Goal: Task Accomplishment & Management: Manage account settings

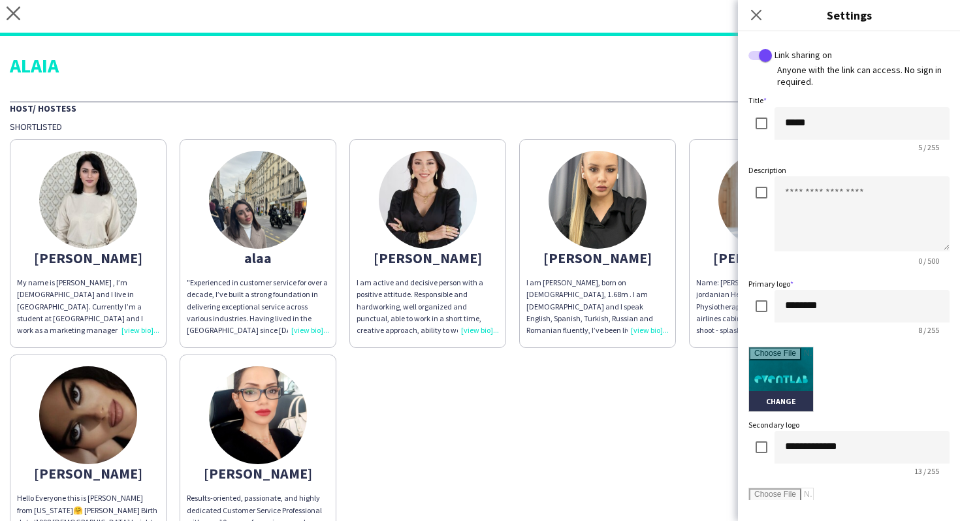
click at [318, 113] on div "Host/ Hostess" at bounding box center [480, 107] width 941 height 13
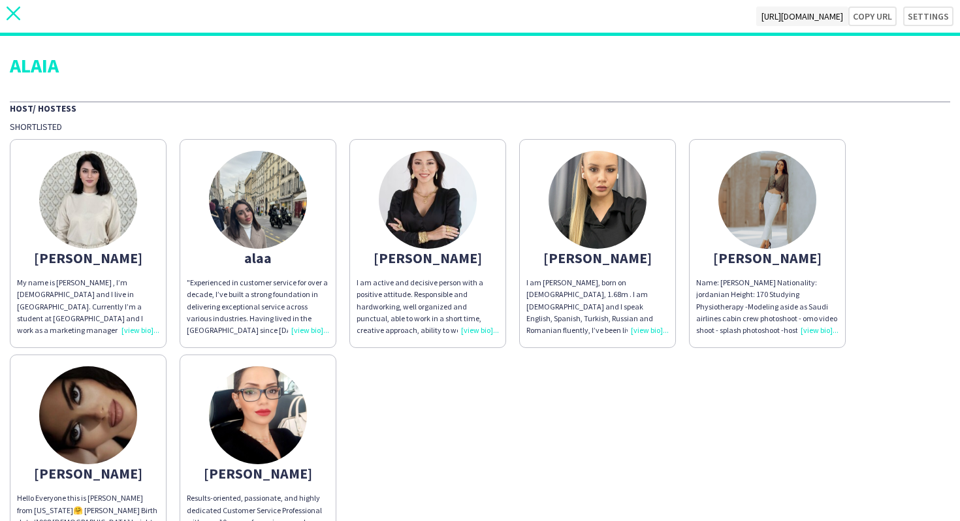
click at [17, 14] on icon "close" at bounding box center [14, 14] width 14 height 14
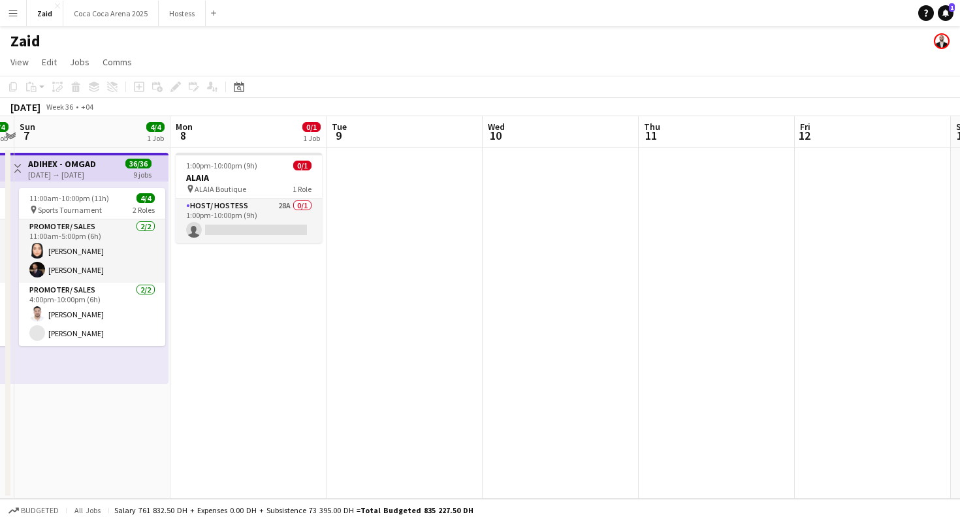
scroll to position [0, 453]
click at [314, 223] on app-card-role "Host/ Hostess 28A 0/1 1:00pm-10:00pm (9h) single-neutral-actions" at bounding box center [249, 221] width 146 height 44
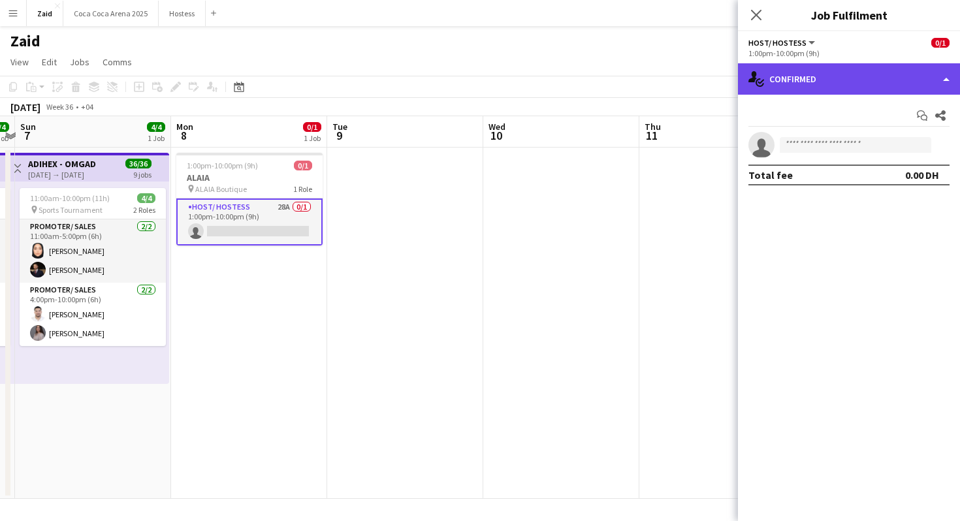
click at [849, 90] on div "single-neutral-actions-check-2 Confirmed" at bounding box center [849, 78] width 222 height 31
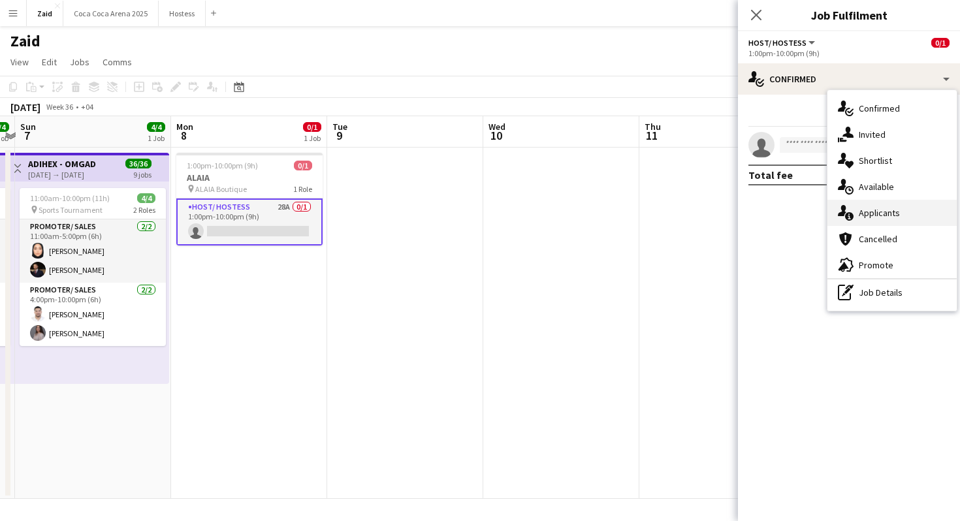
click at [916, 203] on div "single-neutral-actions-information Applicants" at bounding box center [892, 213] width 129 height 26
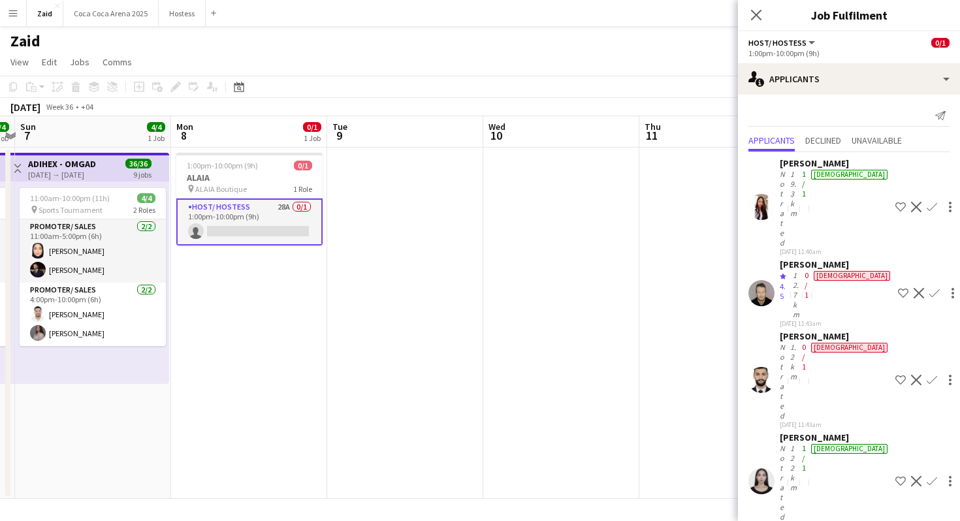
scroll to position [725, 0]
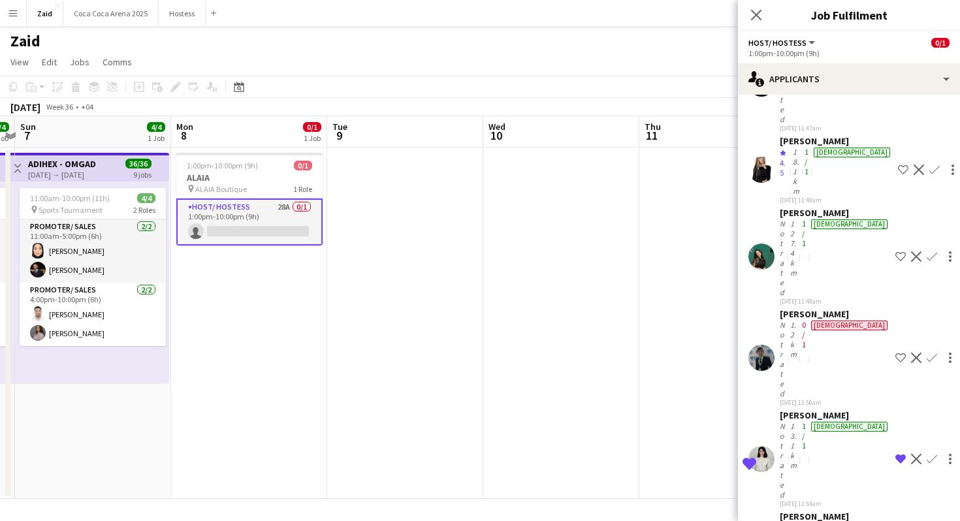
click at [592, 334] on app-date-cell at bounding box center [561, 323] width 156 height 351
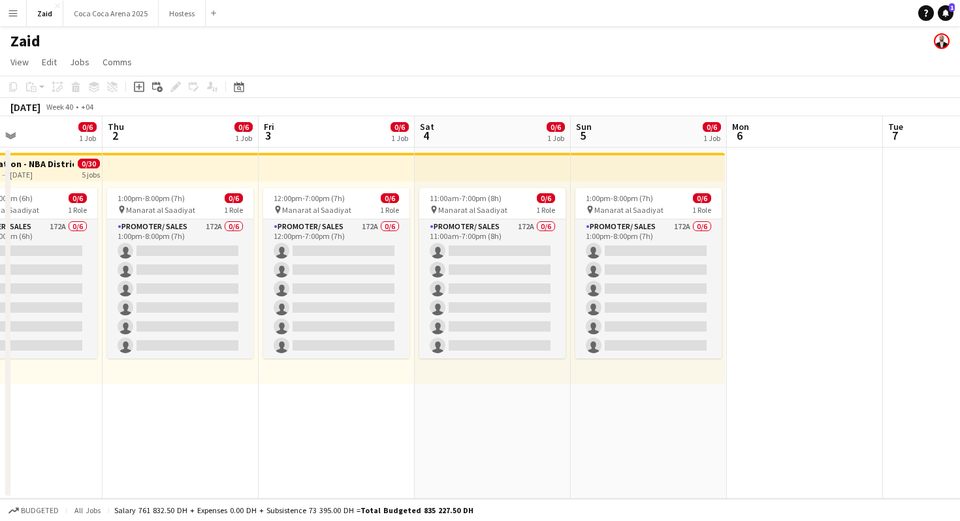
scroll to position [0, 521]
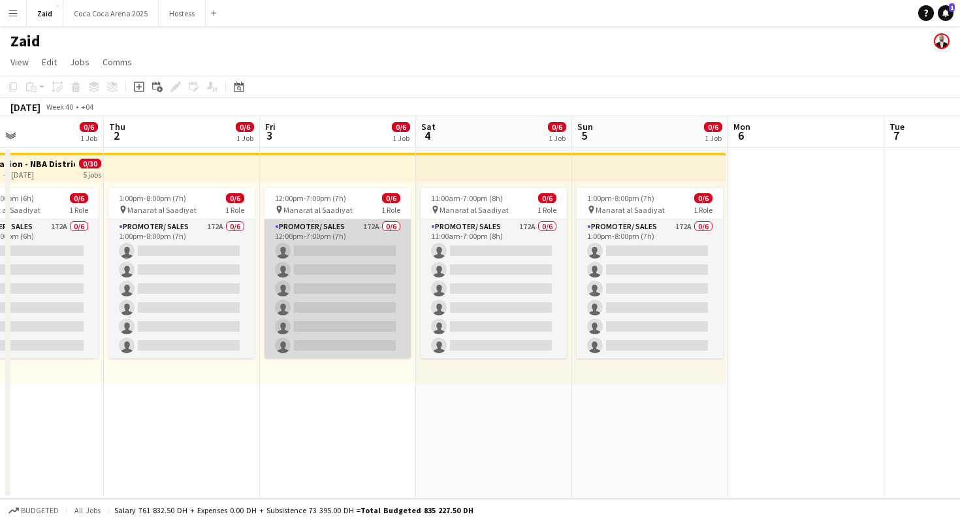
click at [383, 252] on app-card-role "Promoter/ Sales 172A 0/6 12:00pm-7:00pm (7h) single-neutral-actions single-neut…" at bounding box center [338, 289] width 146 height 139
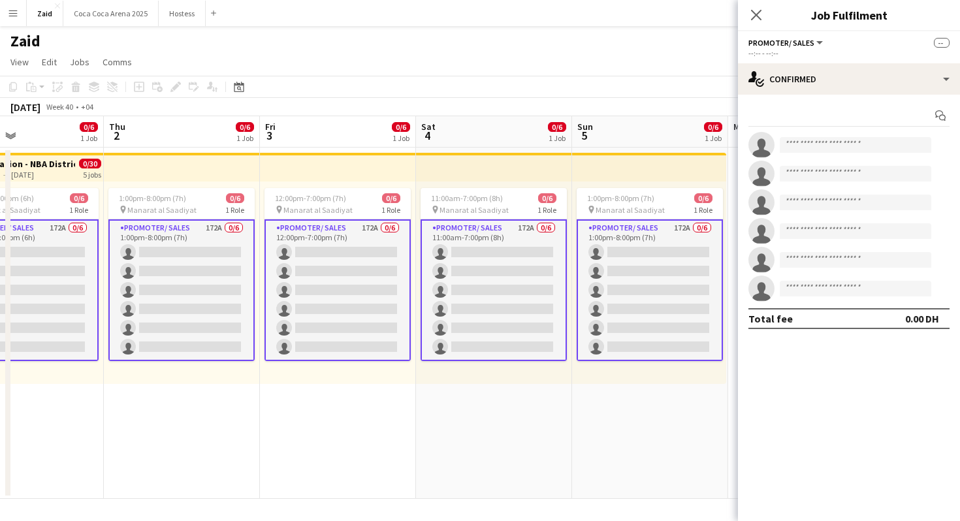
click at [779, 95] on div "Start chat single-neutral-actions single-neutral-actions single-neutral-actions…" at bounding box center [849, 217] width 222 height 245
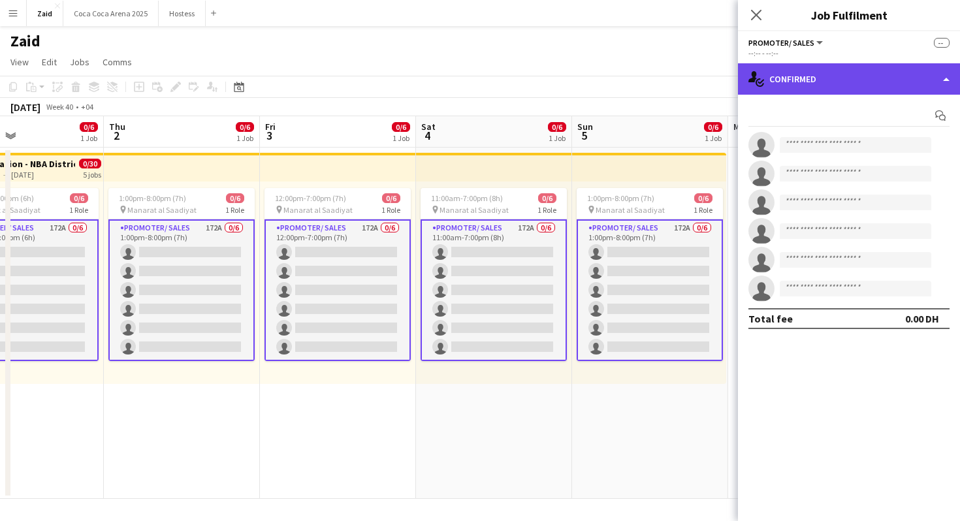
click at [780, 89] on div "single-neutral-actions-check-2 Confirmed" at bounding box center [849, 78] width 222 height 31
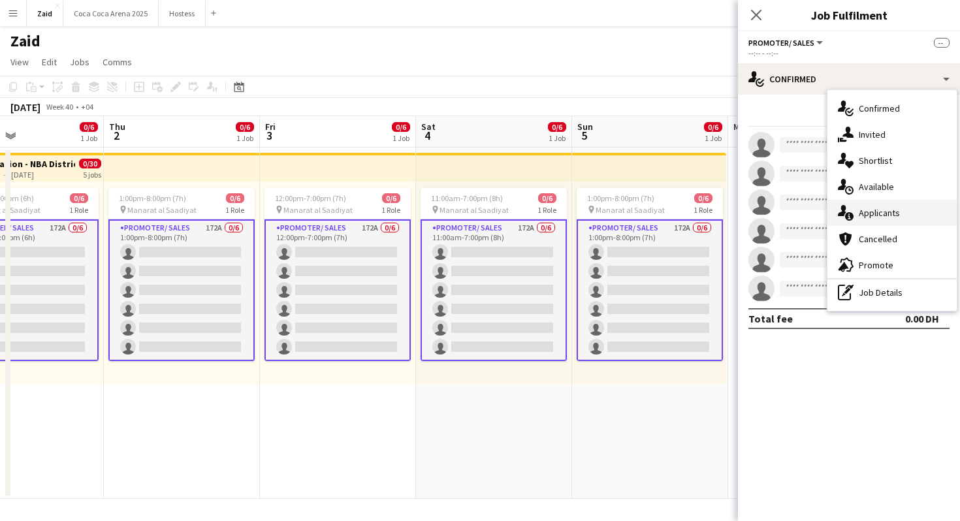
click at [873, 205] on div "single-neutral-actions-information Applicants" at bounding box center [892, 213] width 129 height 26
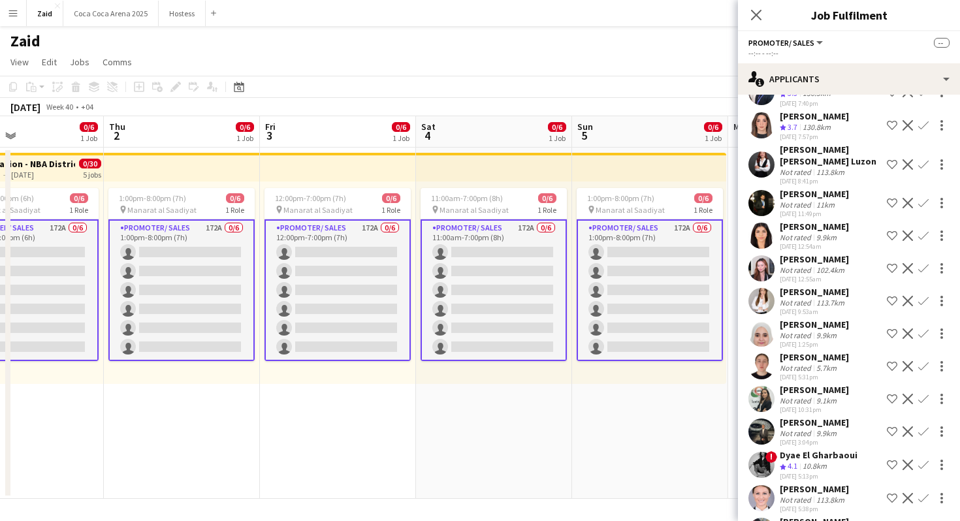
scroll to position [5397, 0]
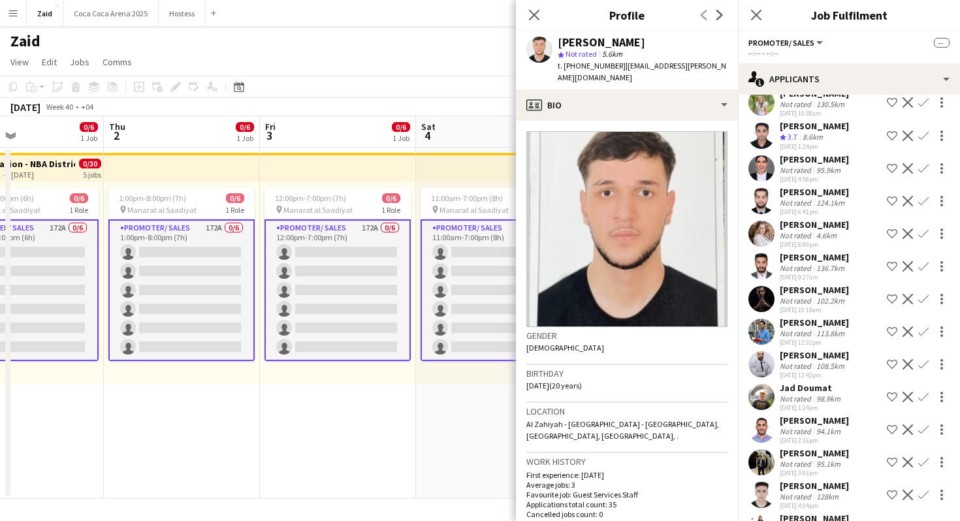
click at [828, 521] on div "127.3km" at bounding box center [830, 530] width 33 height 10
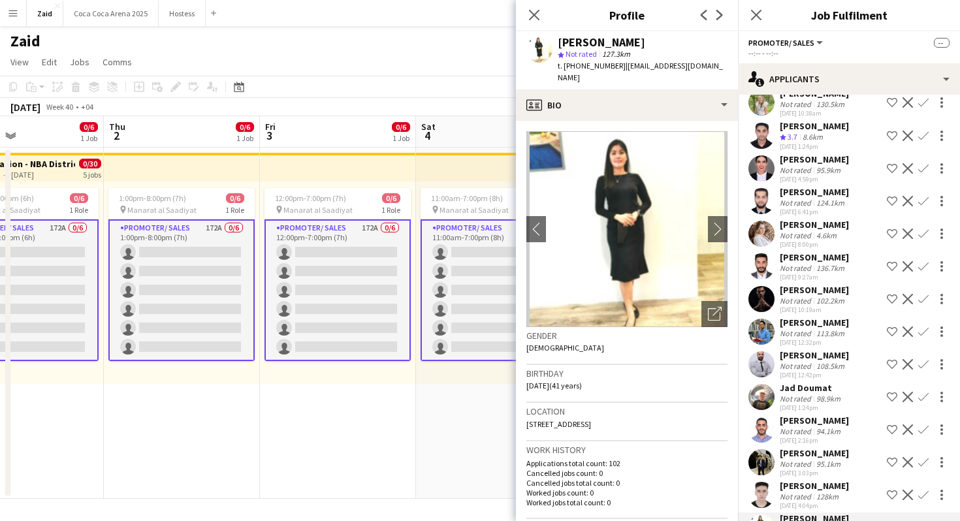
click at [820, 469] on div "02-09-2025 3:03pm" at bounding box center [814, 473] width 69 height 8
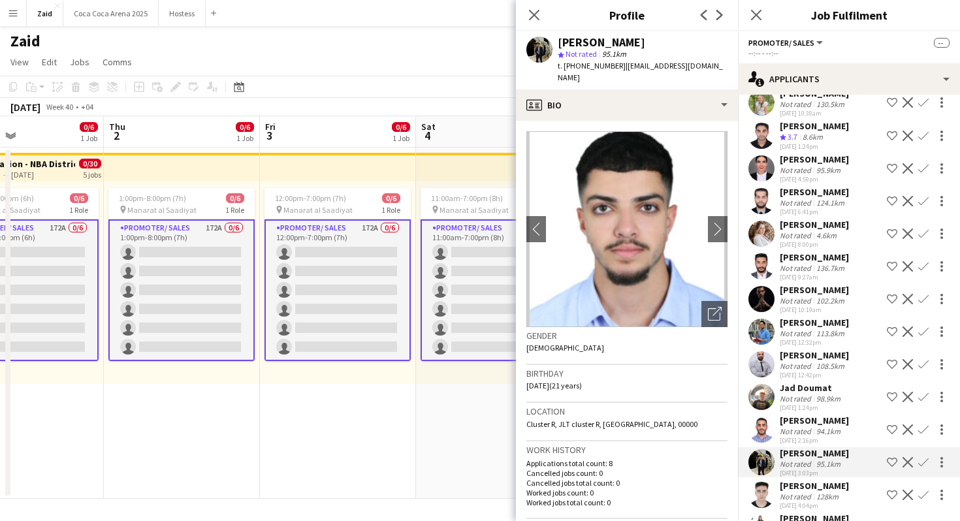
click at [736, 308] on app-crew-profile-bio "chevron-left chevron-right Open photos pop-in Gender Male Birthday 27-07-2004 (…" at bounding box center [627, 321] width 222 height 400
click at [725, 301] on div "Open photos pop-in" at bounding box center [715, 314] width 26 height 26
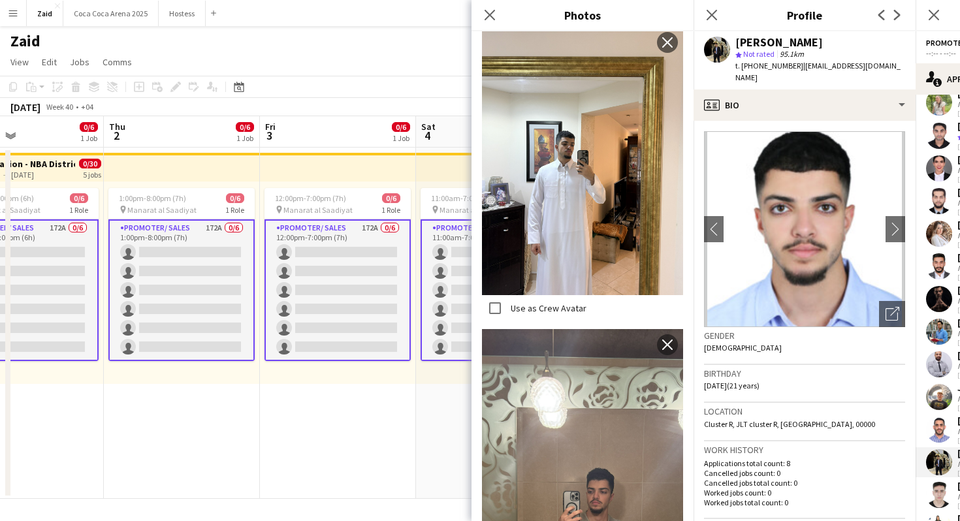
scroll to position [763, 0]
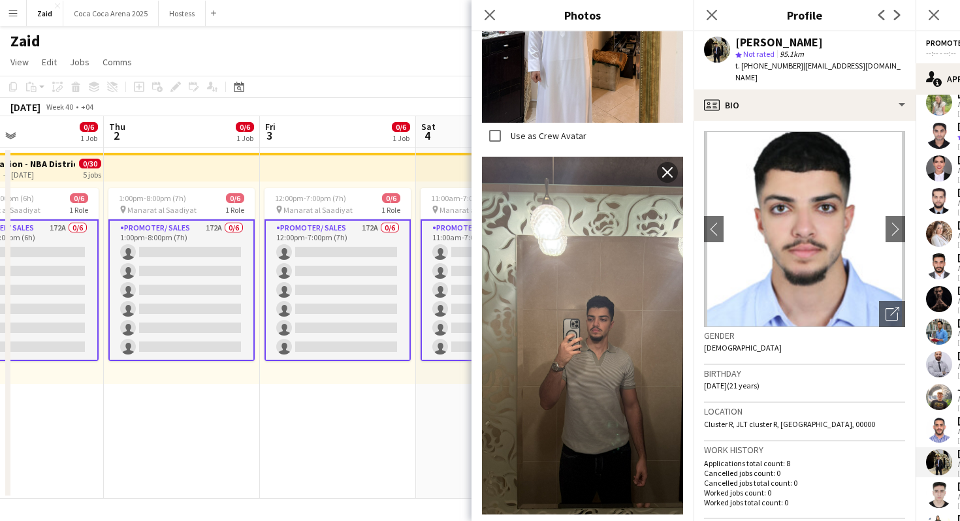
click at [749, 381] on span "27-07-2004 (21 years)" at bounding box center [732, 386] width 56 height 10
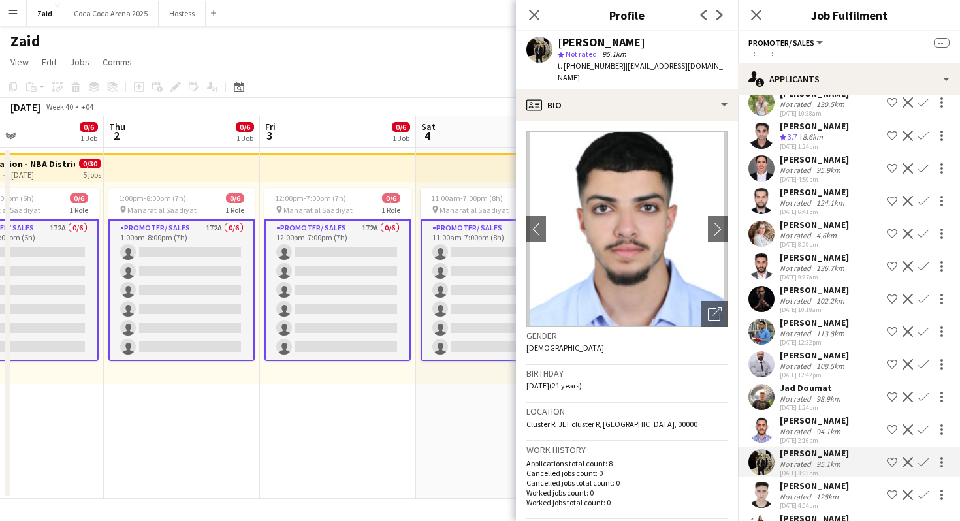
click at [828, 427] on div "94.1km" at bounding box center [828, 432] width 29 height 10
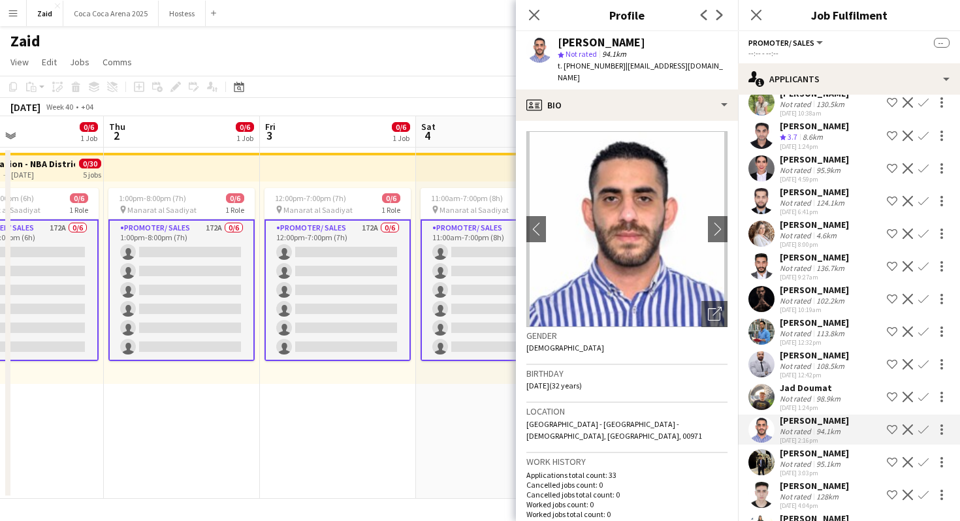
click at [721, 285] on img at bounding box center [627, 229] width 201 height 196
click at [715, 301] on div "Open photos pop-in" at bounding box center [715, 314] width 26 height 26
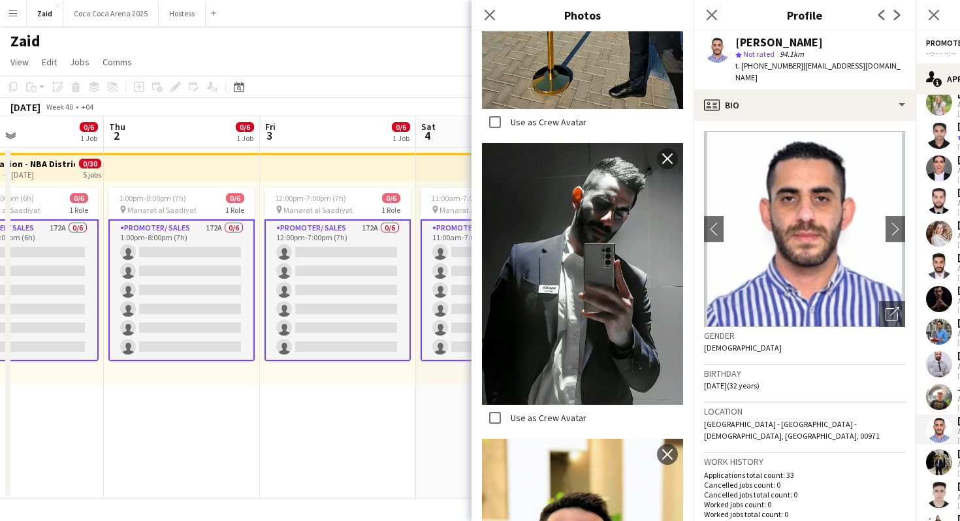
scroll to position [1260, 0]
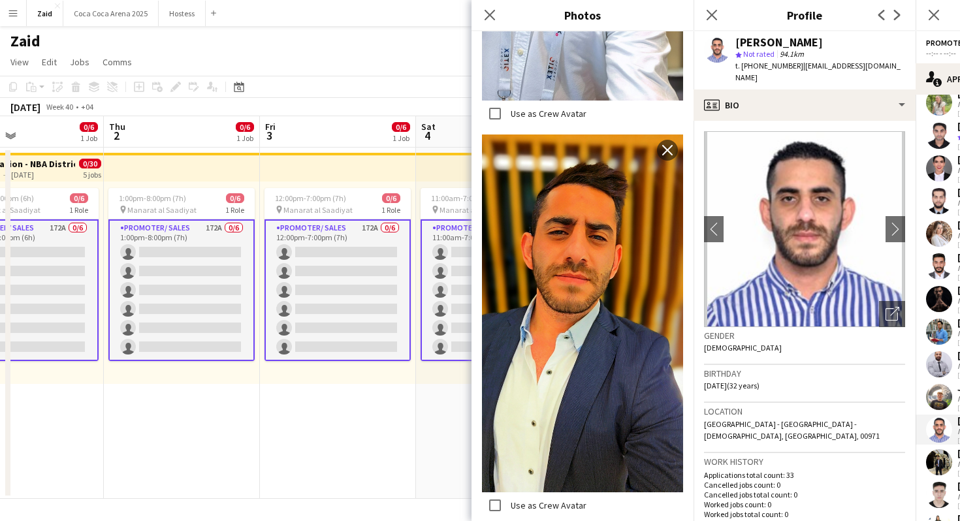
click at [786, 406] on h3 "Location" at bounding box center [804, 412] width 201 height 12
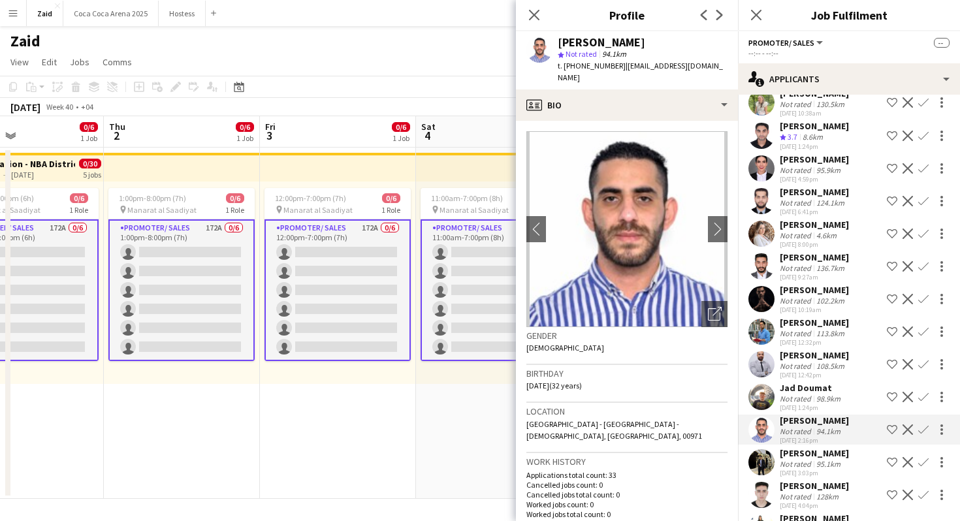
click at [804, 382] on div "Jad Doumat" at bounding box center [811, 388] width 63 height 12
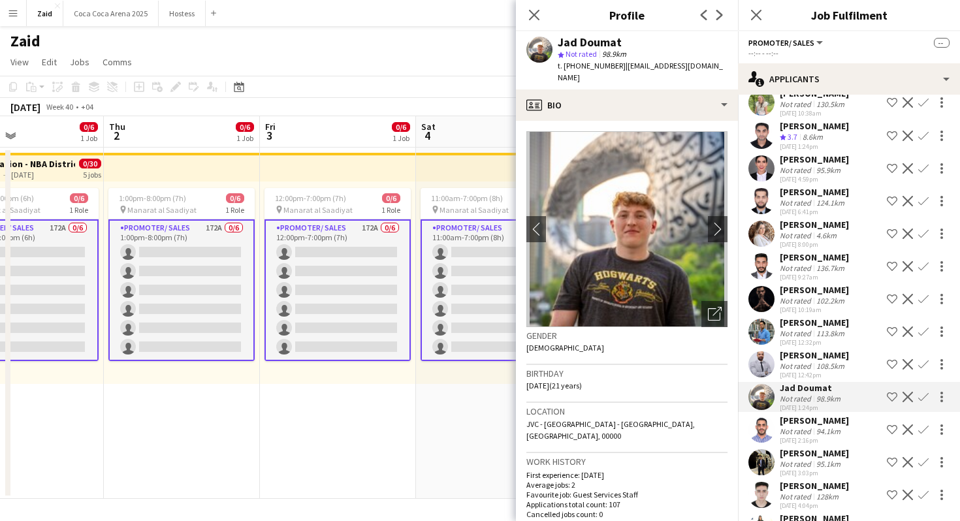
click at [788, 350] on div "Laith Abumusa" at bounding box center [814, 356] width 69 height 12
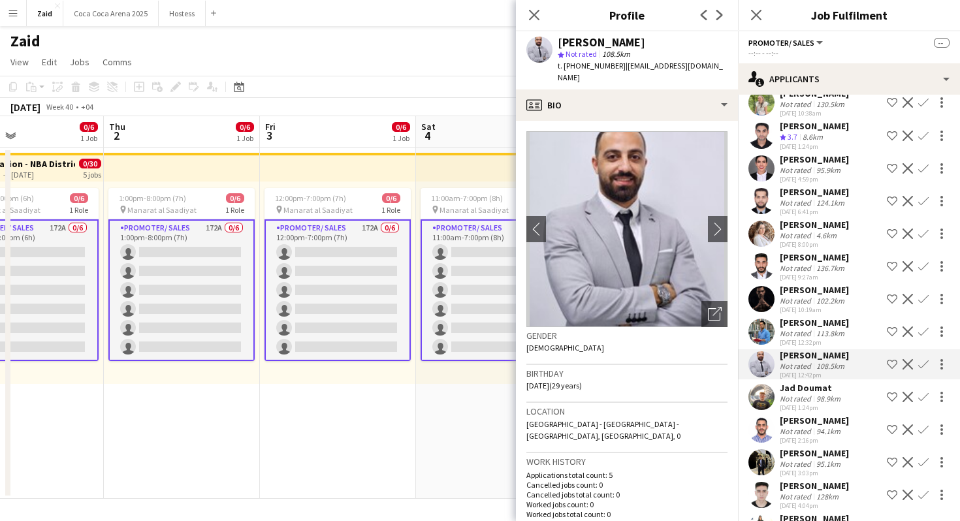
click at [779, 317] on div "Shokhrukh Islomov Not rated 113.8km 02-09-2025 12:32pm Shortlist crew Decline C…" at bounding box center [849, 332] width 222 height 30
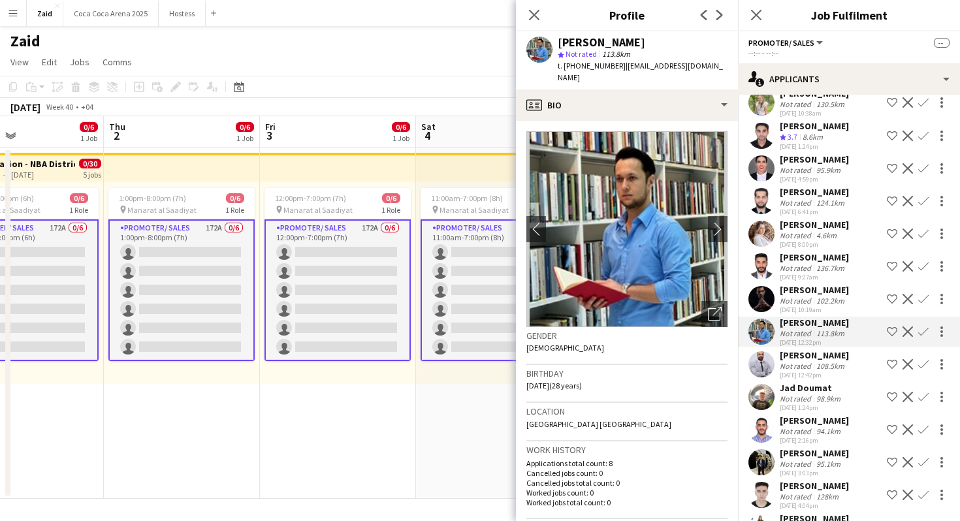
click at [791, 306] on div "02-09-2025 10:19am" at bounding box center [814, 310] width 69 height 8
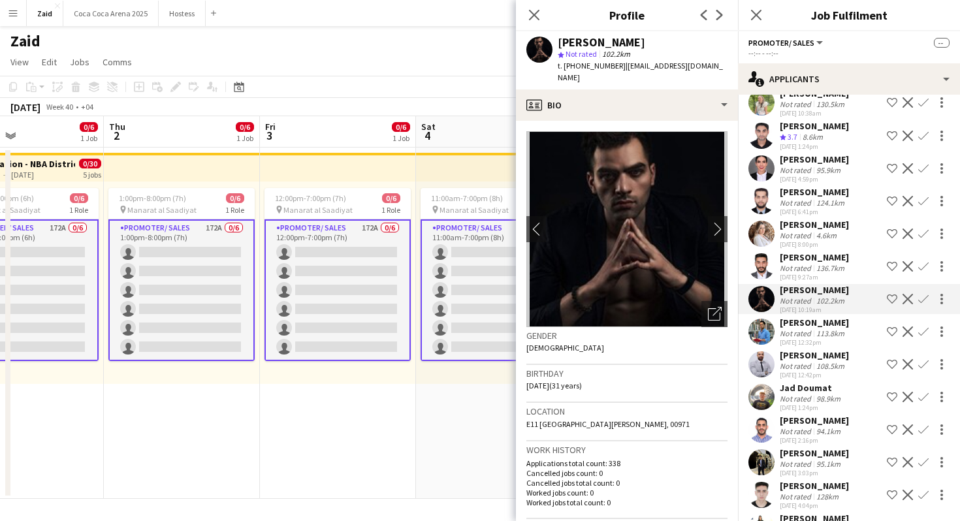
click at [784, 273] on div "02-09-2025 9:27am" at bounding box center [814, 277] width 69 height 8
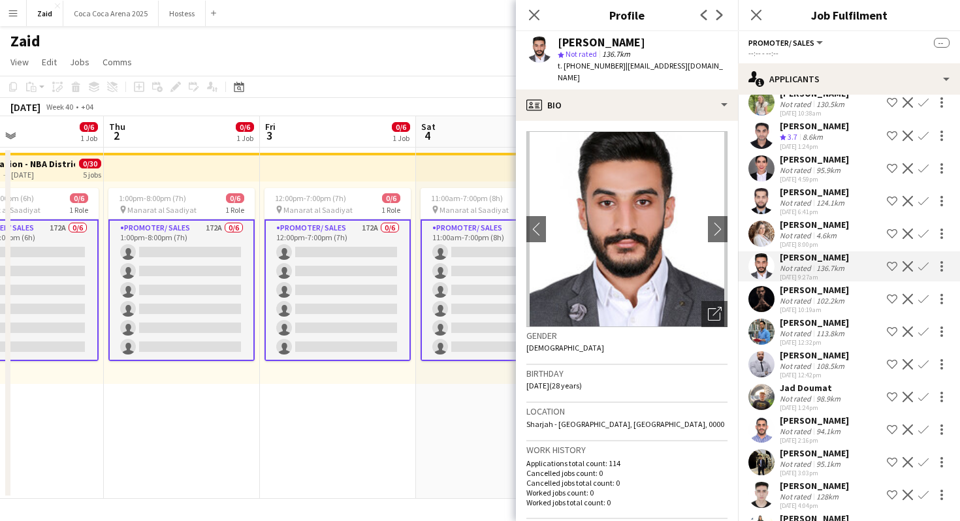
click at [778, 219] on div "Emna Chaatani Not rated 4.6km 01-09-2025 8:00pm Shortlist crew Decline Confirm" at bounding box center [849, 234] width 222 height 30
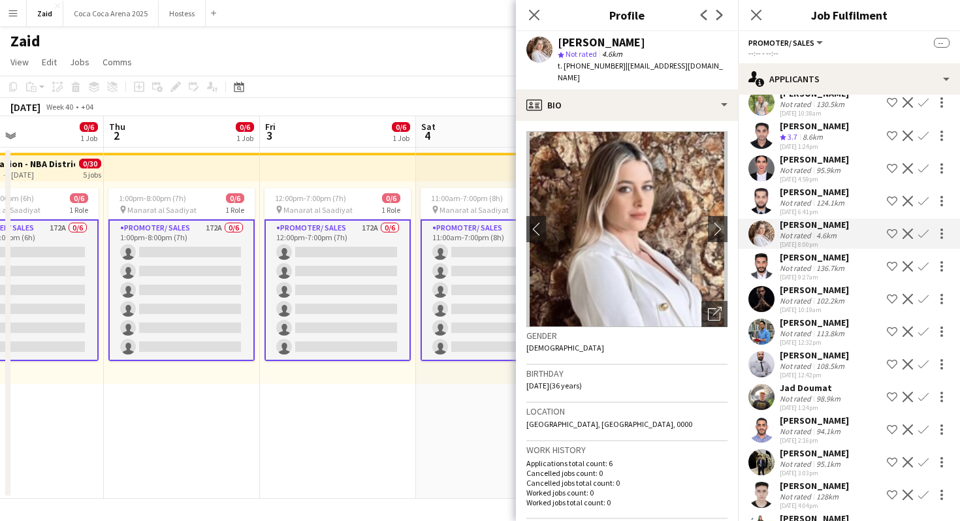
click at [743, 284] on div "Maher Almalek Not rated 102.2km 02-09-2025 10:19am Shortlist crew Decline Confi…" at bounding box center [849, 299] width 222 height 30
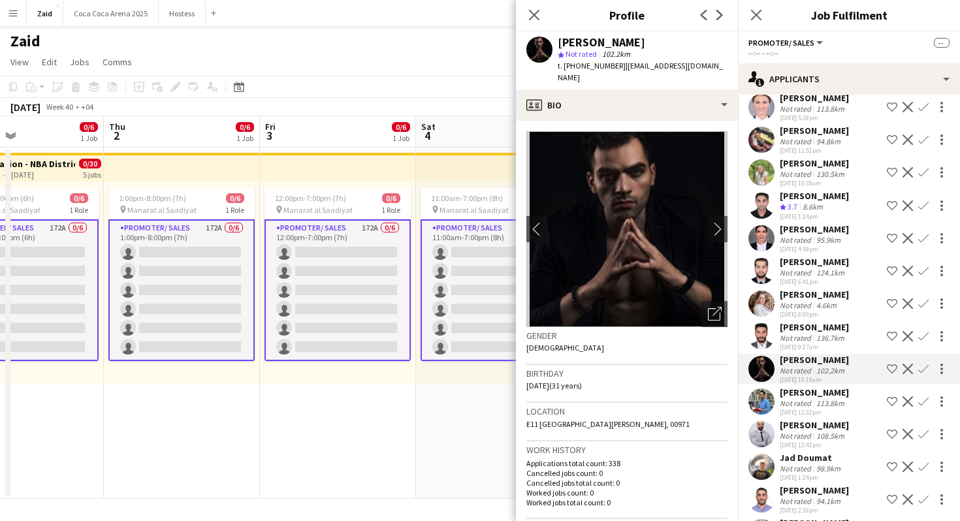
scroll to position [5326, 0]
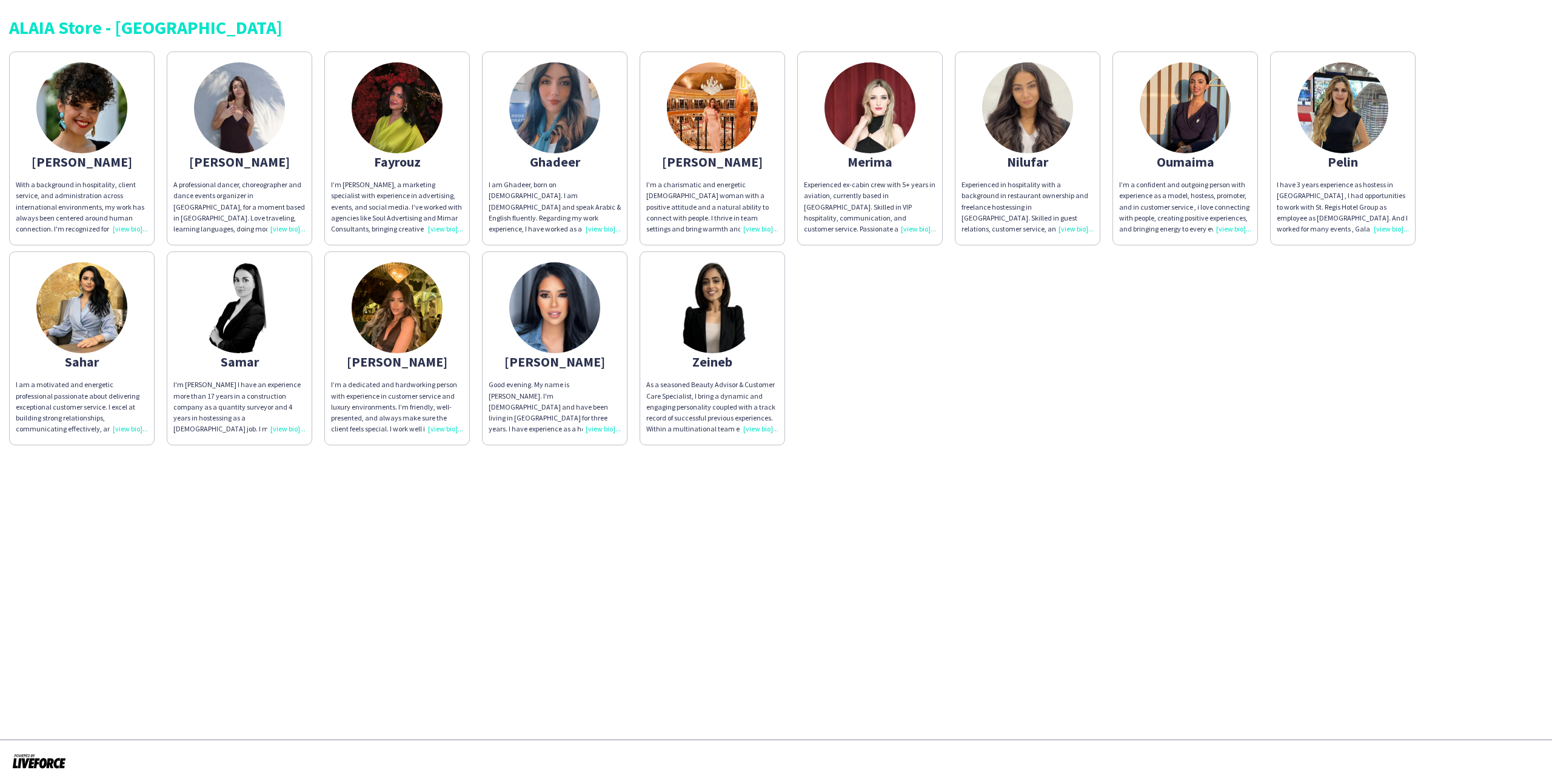
click at [422, 376] on app-share-pages-crew-card "Tonia I’m a dedicated and hardworking person with experience in customer servic…" at bounding box center [397, 348] width 146 height 194
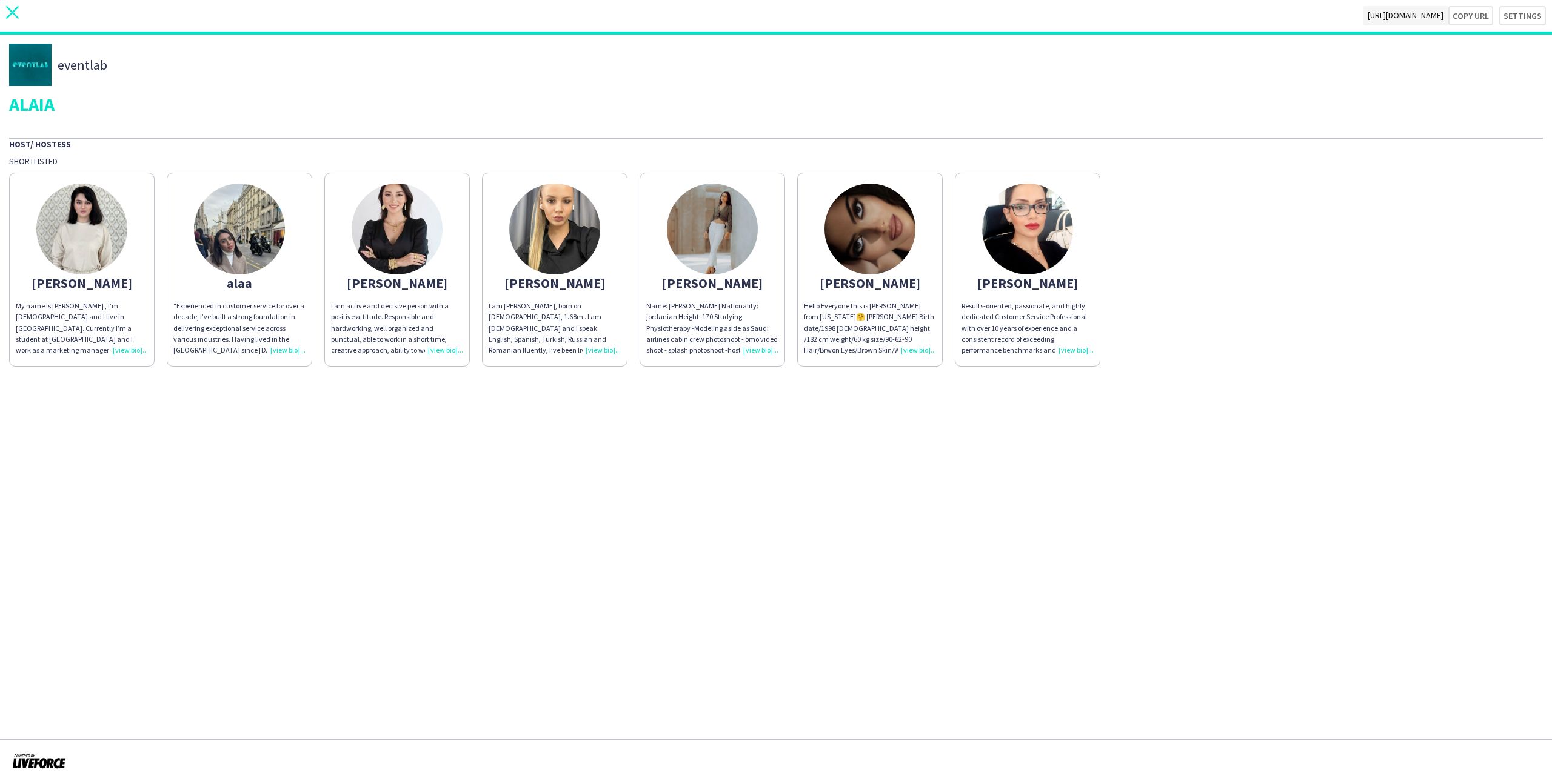
click at [9, 13] on icon "close" at bounding box center [13, 13] width 13 height 13
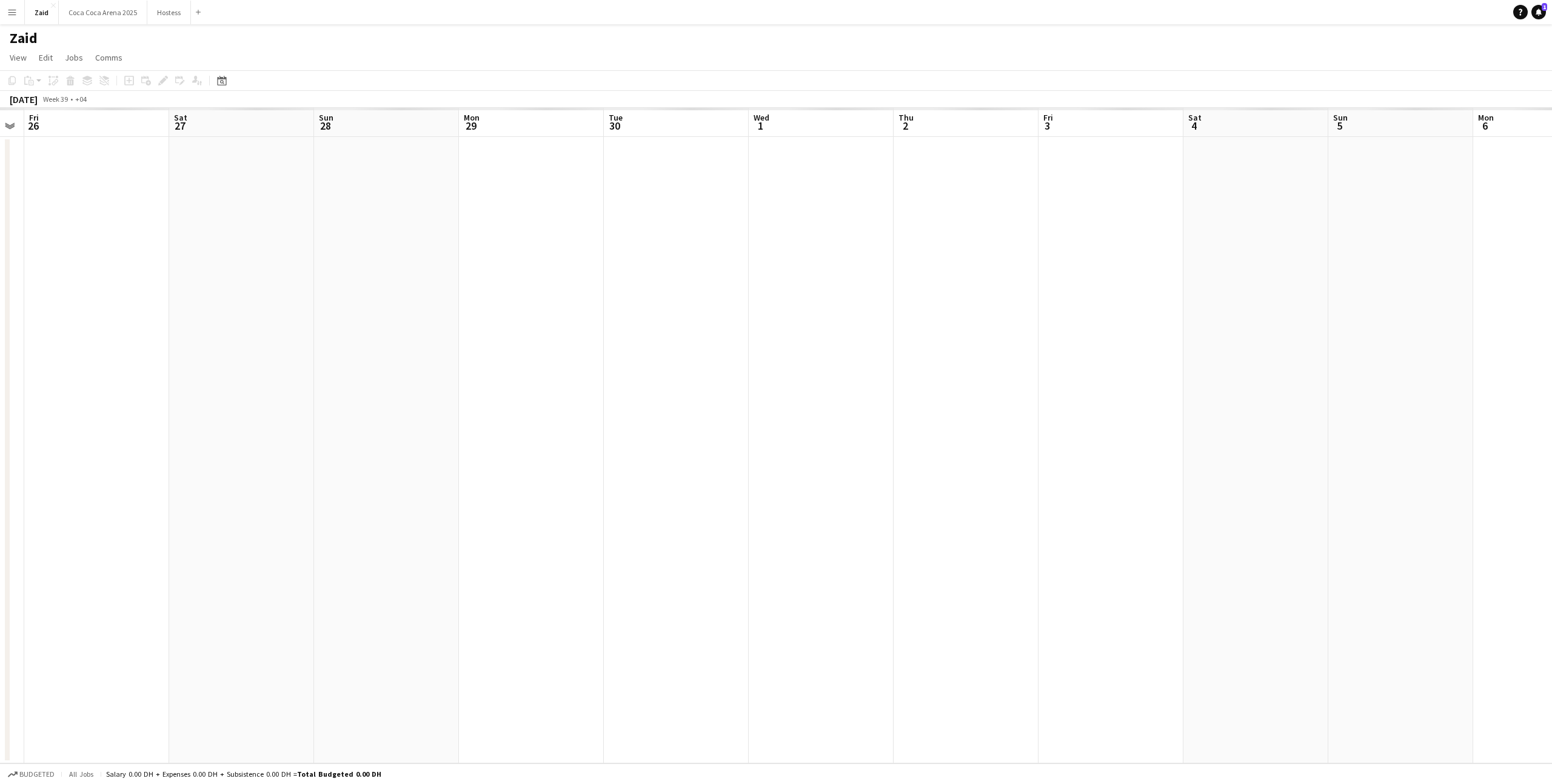
scroll to position [0, 410]
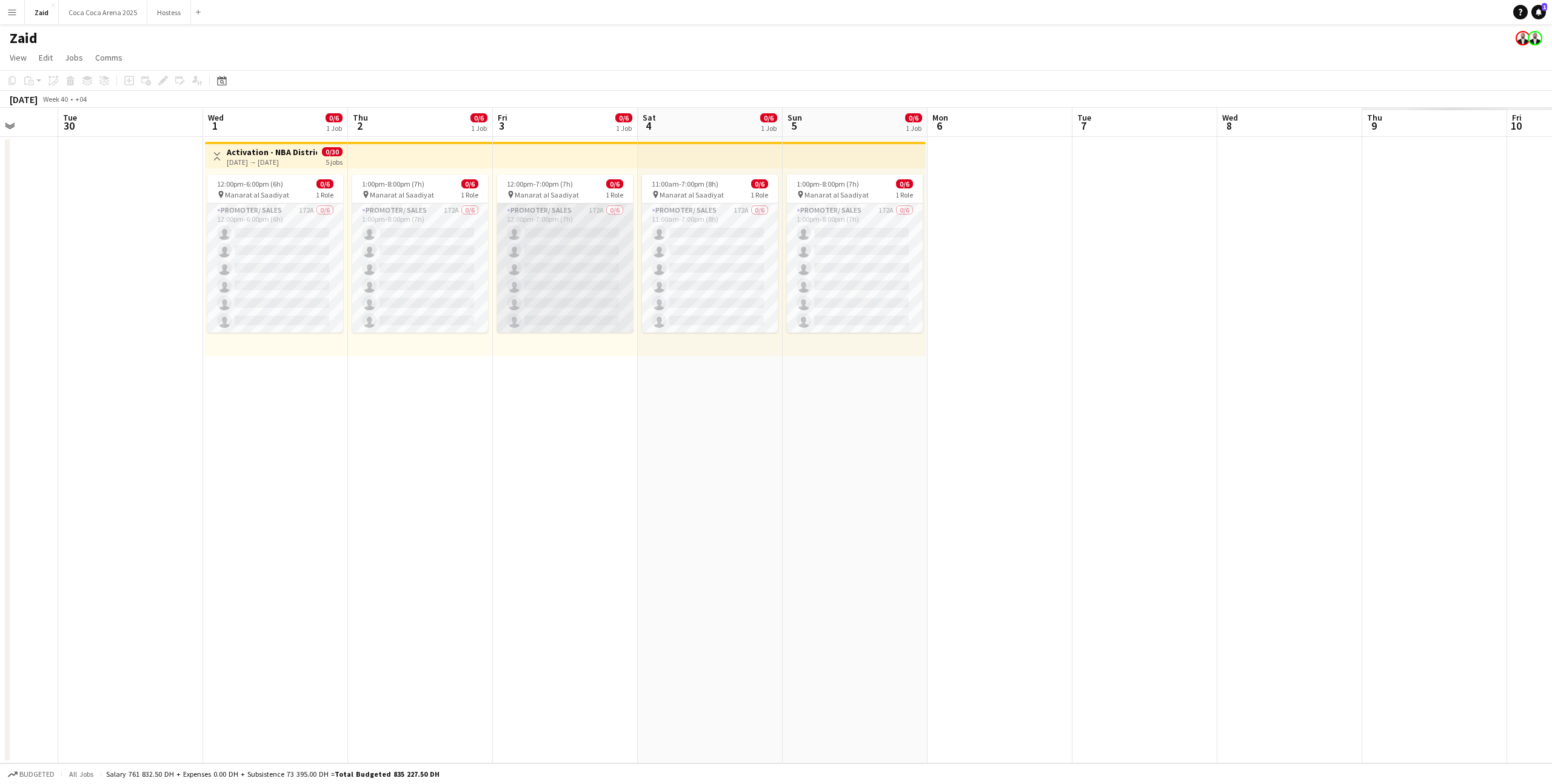
click at [599, 269] on app-card-role "Promoter/ Sales 172A 0/6 12:00pm-7:00pm (7h) single-neutral-actions single-neut…" at bounding box center [565, 268] width 136 height 129
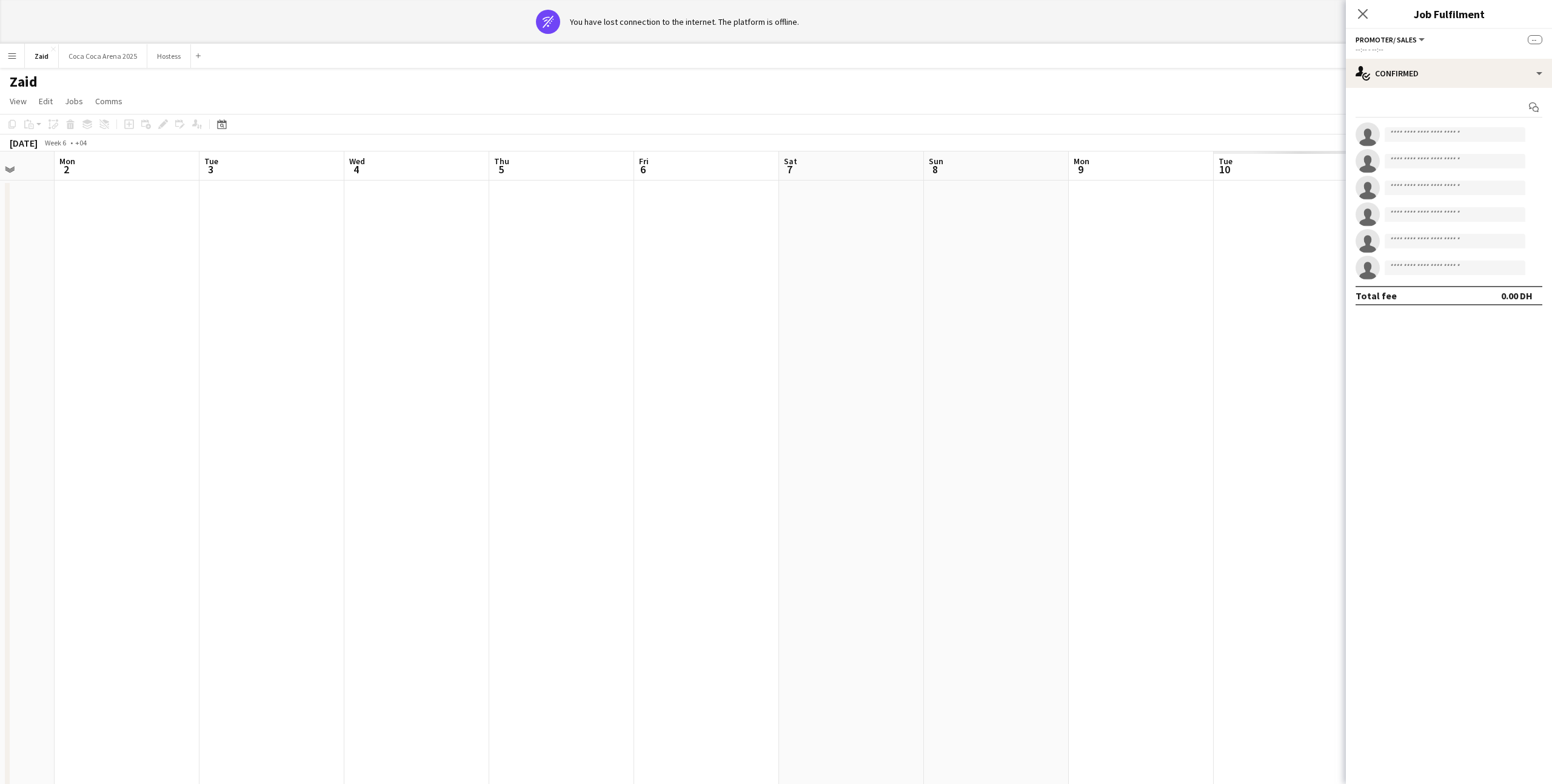
scroll to position [0, 416]
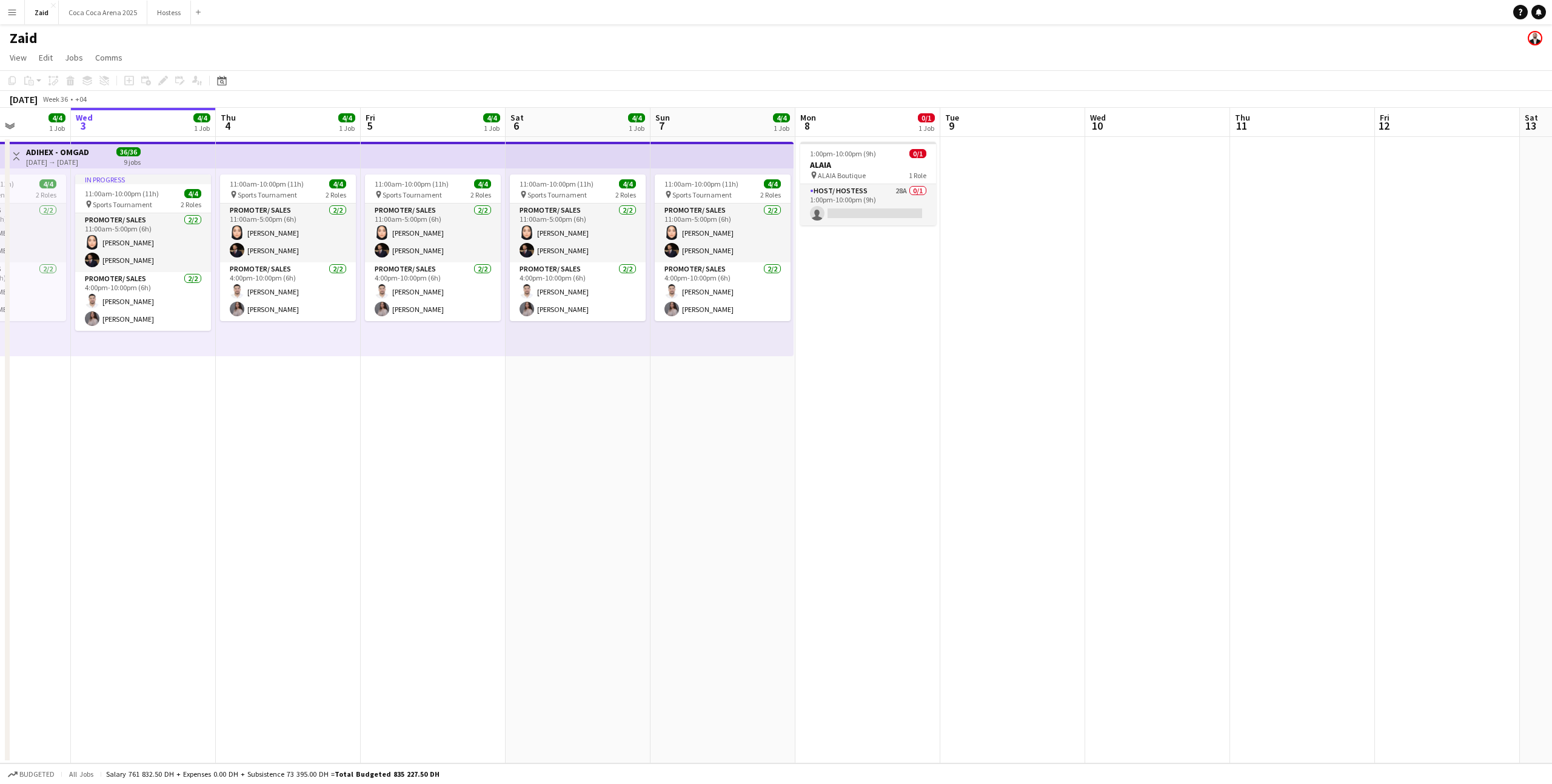
scroll to position [0, 359]
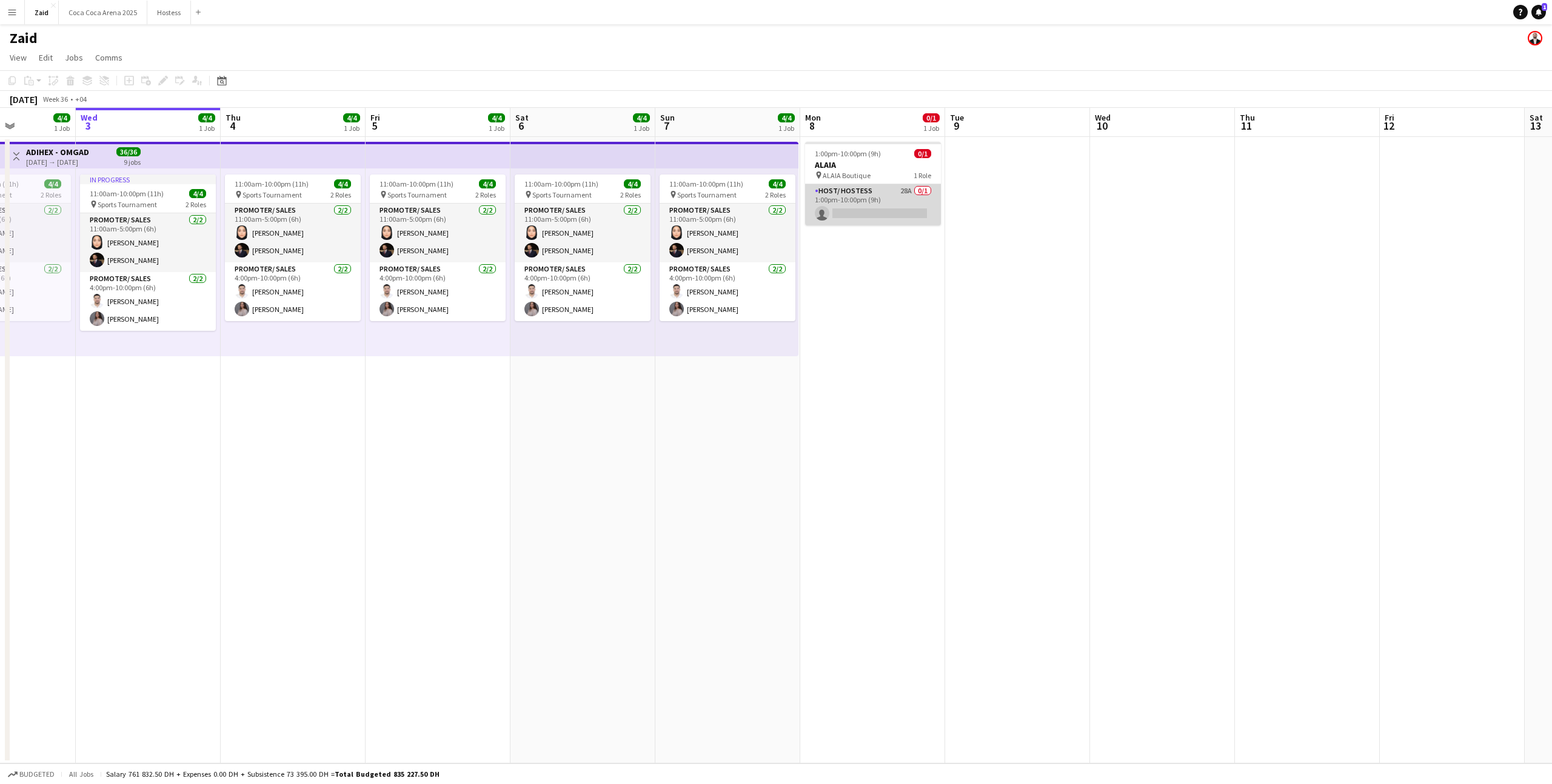
click at [906, 202] on app-card-role "Host/ Hostess 28A 0/1 1:00pm-10:00pm (9h) single-neutral-actions" at bounding box center [873, 205] width 136 height 41
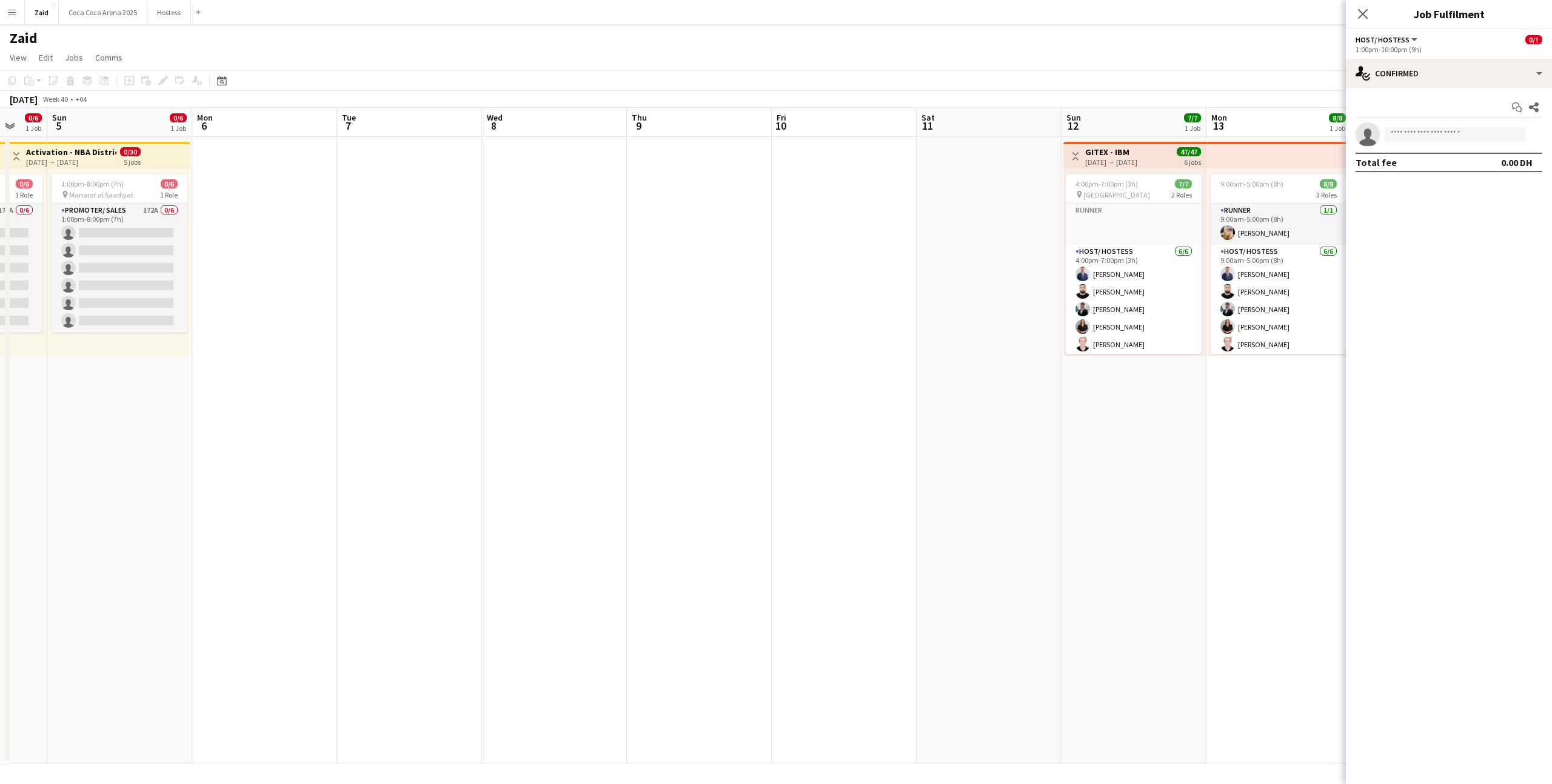
scroll to position [0, 391]
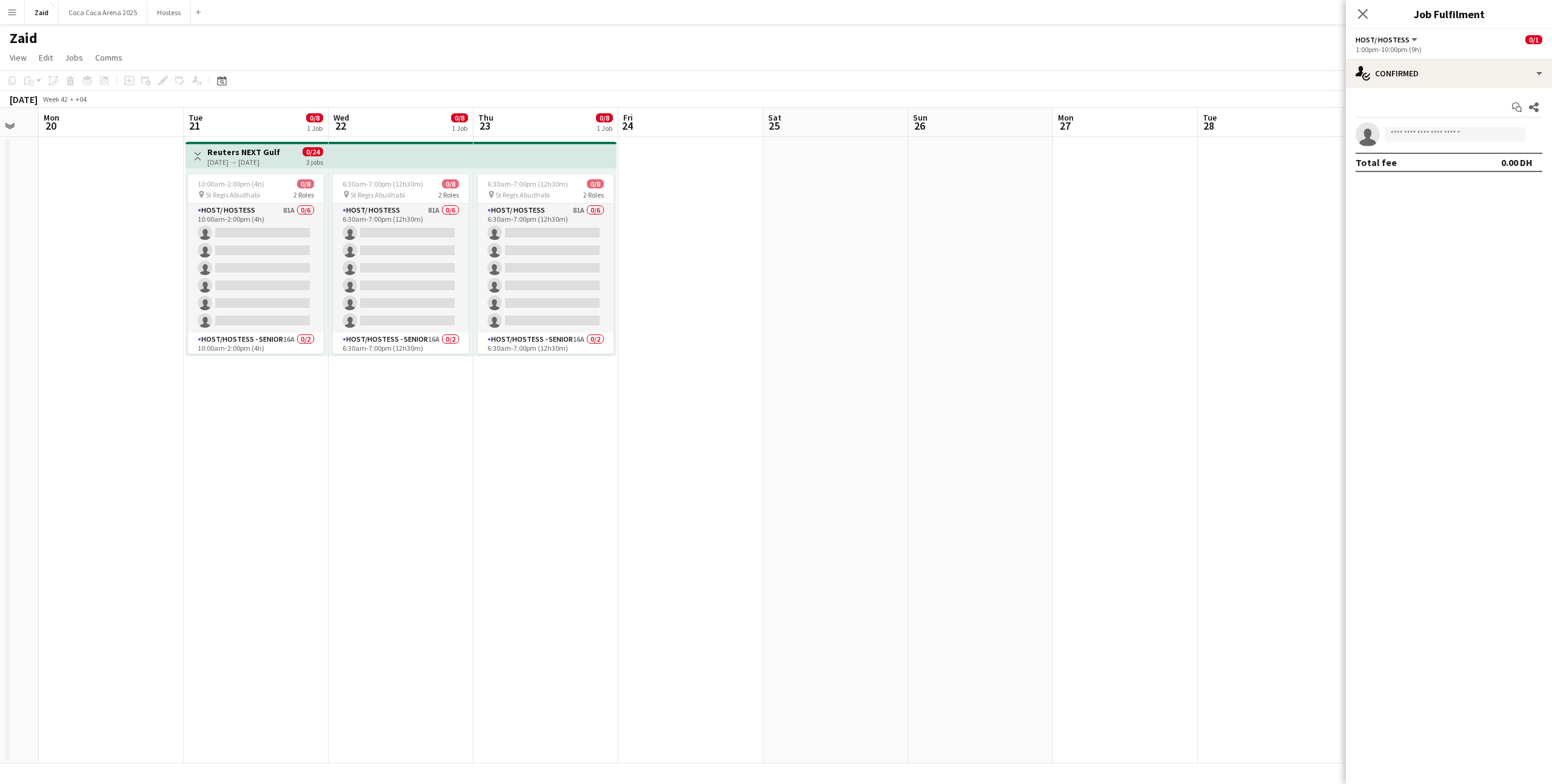
click at [875, 267] on app-date-cell at bounding box center [836, 451] width 145 height 627
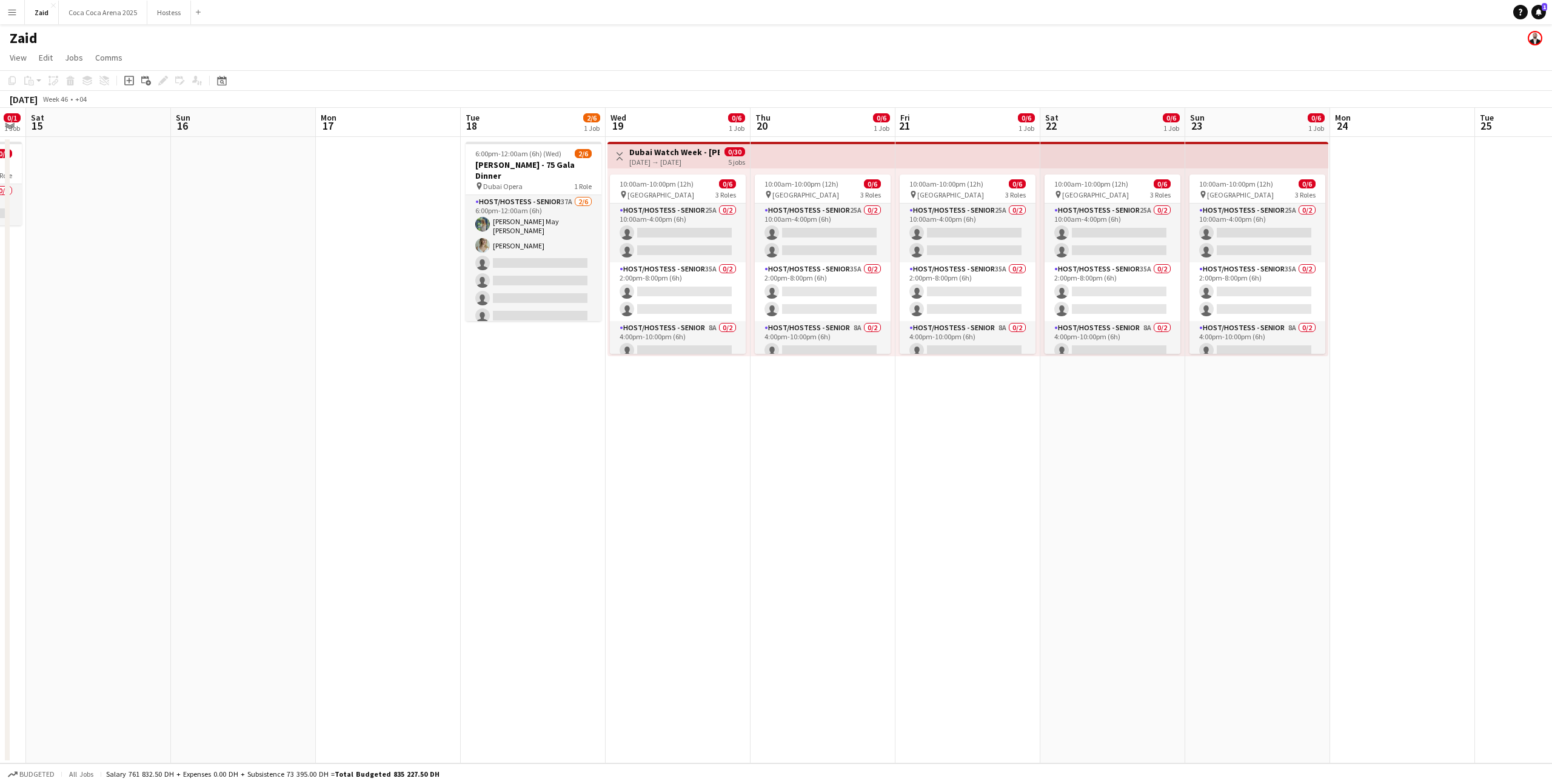
scroll to position [0, 379]
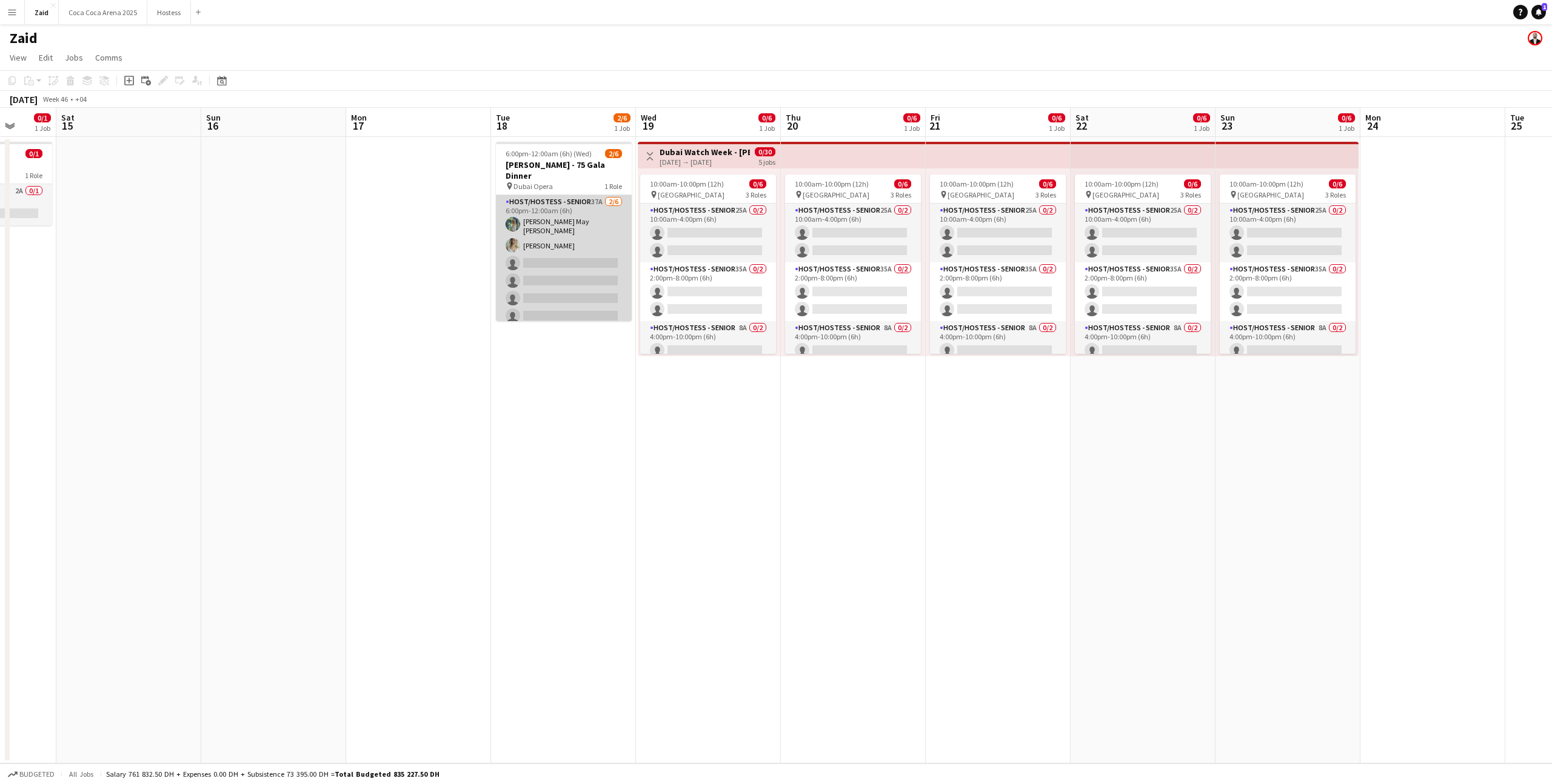
click at [580, 242] on app-card-role "Host/Hostess - Senior 37A [DATE] 6:00pm-12:00am (6h) [PERSON_NAME] May [PERSON_…" at bounding box center [563, 261] width 136 height 133
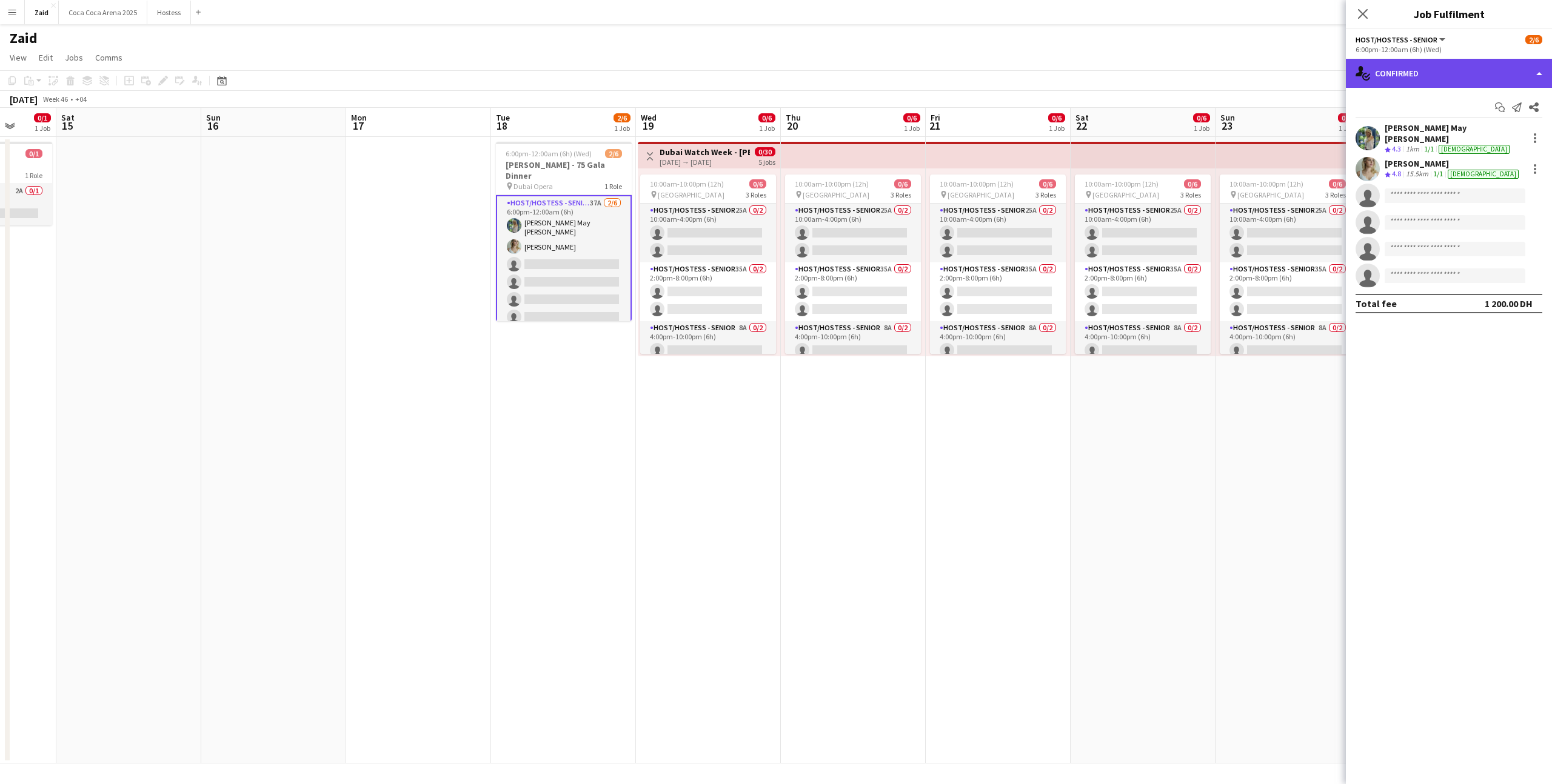
click at [1421, 76] on div "single-neutral-actions-check-2 Confirmed" at bounding box center [1449, 72] width 206 height 29
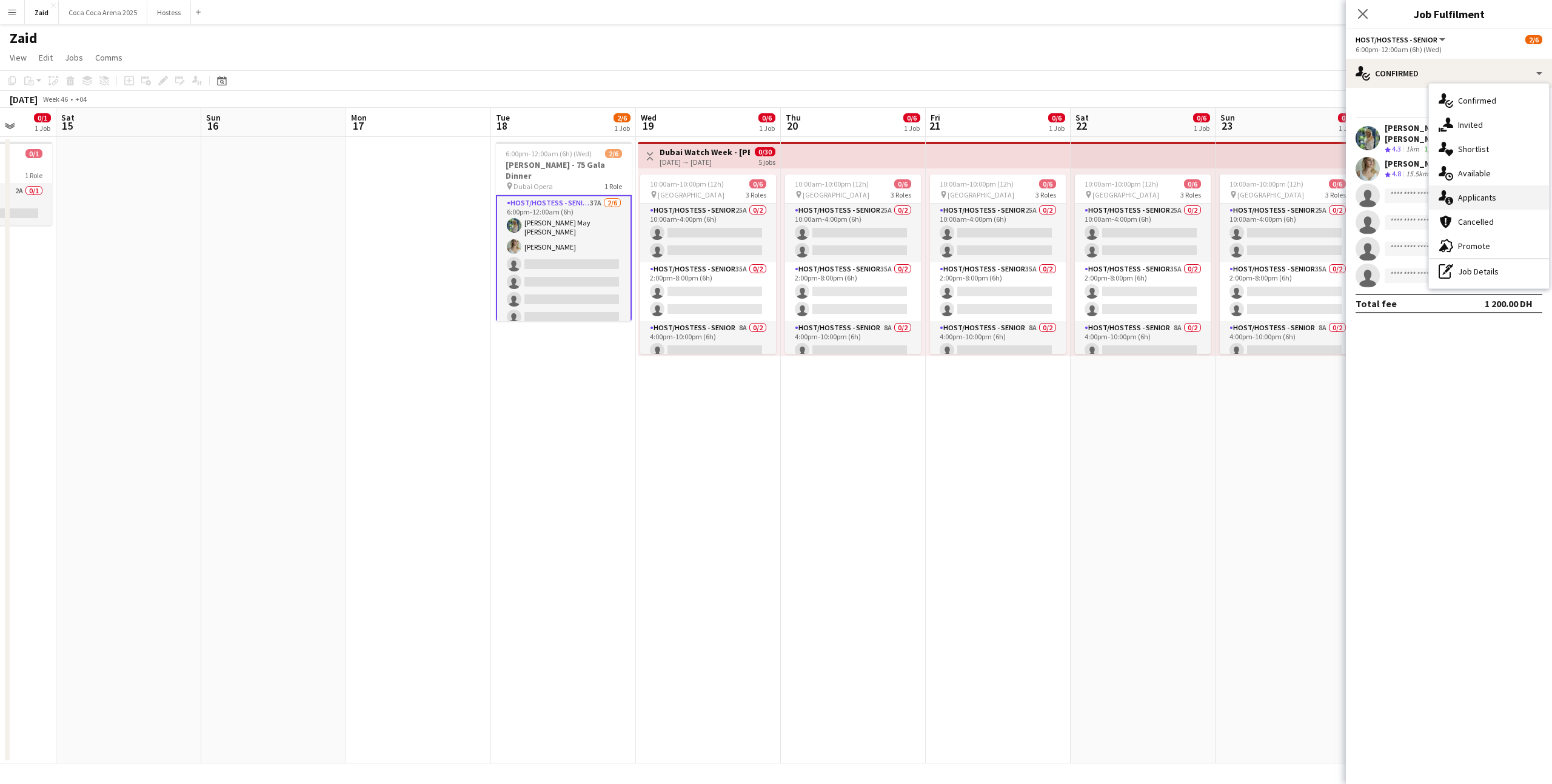
click at [1479, 191] on div "single-neutral-actions-information Applicants" at bounding box center [1489, 198] width 120 height 24
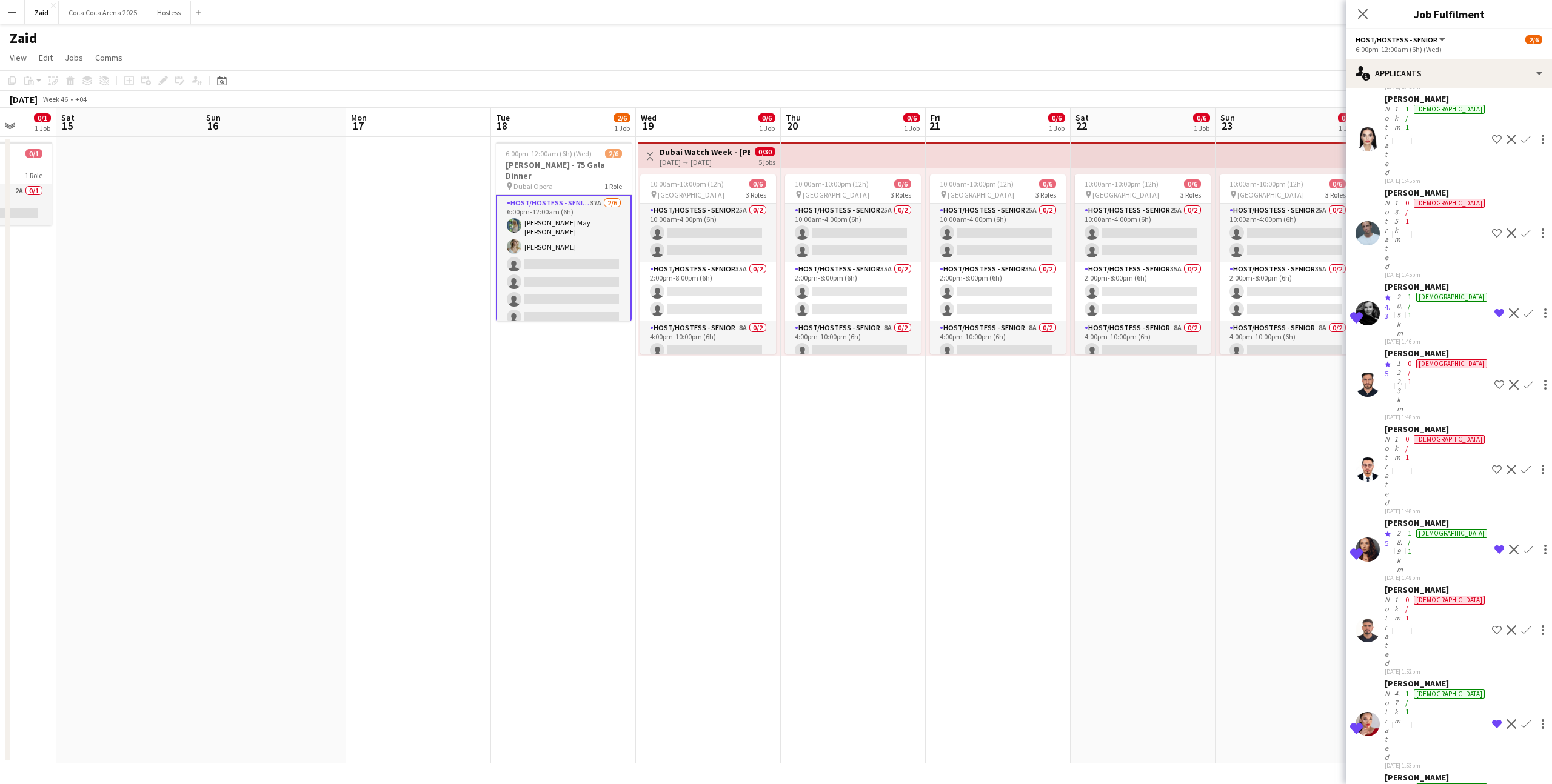
scroll to position [636, 0]
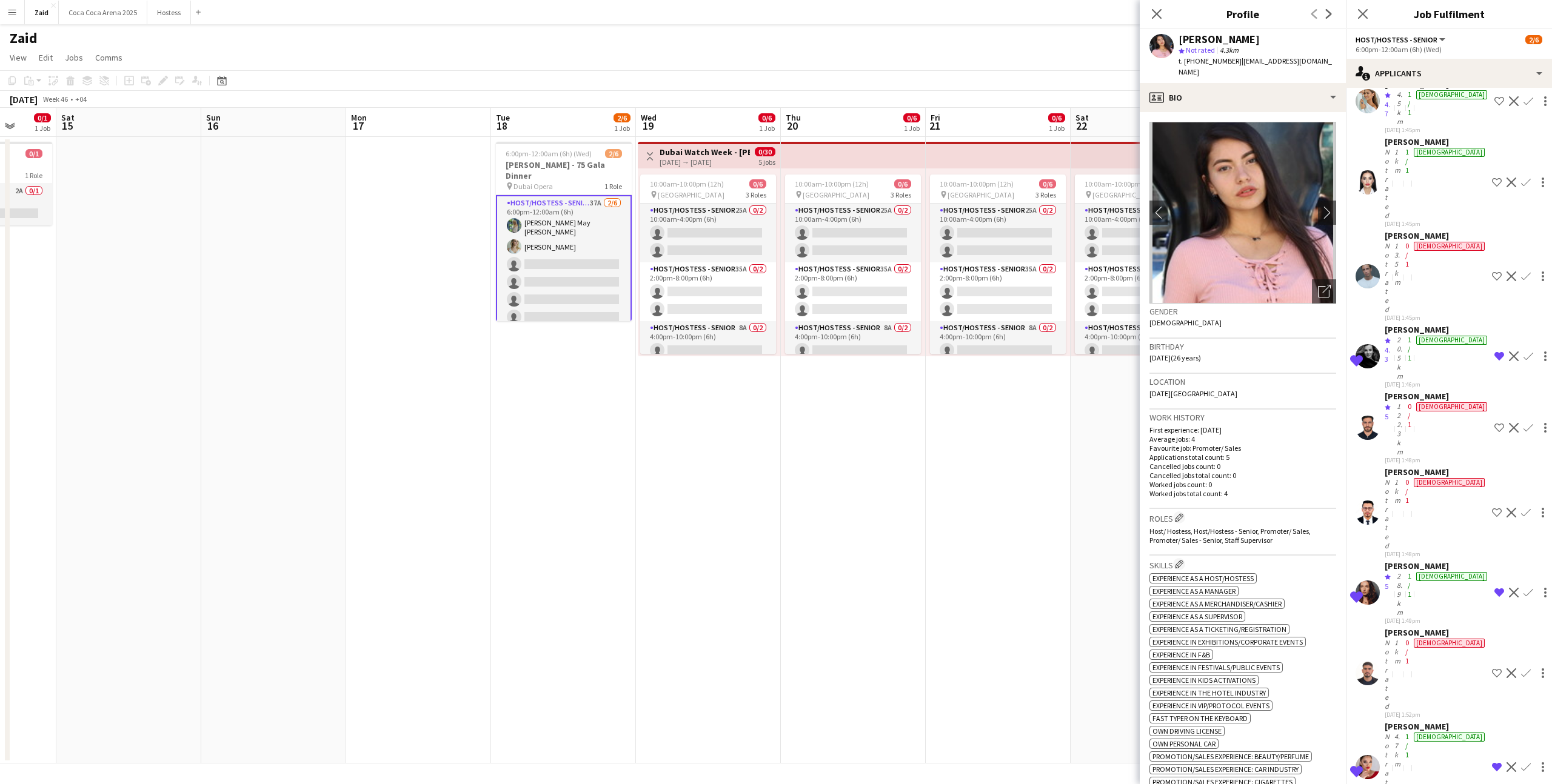
scroll to position [562, 0]
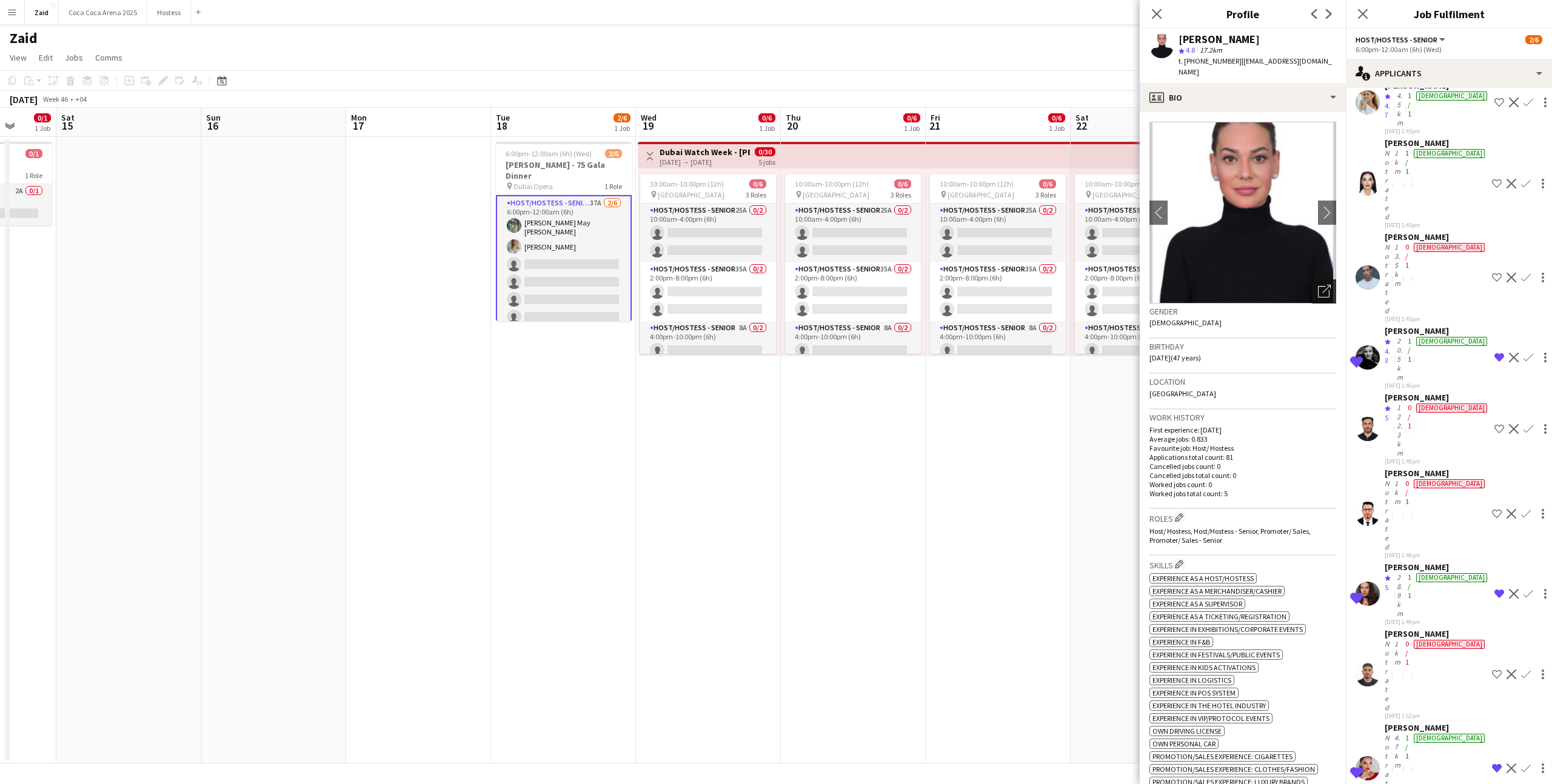
click at [1322, 288] on div "Open photos pop-in" at bounding box center [1325, 291] width 24 height 24
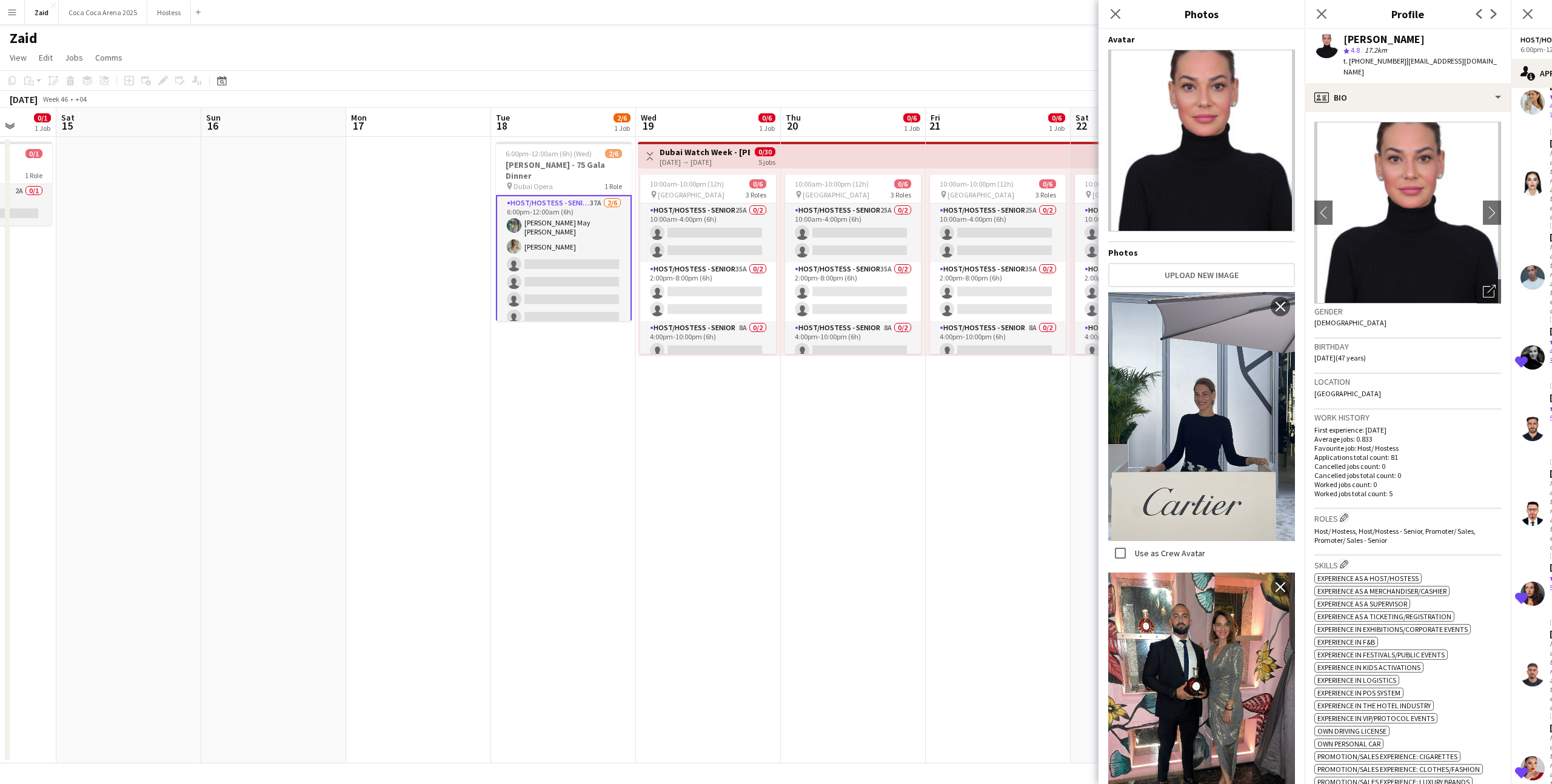
scroll to position [15, 0]
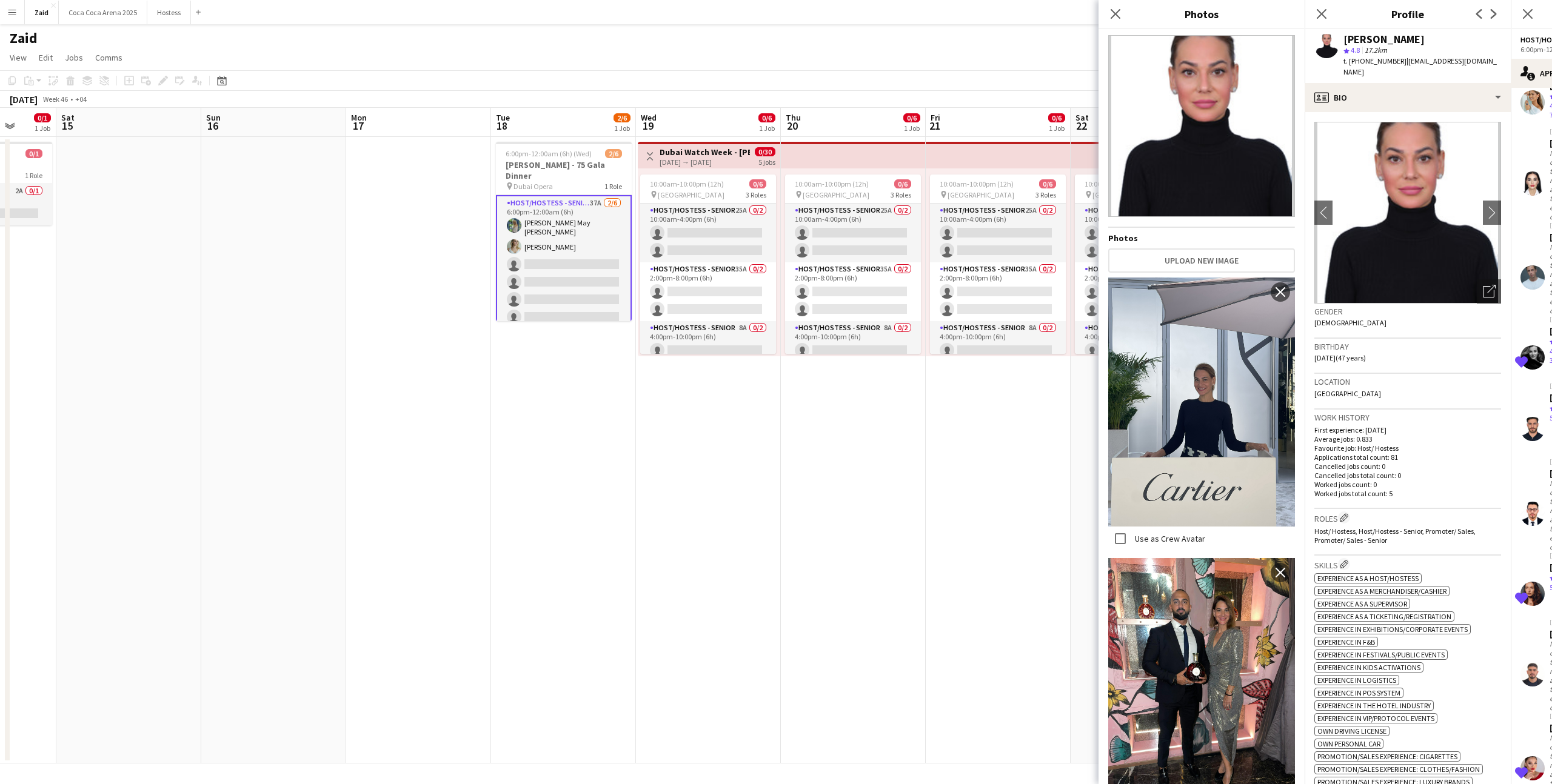
click at [1342, 527] on span "Host/ Hostess, Host/Hostess - Senior, Promoter/ Sales, Promoter/ Sales - Senior" at bounding box center [1395, 536] width 162 height 19
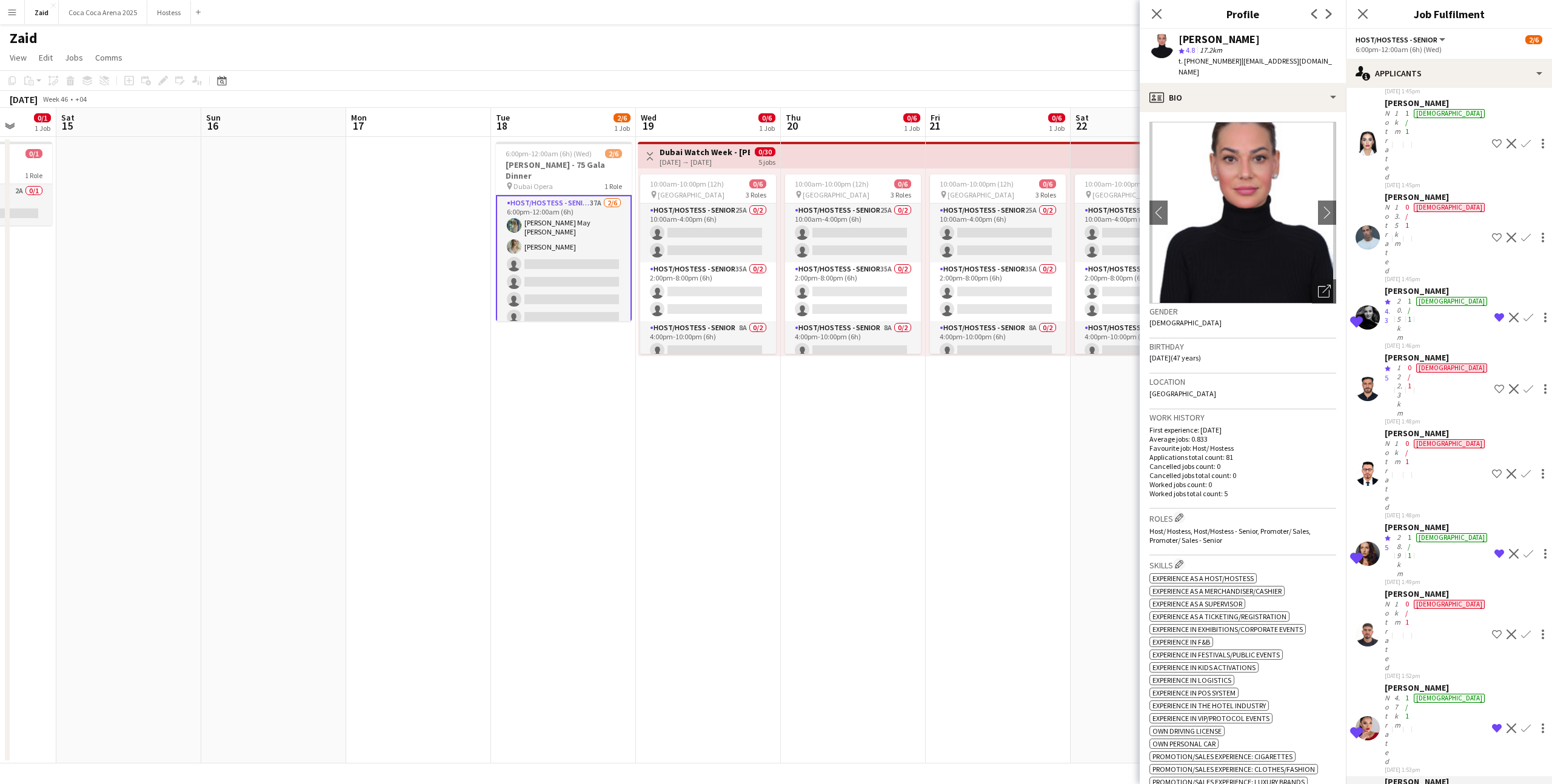
scroll to position [604, 0]
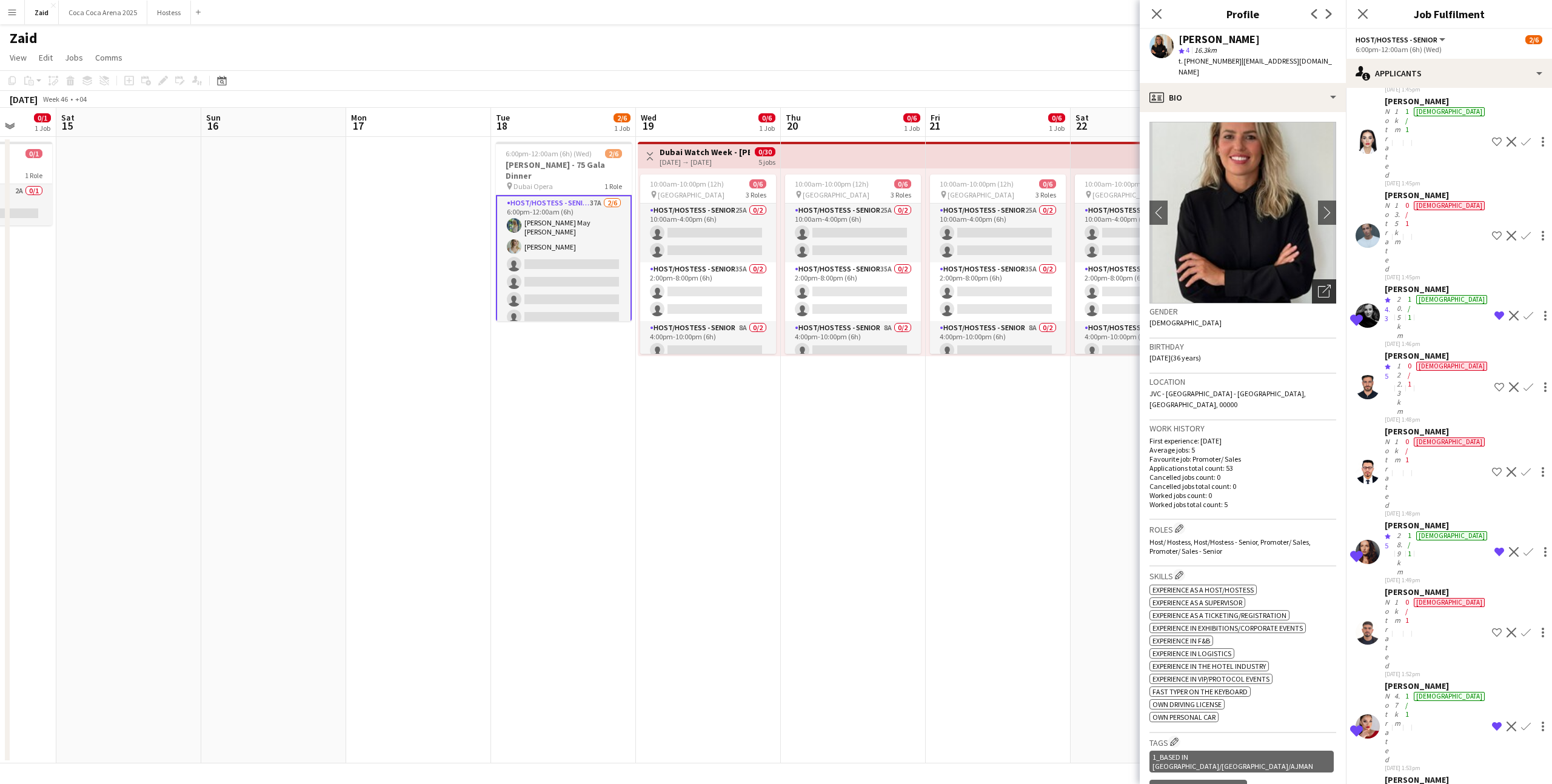
click at [1326, 285] on icon at bounding box center [1326, 289] width 8 height 8
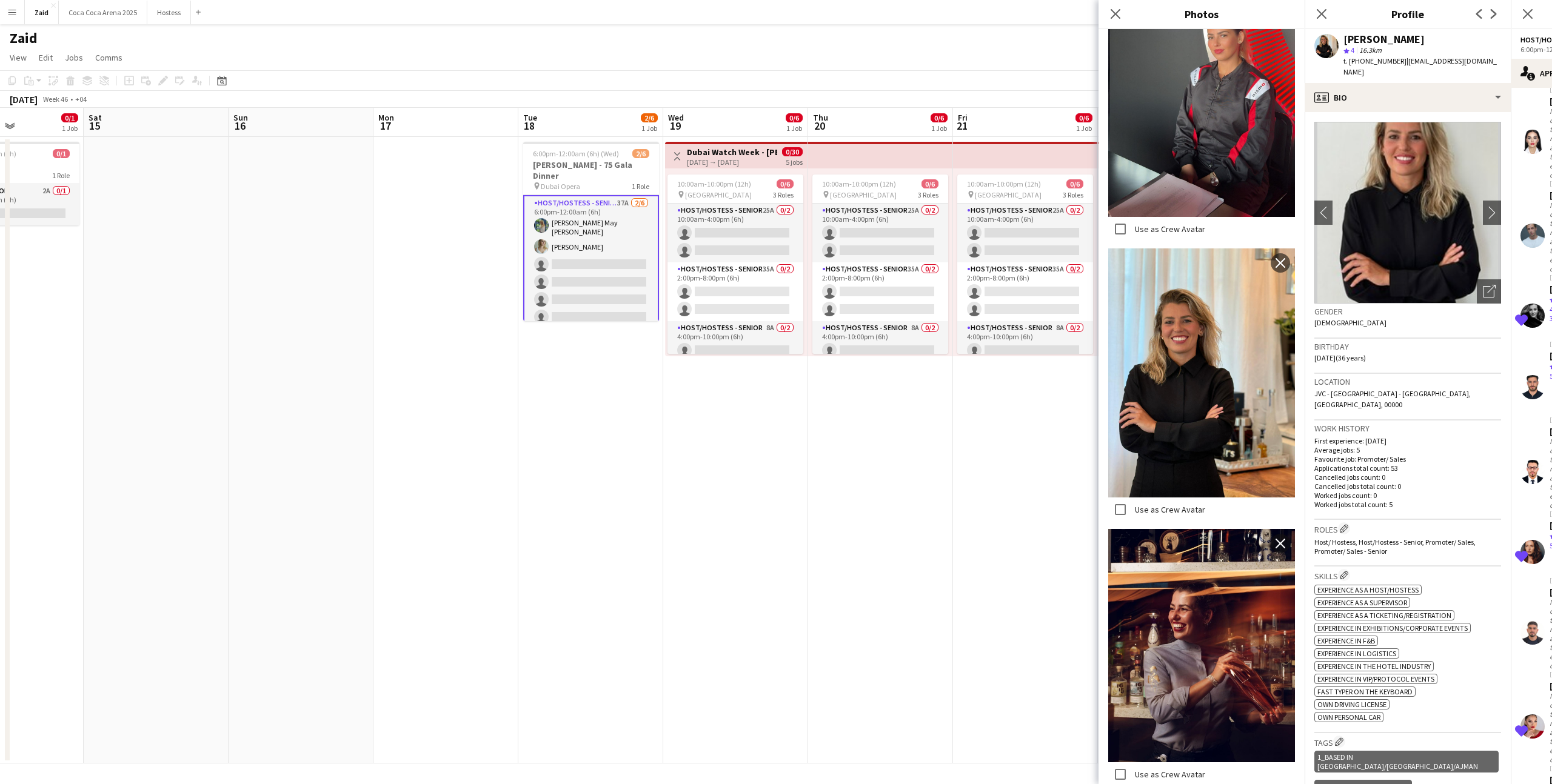
scroll to position [2287, 0]
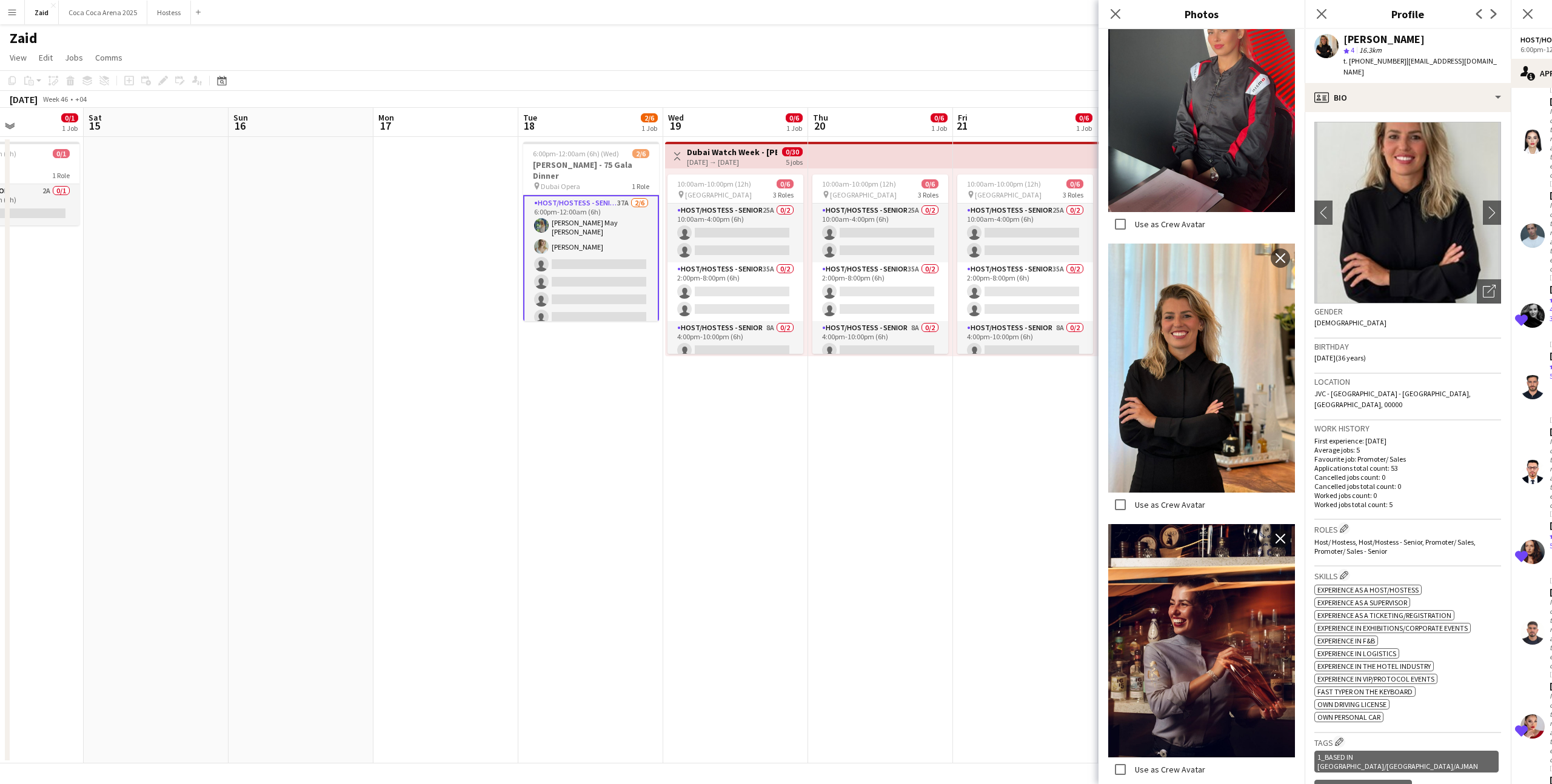
click at [1494, 537] on div "Host/ Hostess, Host/Hostess - Senior, Promoter/ Sales, Promoter/ Sales - Senior" at bounding box center [1407, 546] width 187 height 19
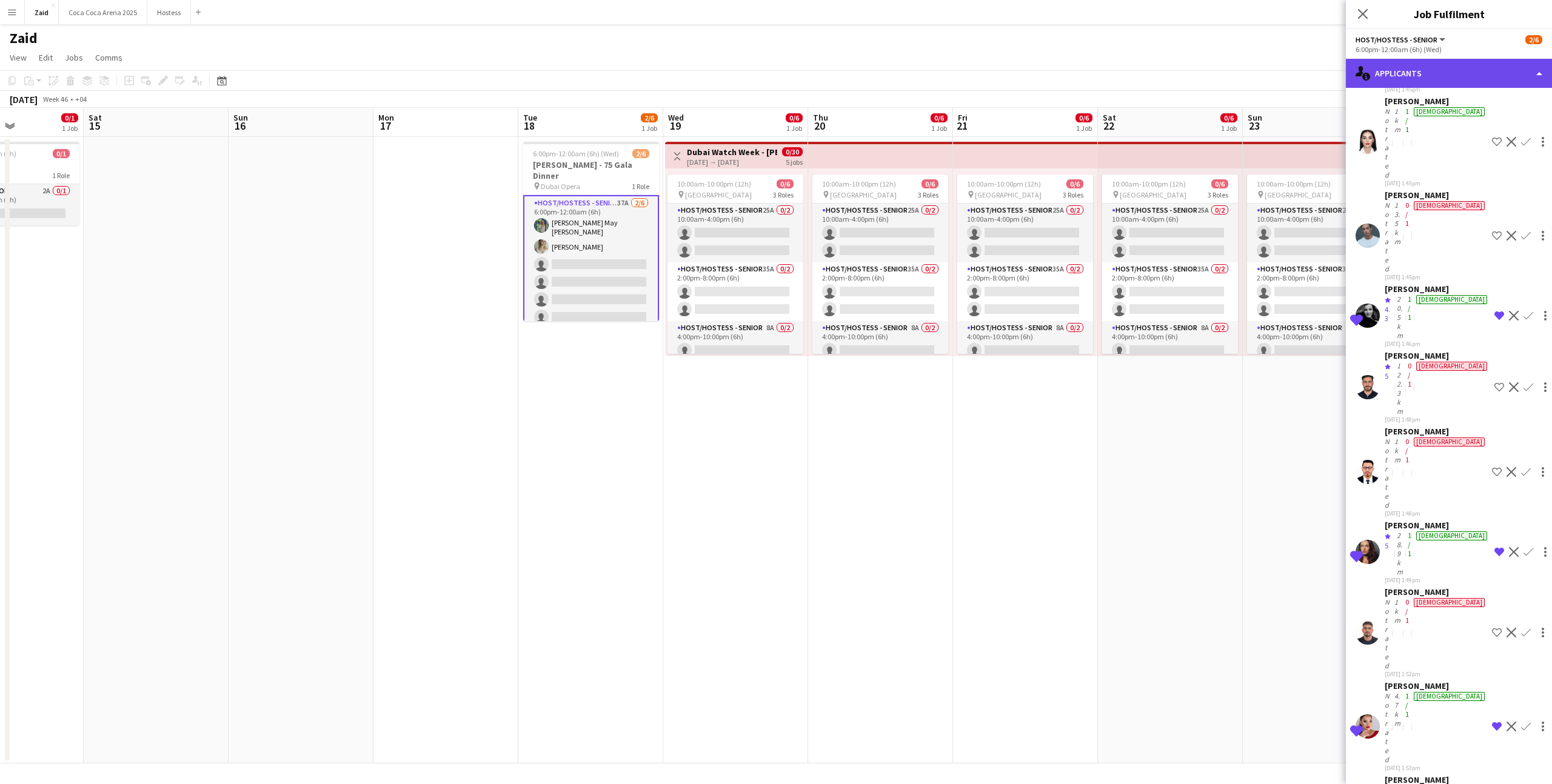
click at [1438, 83] on div "single-neutral-actions-information Applicants" at bounding box center [1449, 72] width 206 height 29
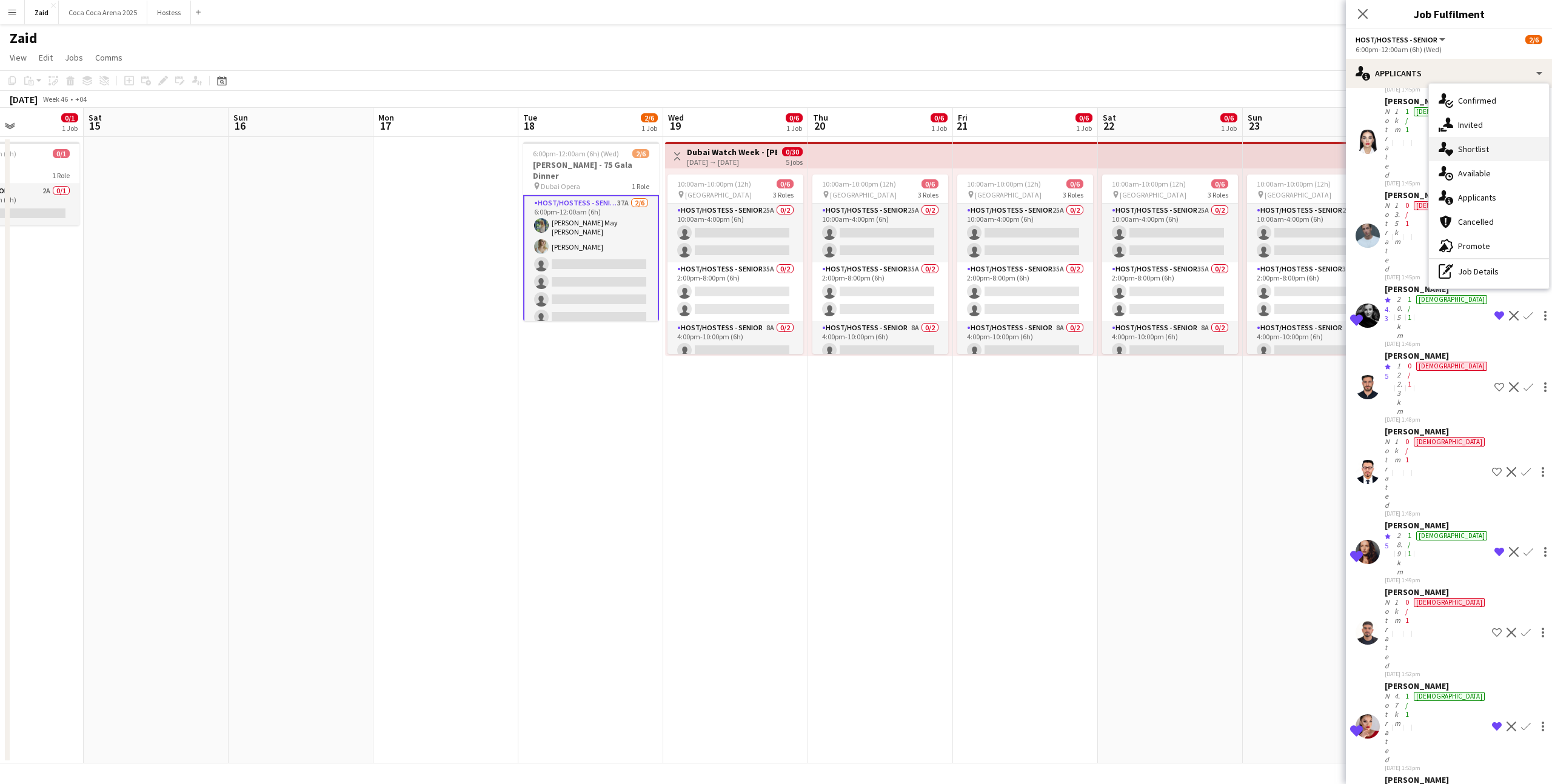
click at [1485, 148] on span "Shortlist" at bounding box center [1473, 149] width 31 height 11
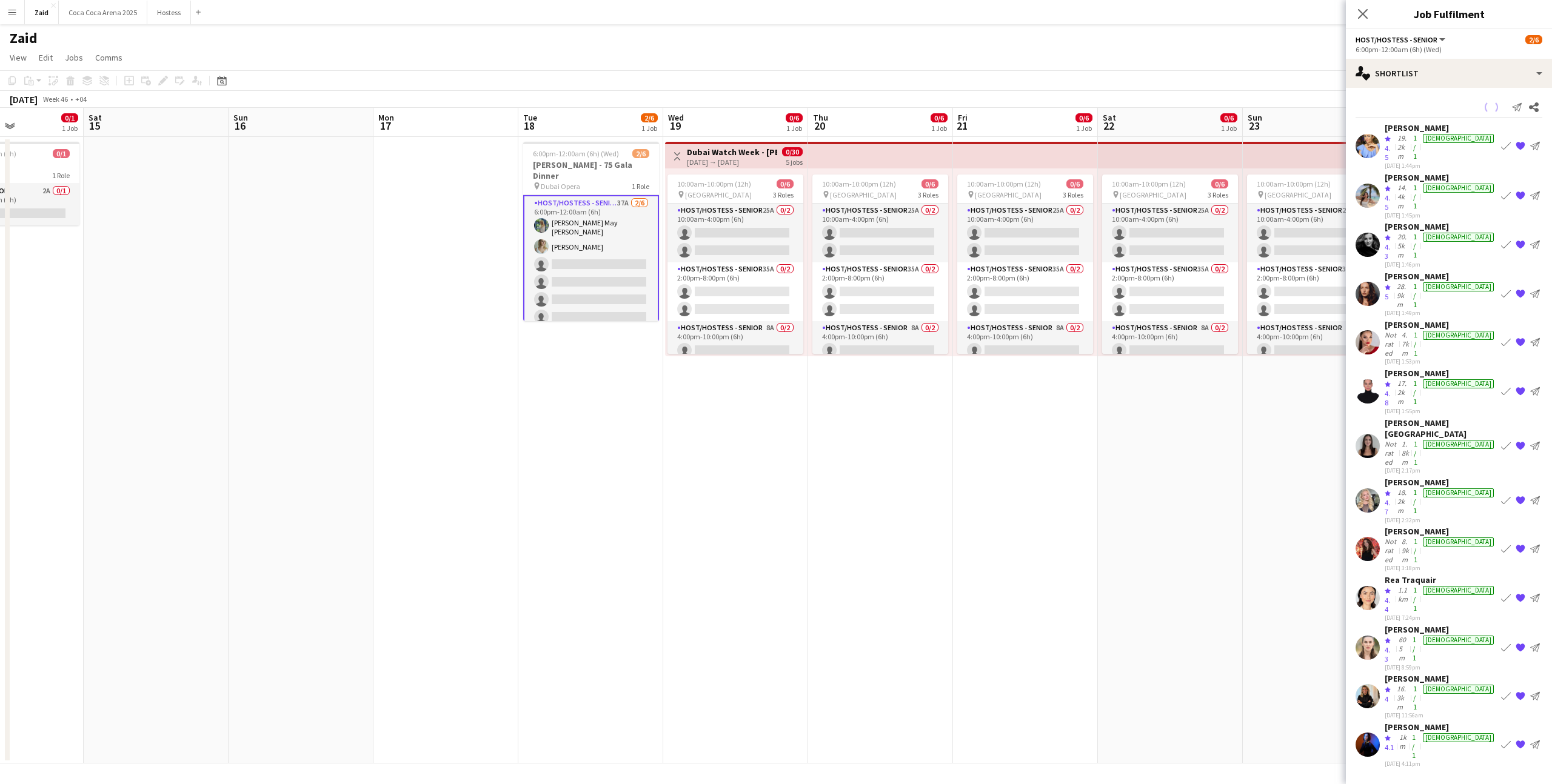
scroll to position [0, 0]
click at [1506, 387] on app-icon "Book crew" at bounding box center [1507, 392] width 9 height 9
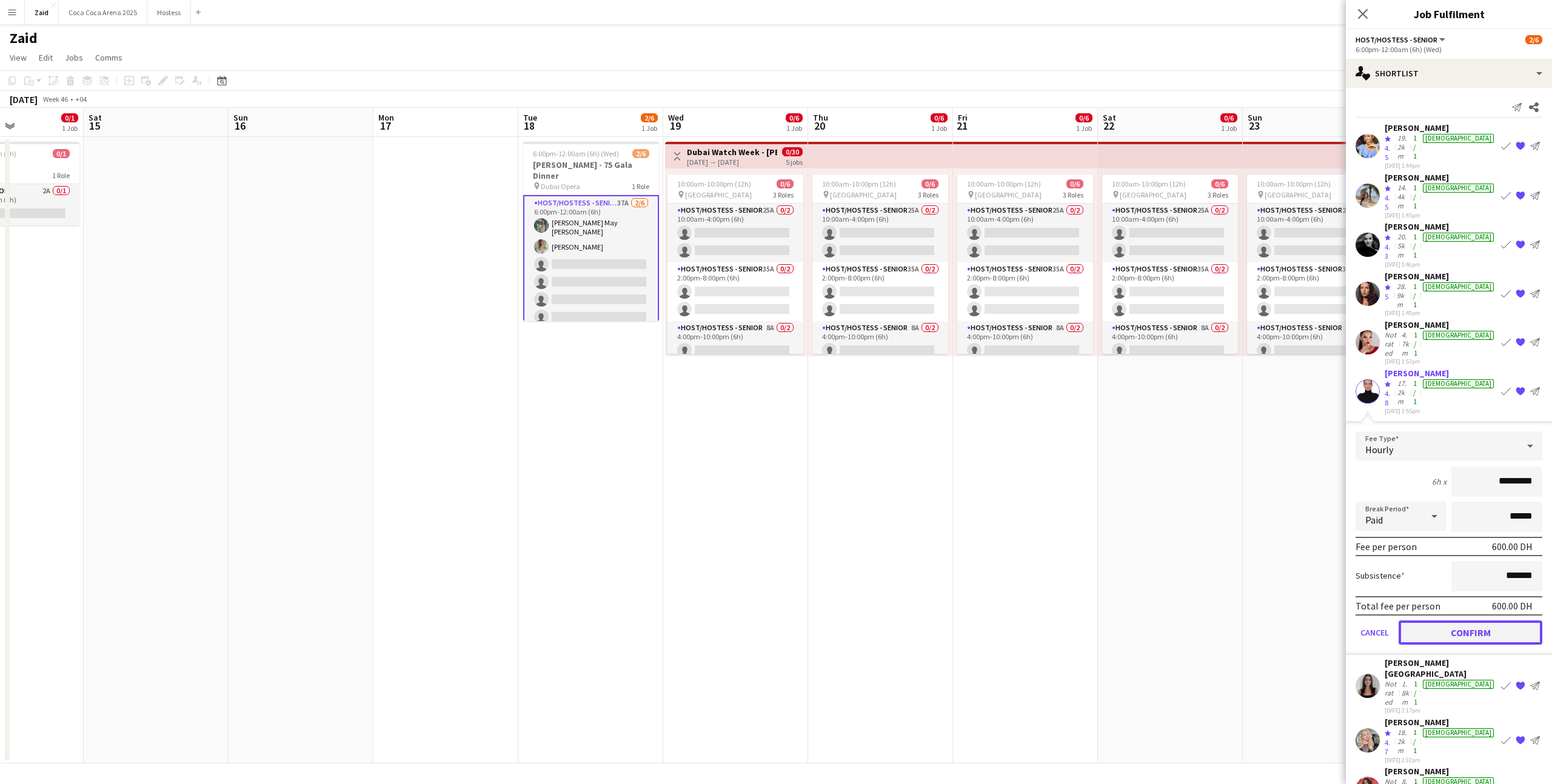
click at [1453, 621] on button "Confirm" at bounding box center [1470, 633] width 144 height 24
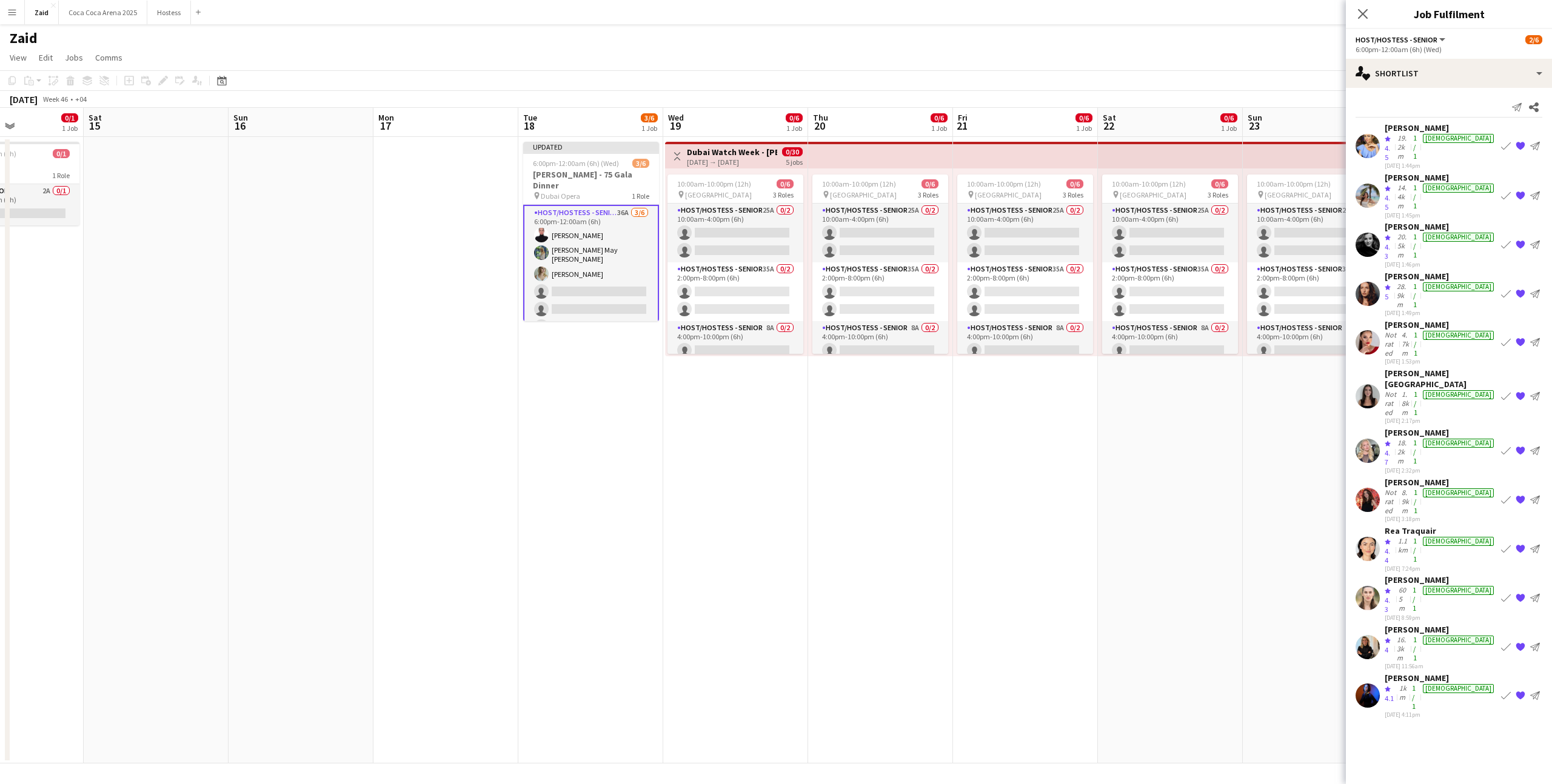
click at [1504, 643] on app-icon "Book crew" at bounding box center [1507, 648] width 9 height 9
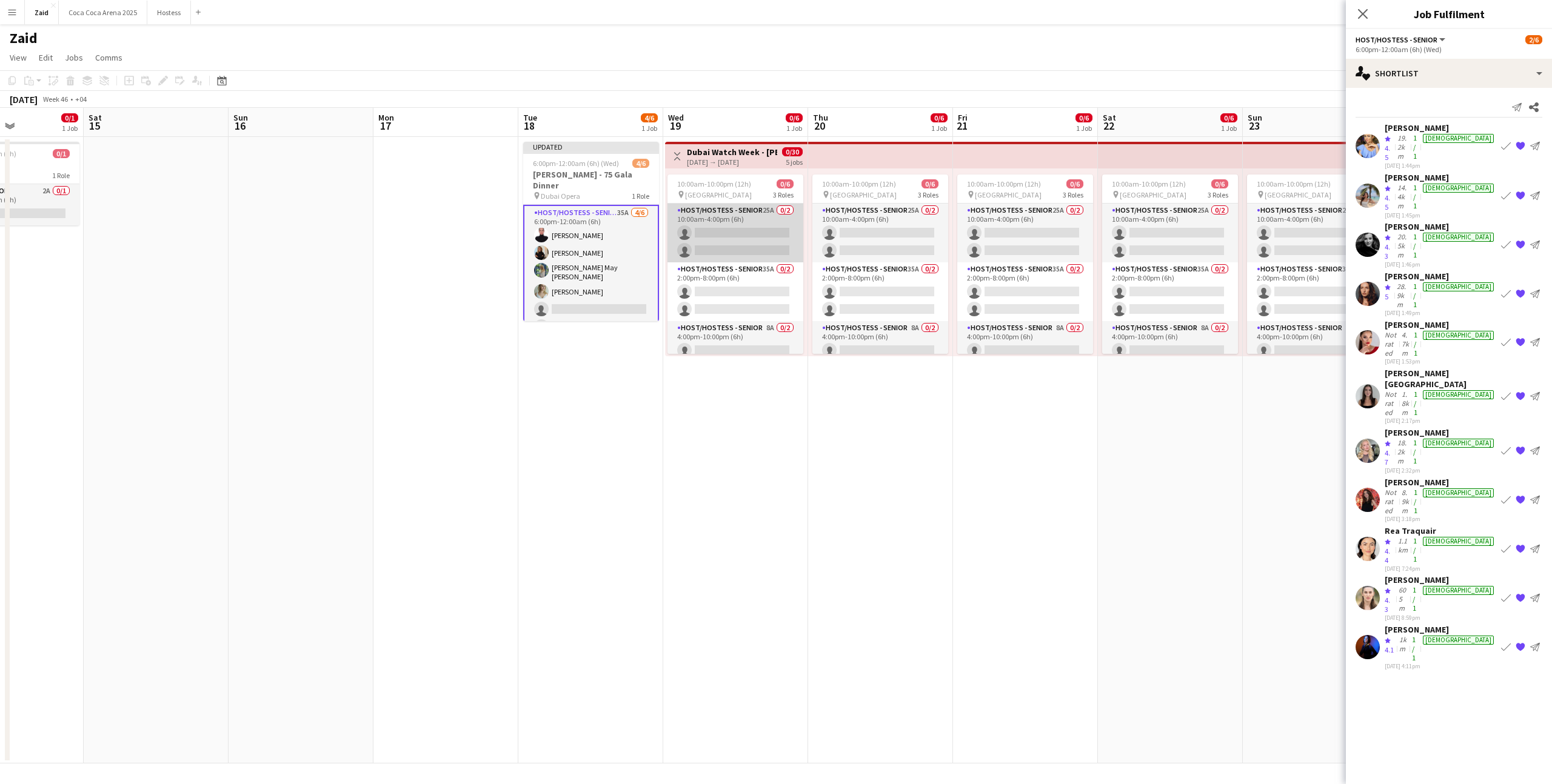
click at [760, 228] on app-card-role "Host/Hostess - Senior 25A 0/2 10:00am-4:00pm (6h) single-neutral-actions single…" at bounding box center [735, 233] width 136 height 58
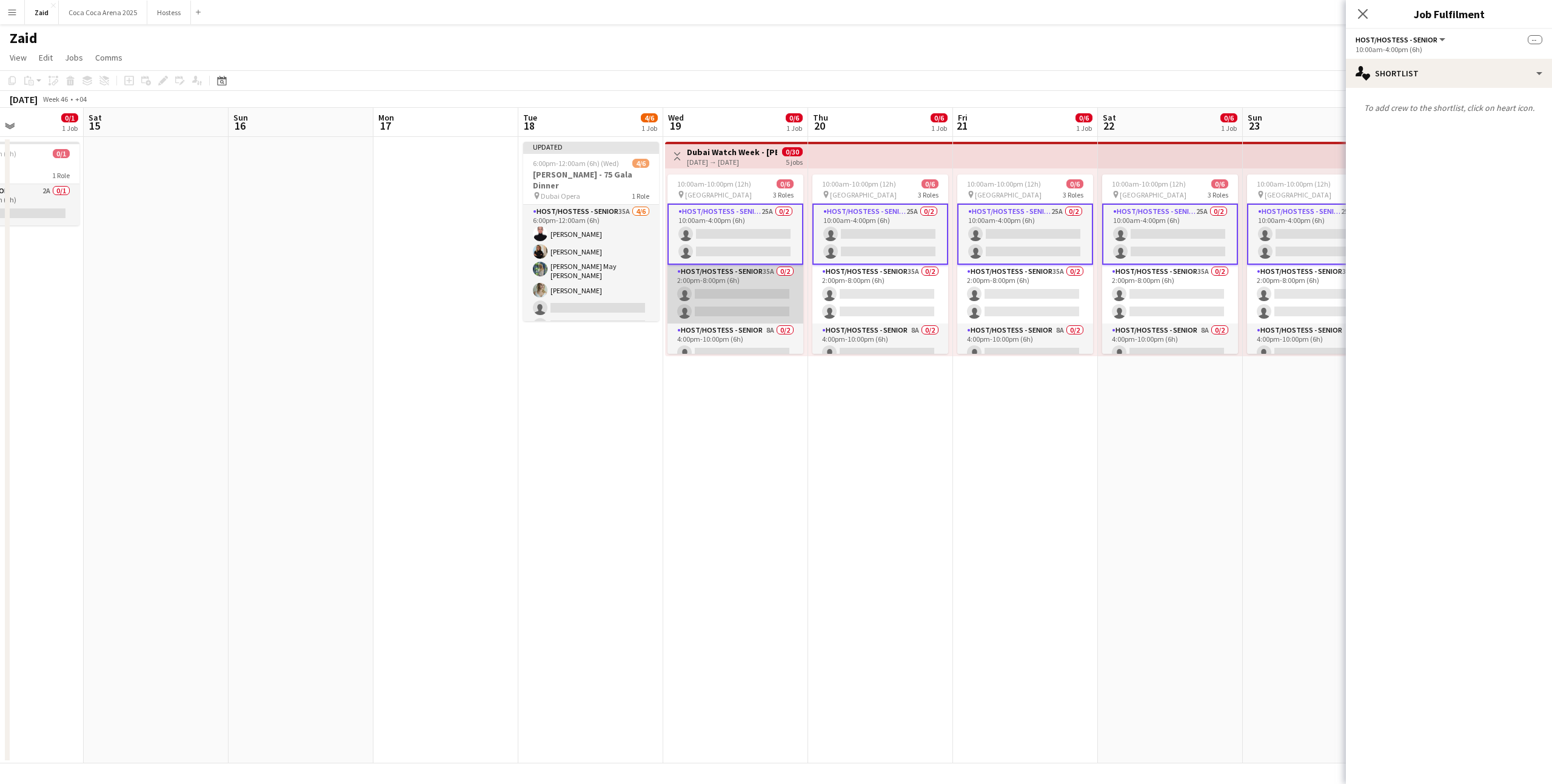
click at [774, 284] on app-card-role "Host/Hostess - Senior 35A 0/2 2:00pm-8:00pm (6h) single-neutral-actions single-…" at bounding box center [735, 293] width 136 height 58
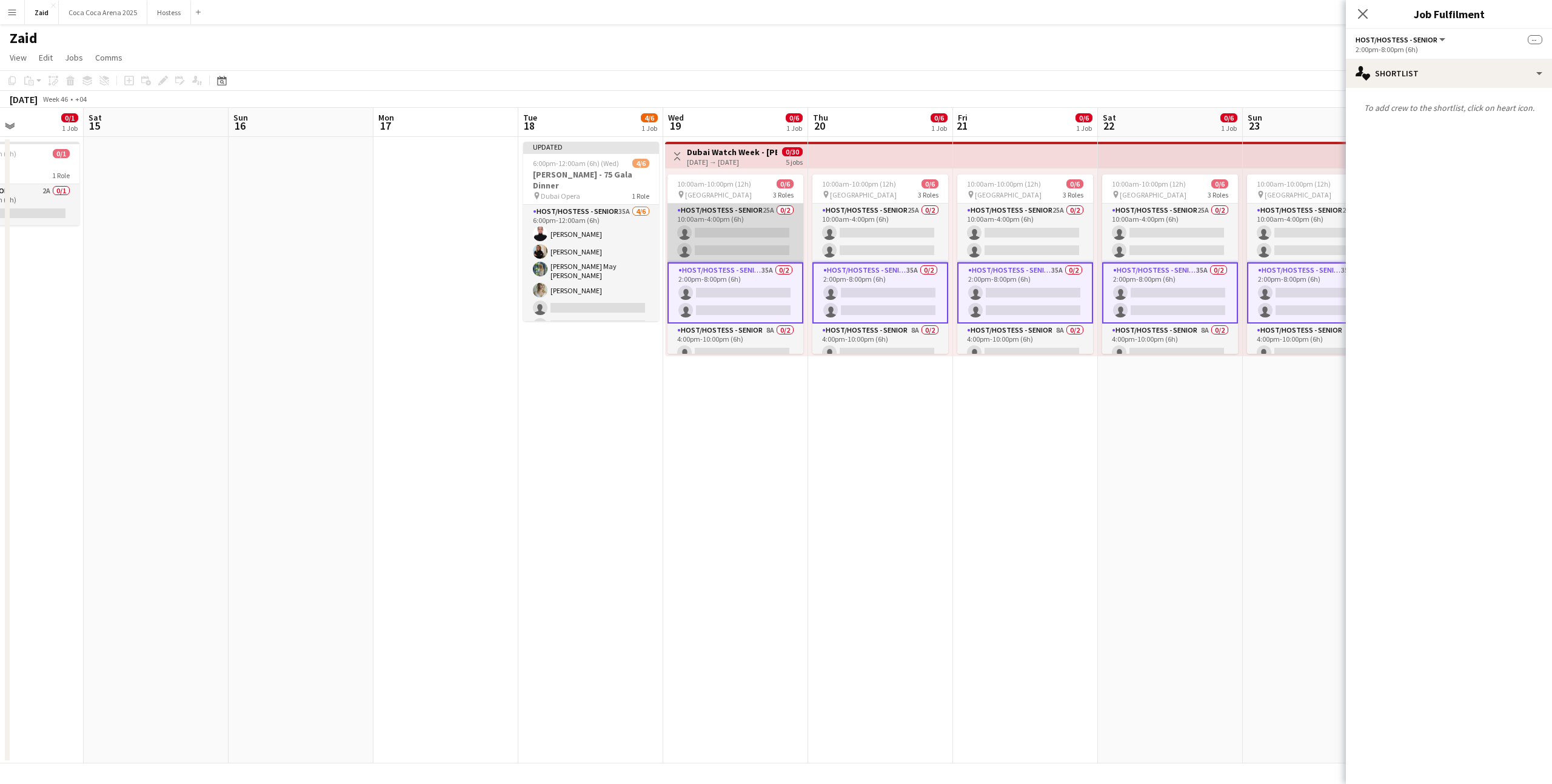
click at [776, 236] on app-card-role "Host/Hostess - Senior 25A 0/2 10:00am-4:00pm (6h) single-neutral-actions single…" at bounding box center [735, 233] width 136 height 58
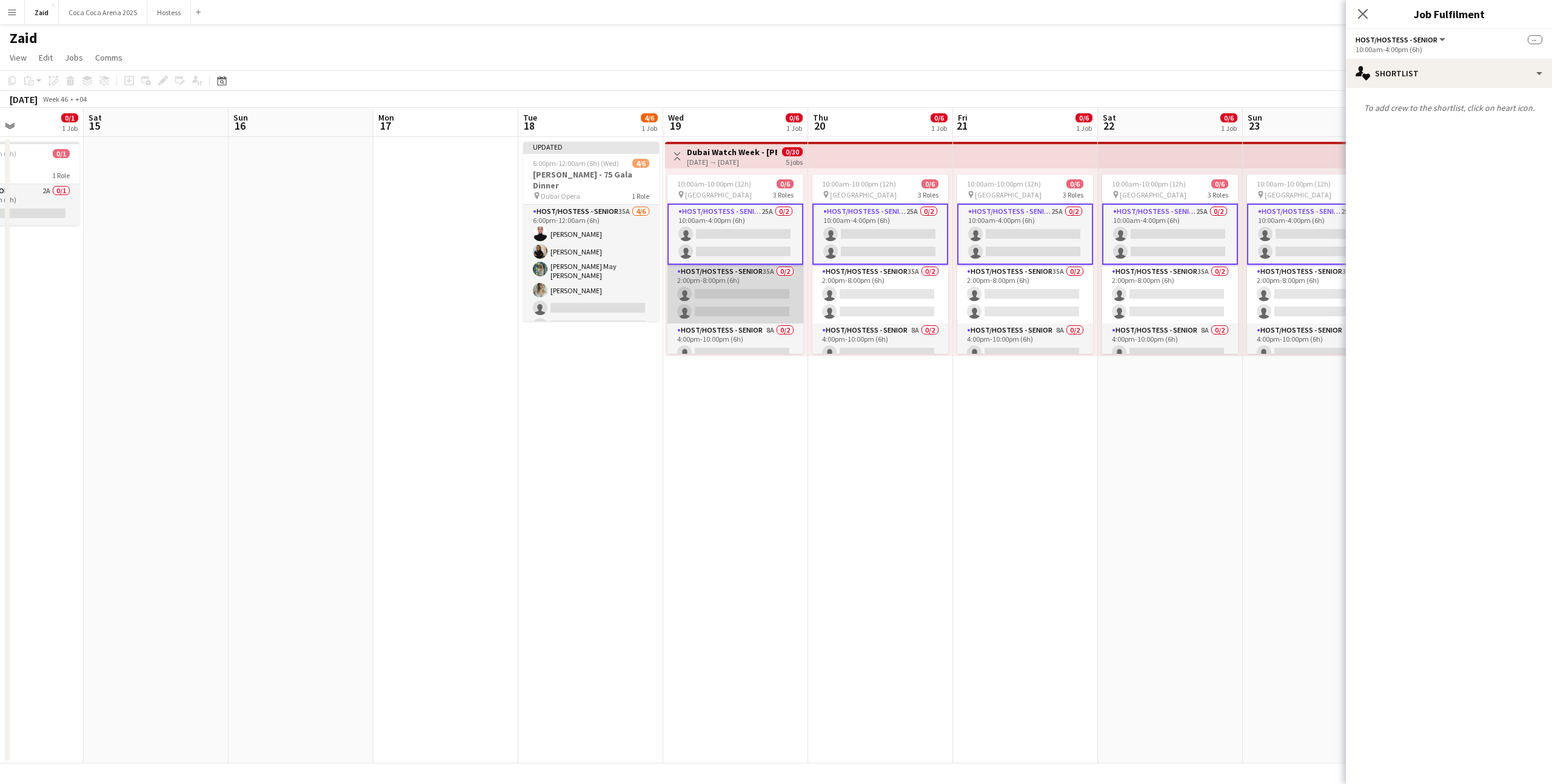
click at [775, 288] on app-card-role "Host/Hostess - Senior 35A 0/2 2:00pm-8:00pm (6h) single-neutral-actions single-…" at bounding box center [735, 293] width 136 height 58
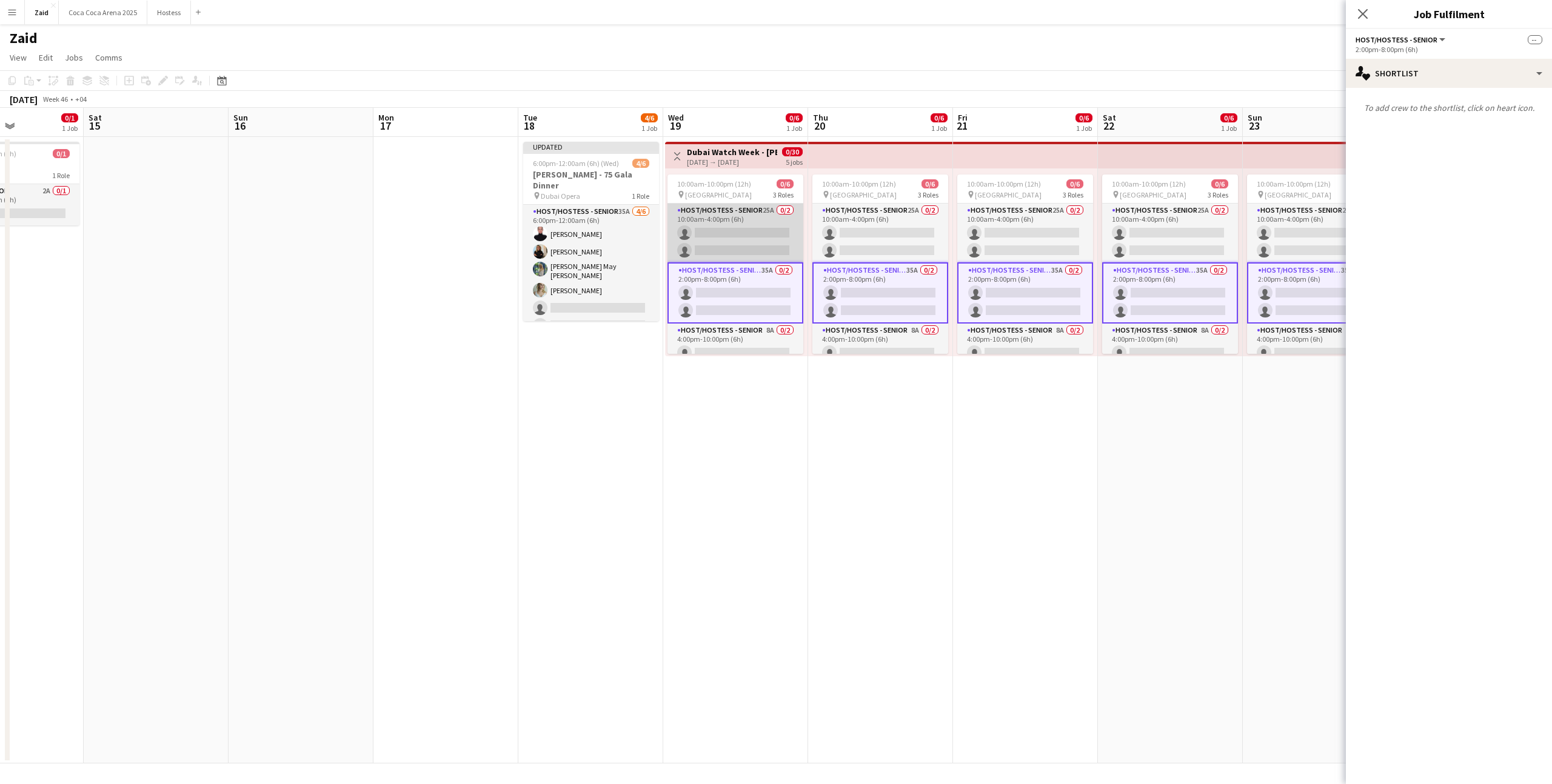
click at [756, 236] on app-card-role "Host/Hostess - Senior 25A 0/2 10:00am-4:00pm (6h) single-neutral-actions single…" at bounding box center [735, 233] width 136 height 58
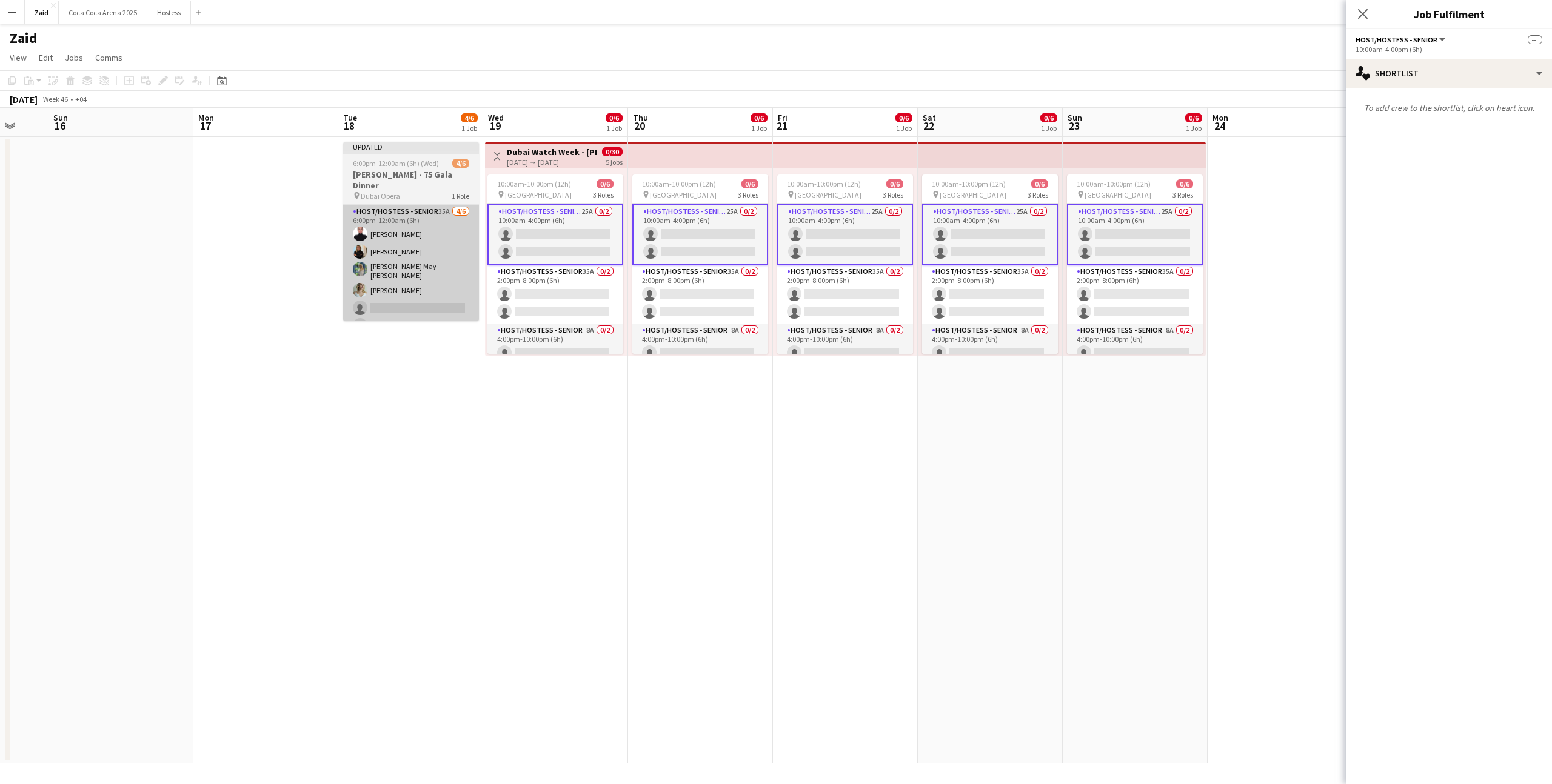
scroll to position [0, 341]
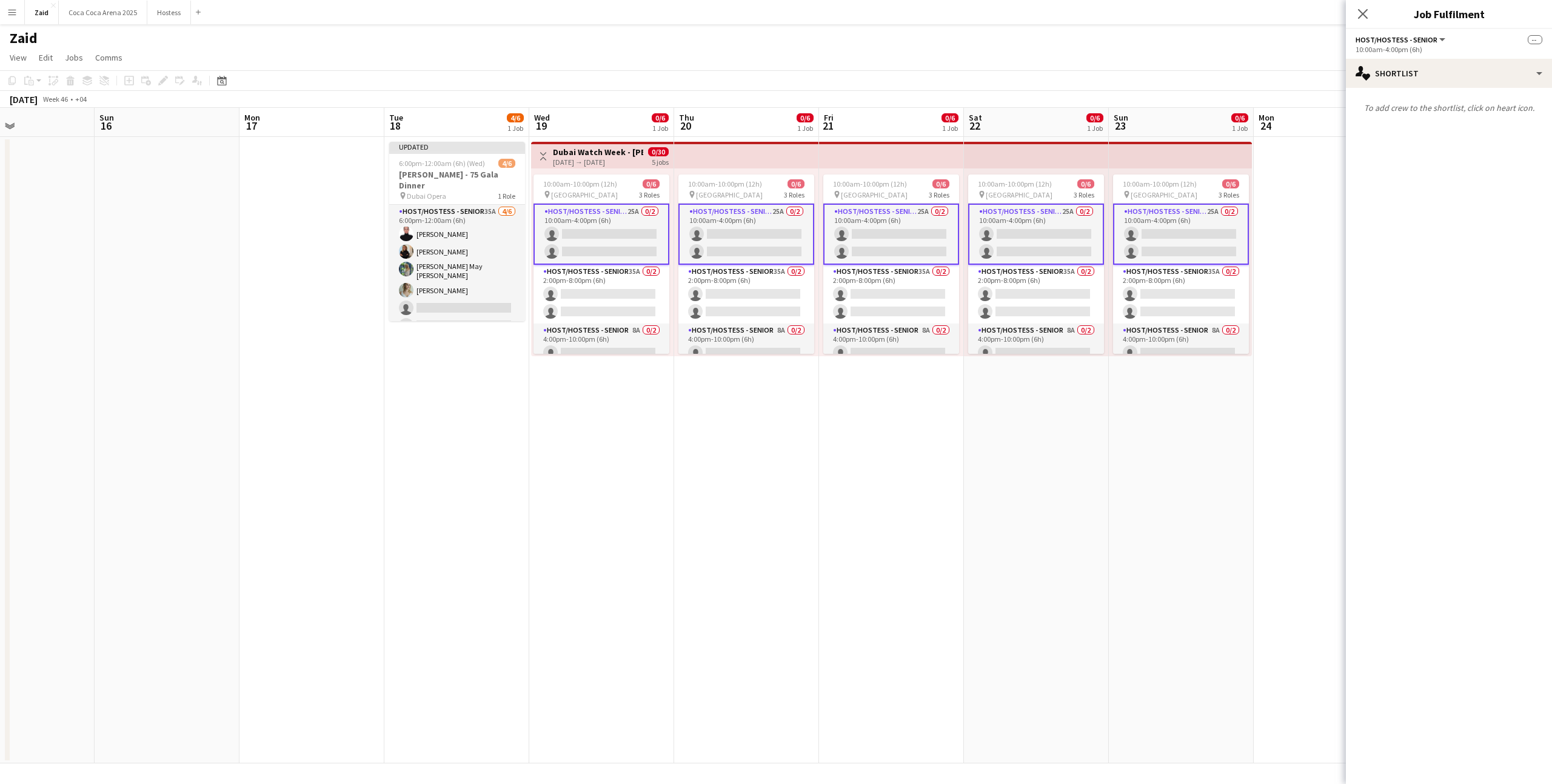
click at [648, 229] on app-card-role "Host/Hostess - Senior 25A 0/2 10:00am-4:00pm (6h) single-neutral-actions single…" at bounding box center [601, 235] width 136 height 61
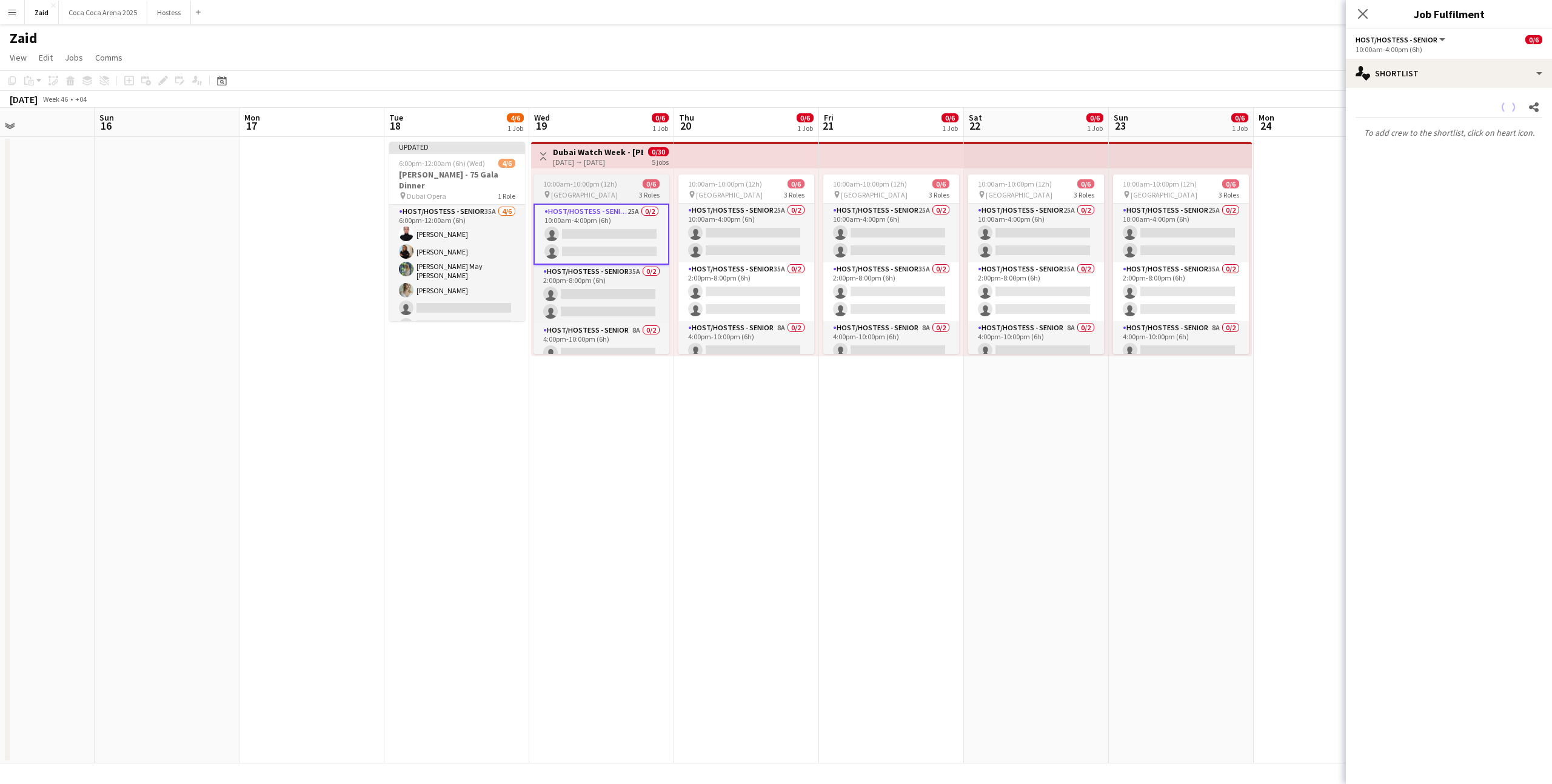
click at [638, 186] on div "10:00am-10:00pm (12h) 0/6" at bounding box center [601, 184] width 136 height 9
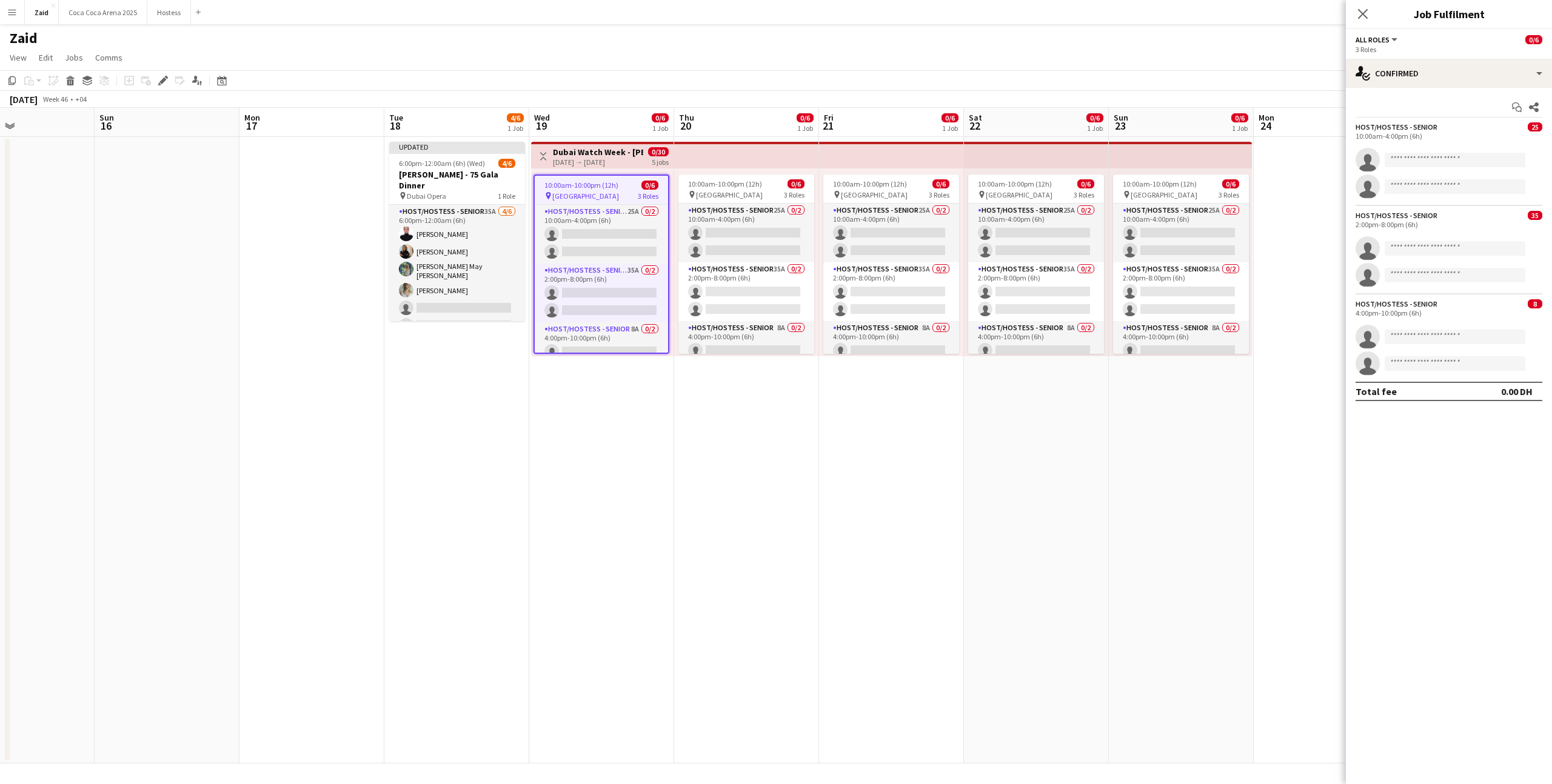
click at [757, 186] on span "10:00am-10:00pm (12h)" at bounding box center [726, 184] width 74 height 9
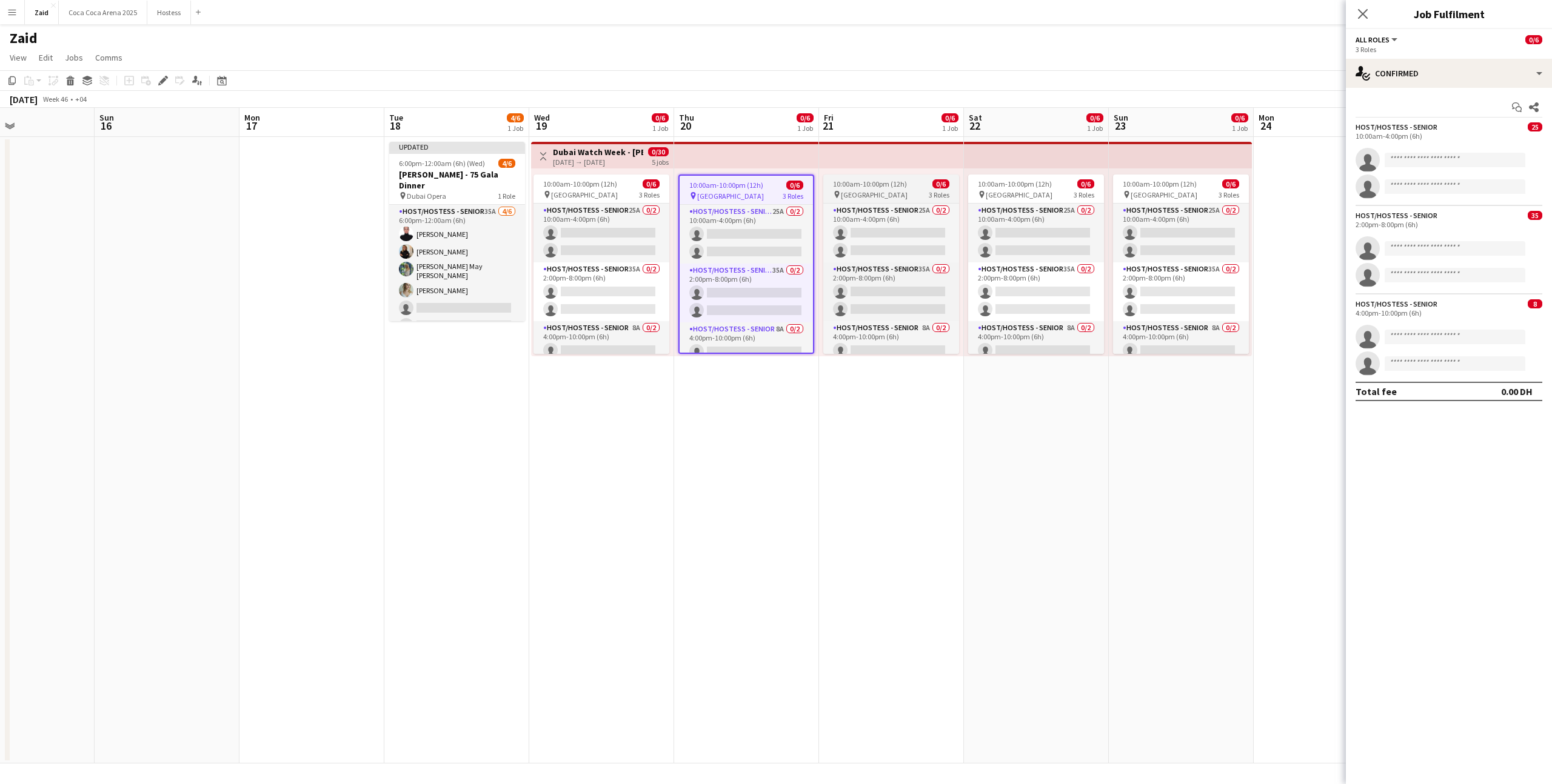
click at [860, 185] on span "10:00am-10:00pm (12h)" at bounding box center [871, 184] width 74 height 9
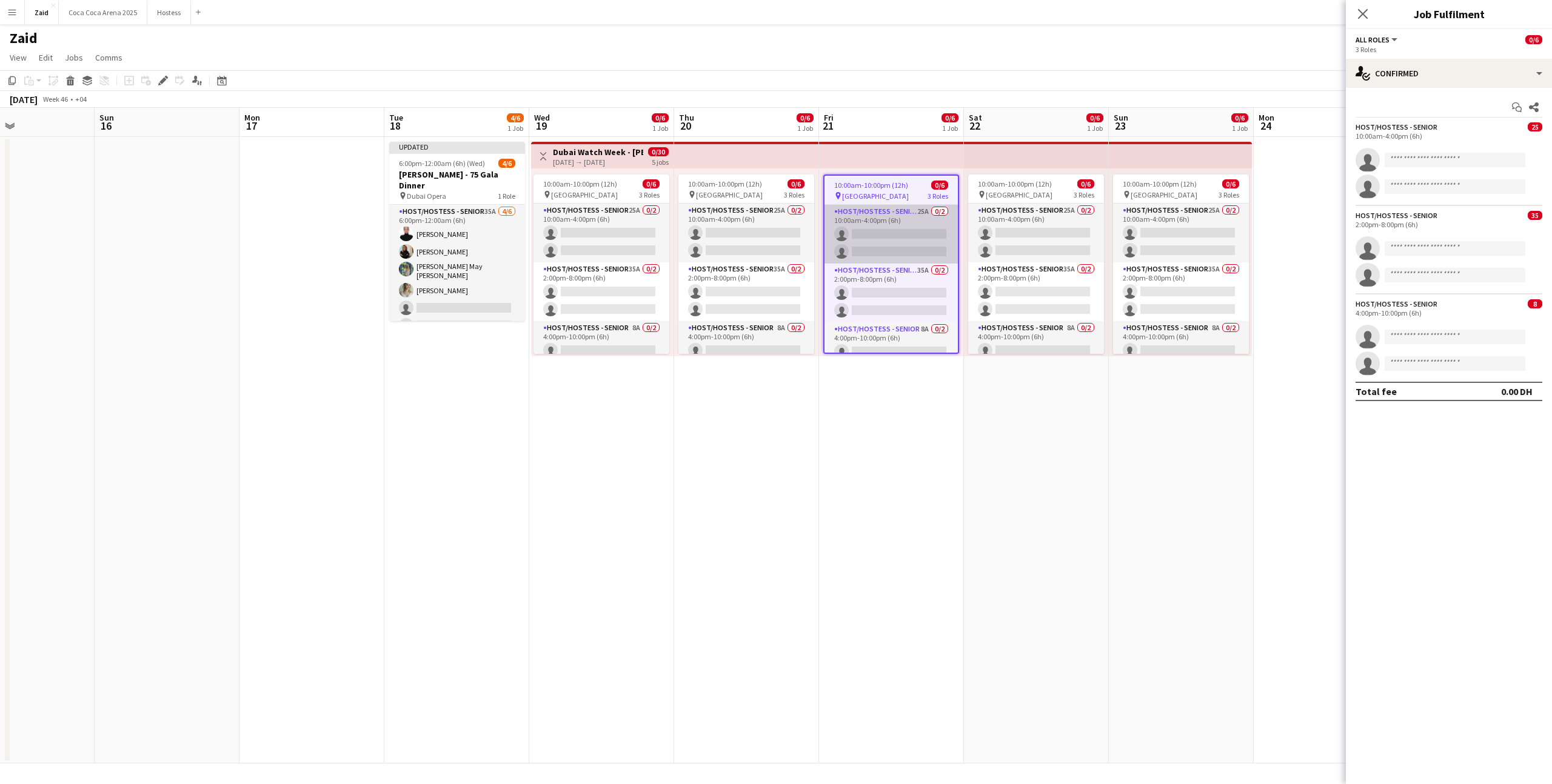
click at [904, 248] on app-card-role "Host/Hostess - Senior 25A 0/2 10:00am-4:00pm (6h) single-neutral-actions single…" at bounding box center [892, 234] width 134 height 58
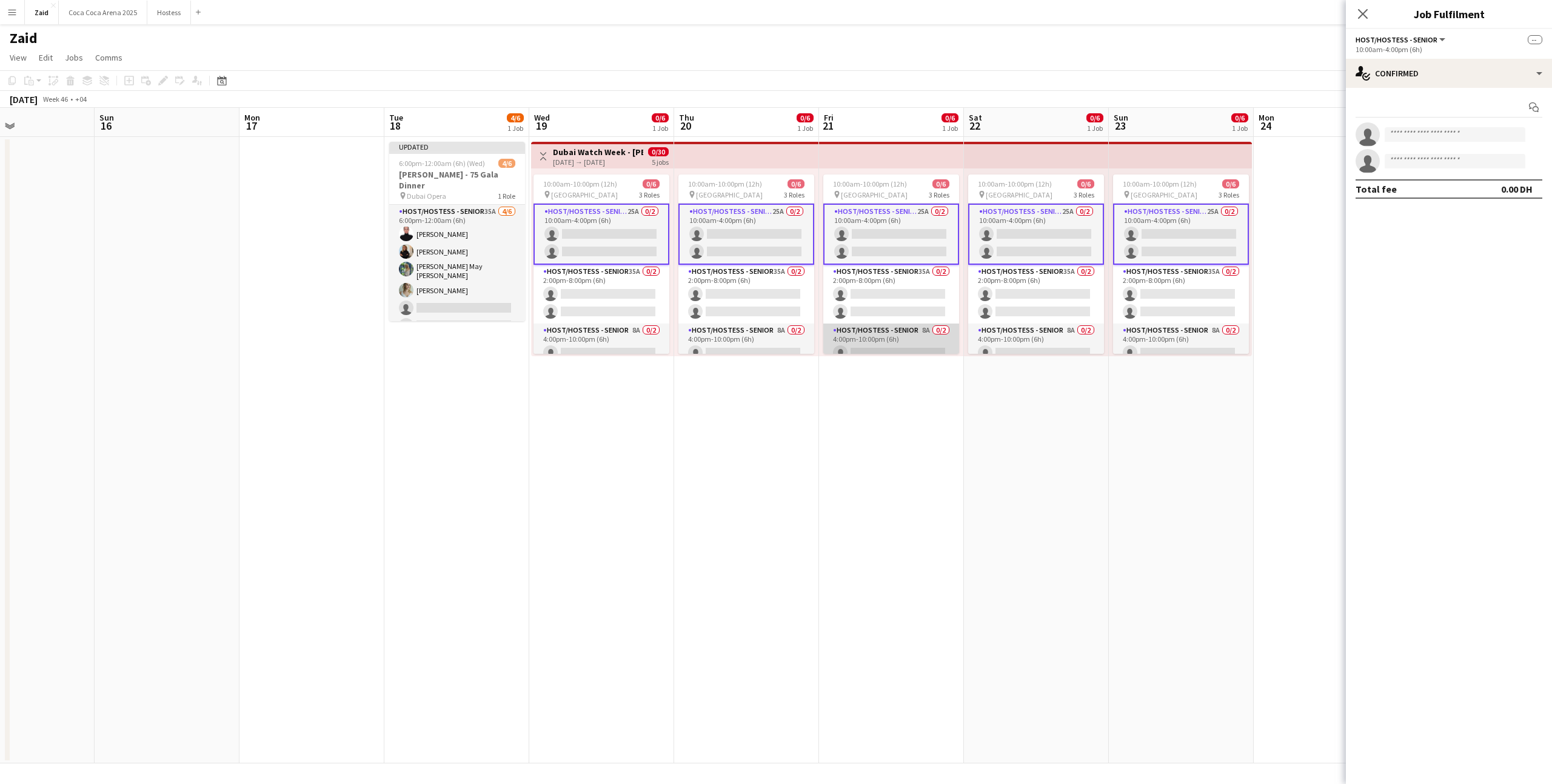
click at [871, 337] on app-card-role "Host/Hostess - Senior 8A 0/2 4:00pm-10:00pm (6h) single-neutral-actions single-…" at bounding box center [891, 353] width 136 height 58
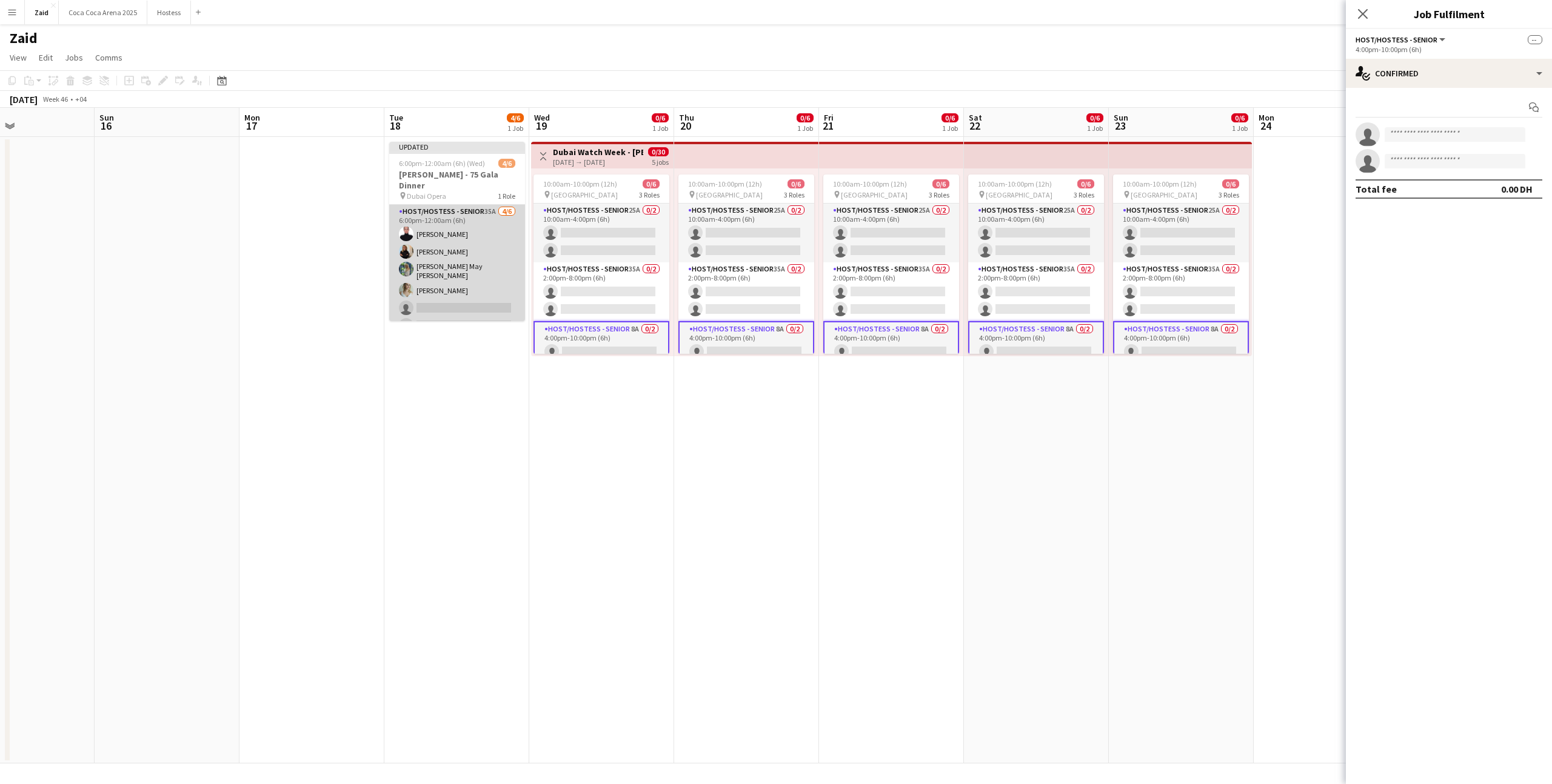
click at [459, 272] on app-card-role "Host/Hostess - Senior 35A [DATE] 6:00pm-12:00am (6h) [PERSON_NAME] [PERSON_NAME…" at bounding box center [457, 271] width 136 height 133
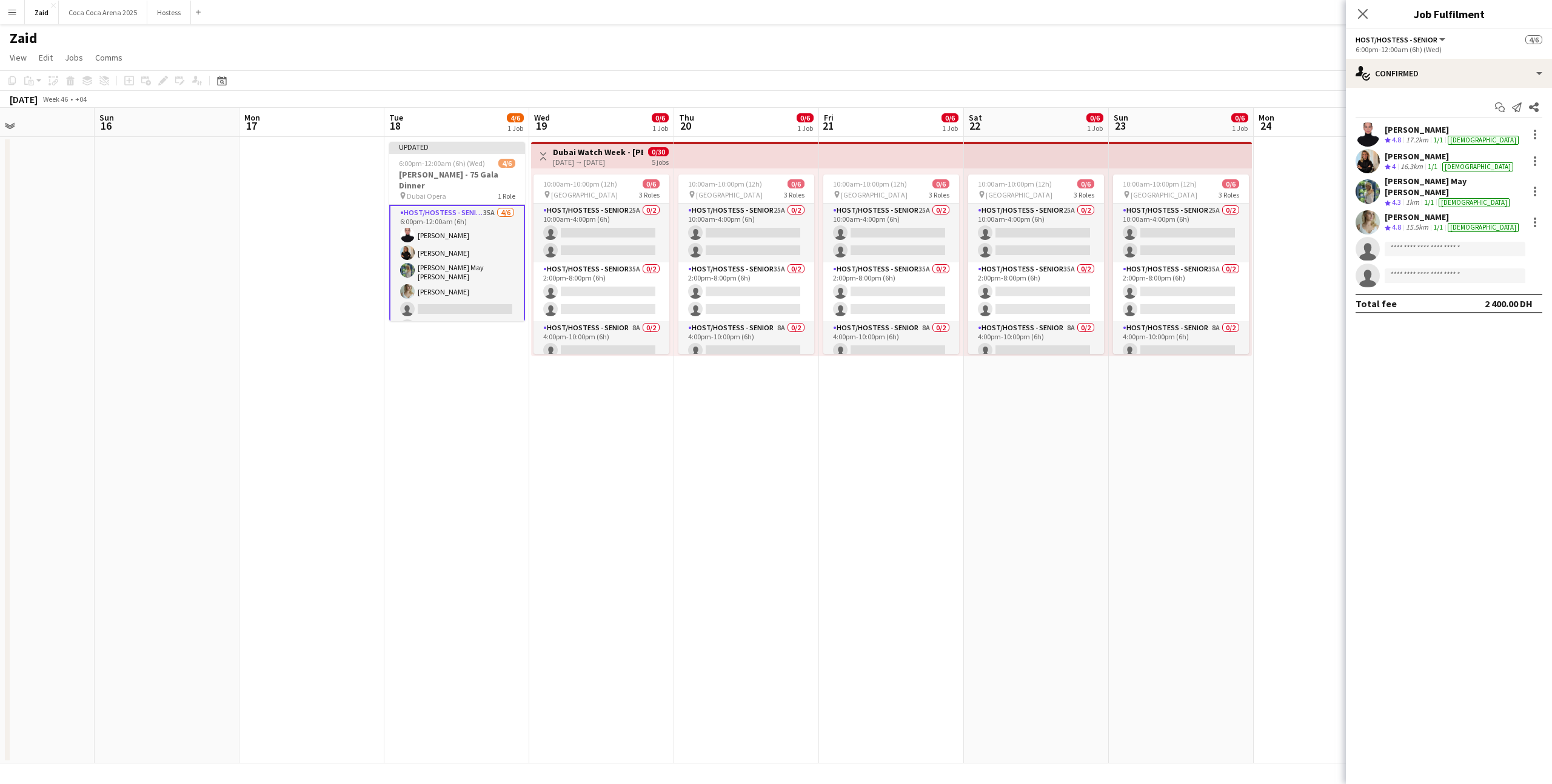
click at [1132, 451] on app-date-cell "10:00am-10:00pm (12h) 0/6 pin [GEOGRAPHIC_DATA] 3 Roles Host/Hostess - Senior 2…" at bounding box center [1182, 451] width 145 height 627
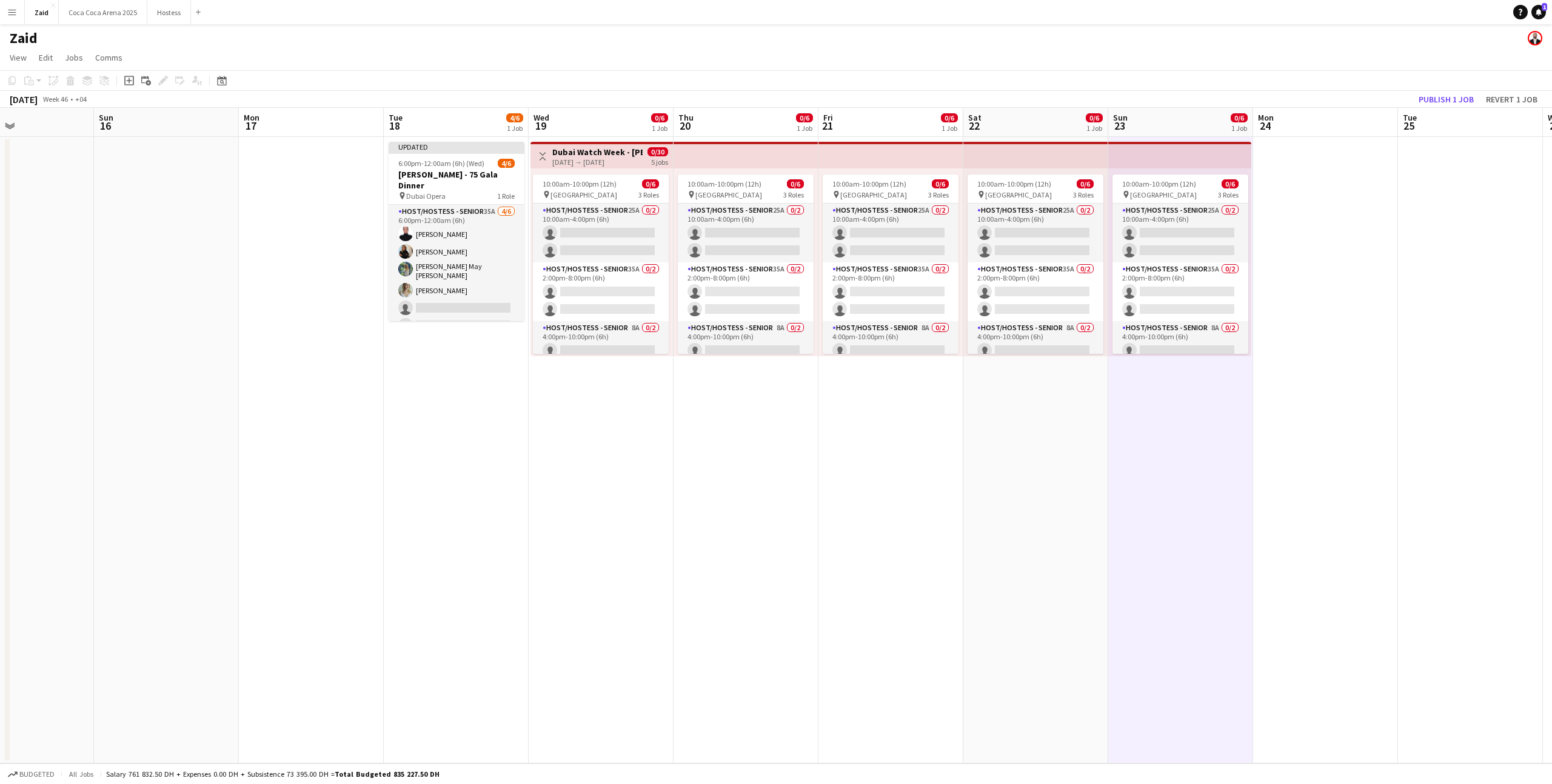
click at [1449, 84] on app-toolbar "Copy Paste Paste Command V Paste with crew Command Shift V Paste linked Job [GE…" at bounding box center [776, 81] width 1552 height 20
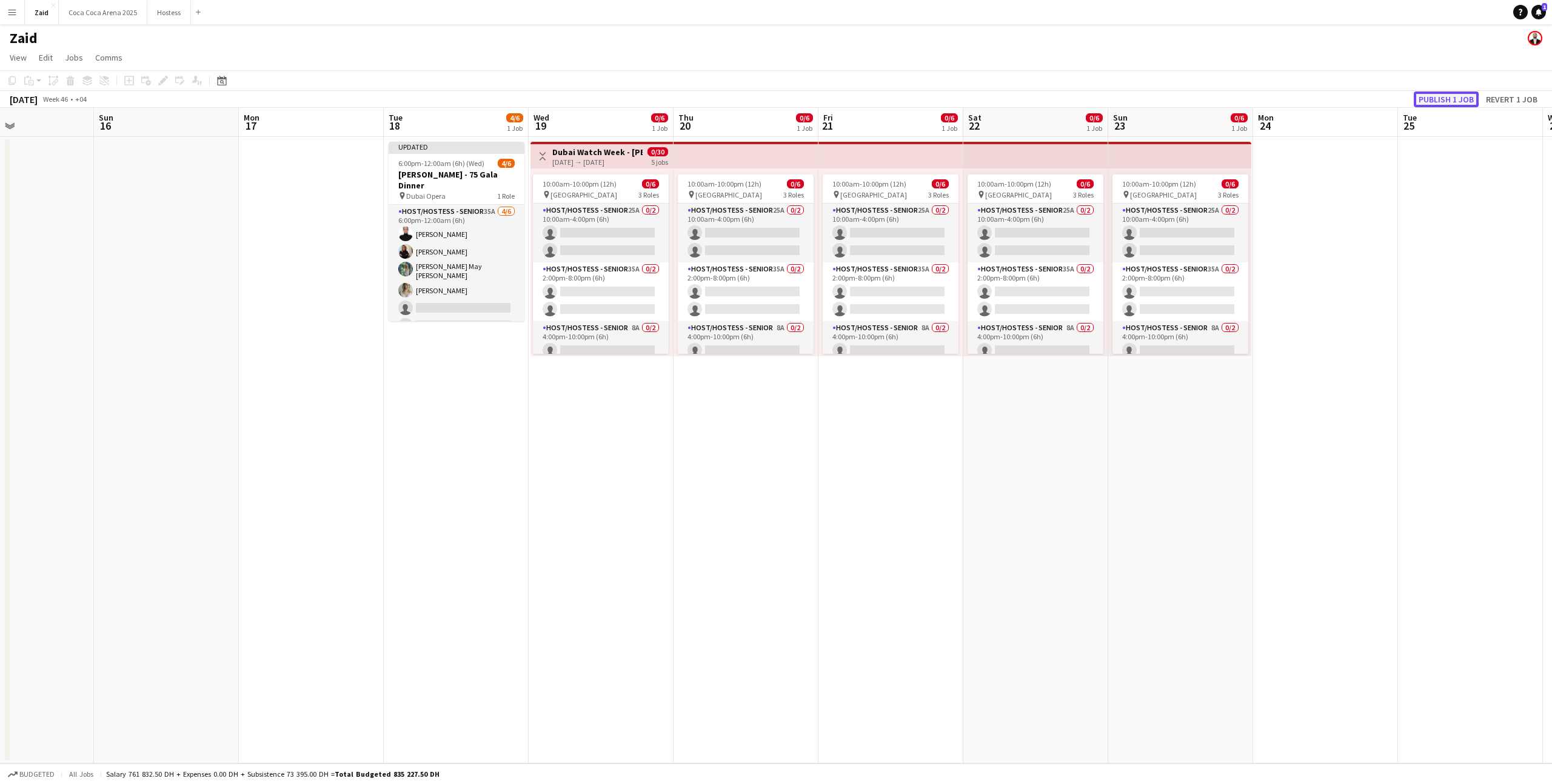
click at [1449, 94] on button "Publish 1 job" at bounding box center [1447, 99] width 65 height 16
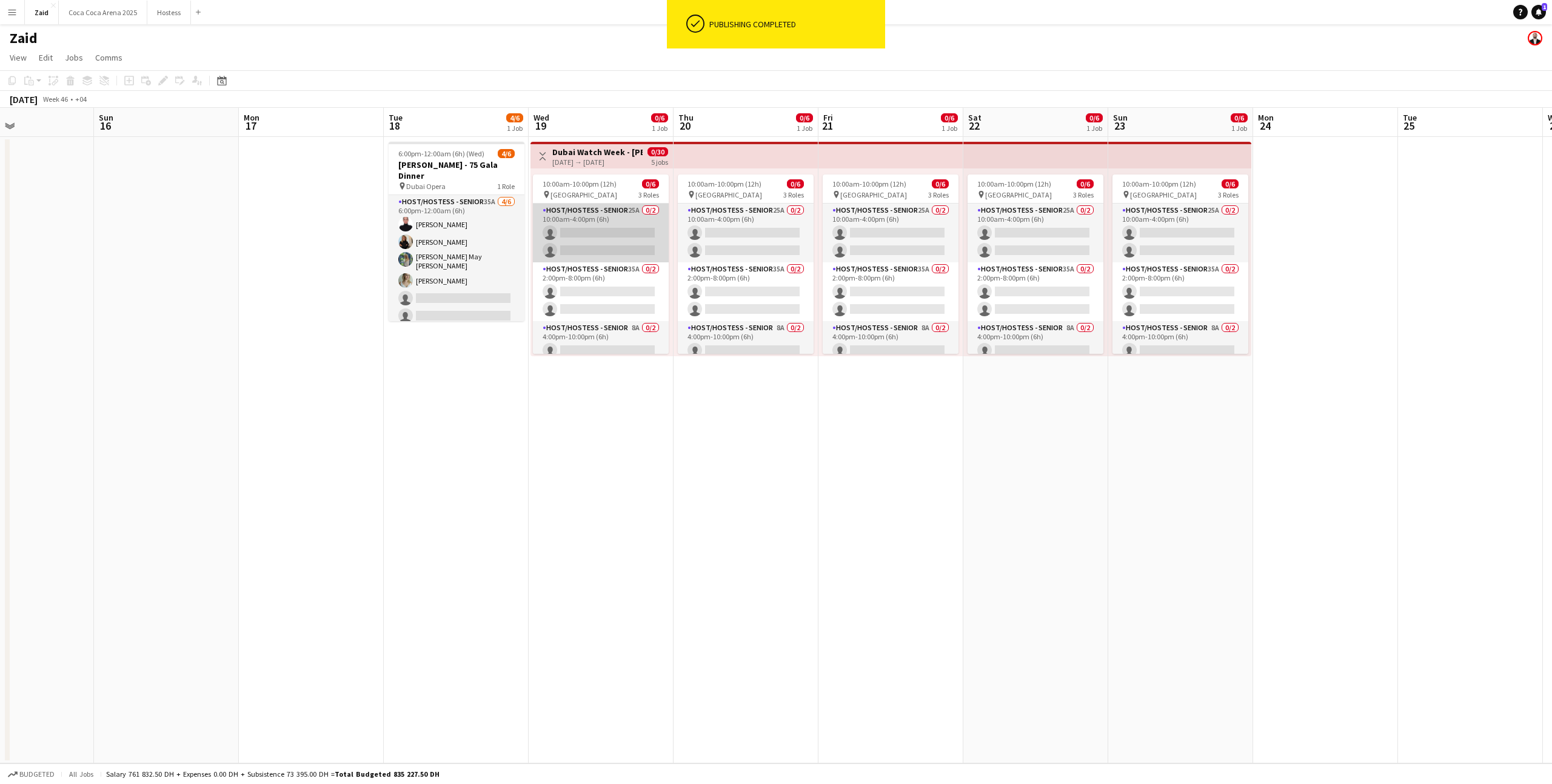
click at [611, 247] on app-card-role "Host/Hostess - Senior 25A 0/2 10:00am-4:00pm (6h) single-neutral-actions single…" at bounding box center [601, 233] width 136 height 58
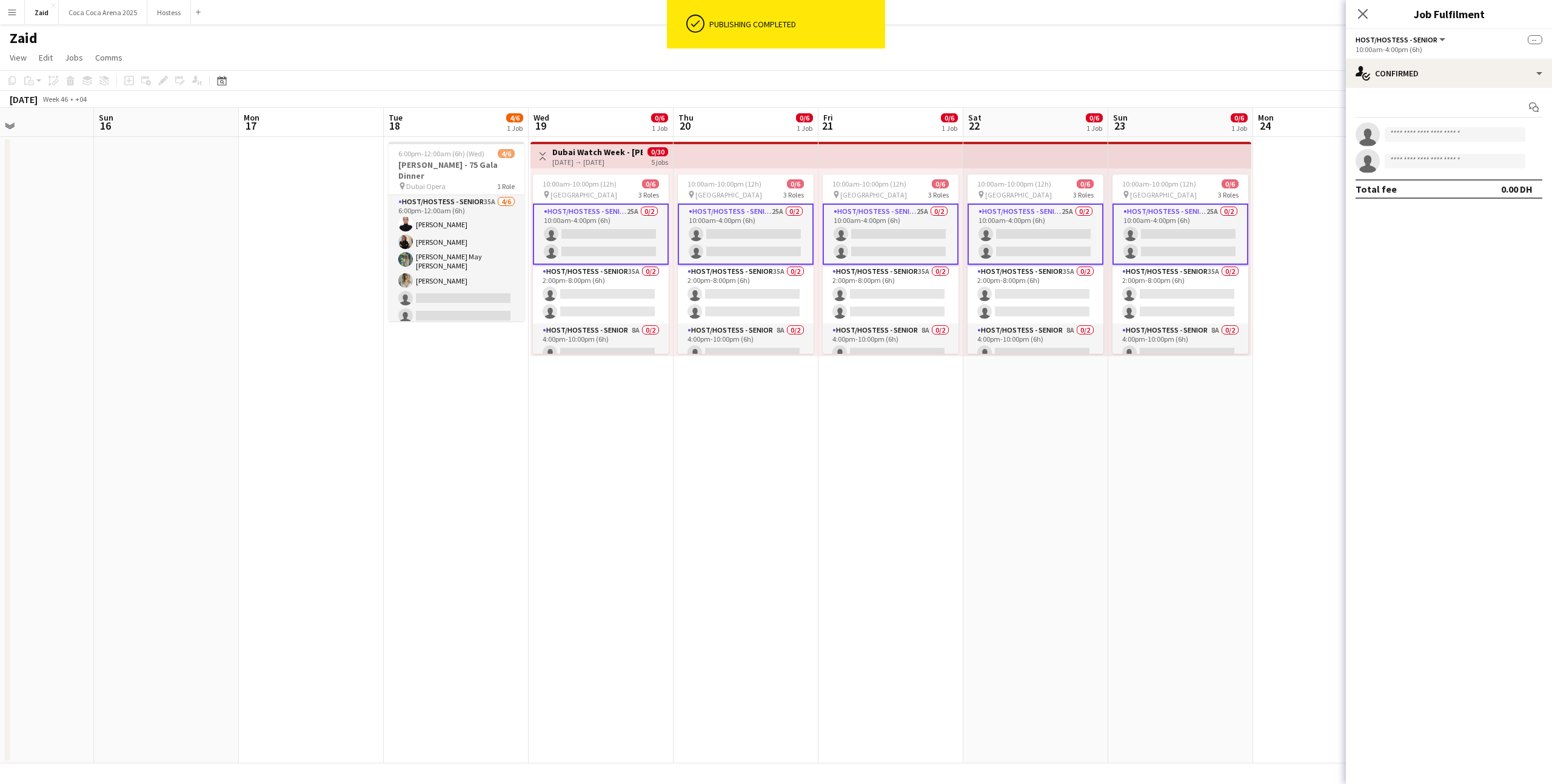
click at [744, 254] on app-card-role "Host/Hostess - Senior 25A 0/2 10:00am-4:00pm (6h) single-neutral-actions single…" at bounding box center [745, 235] width 136 height 61
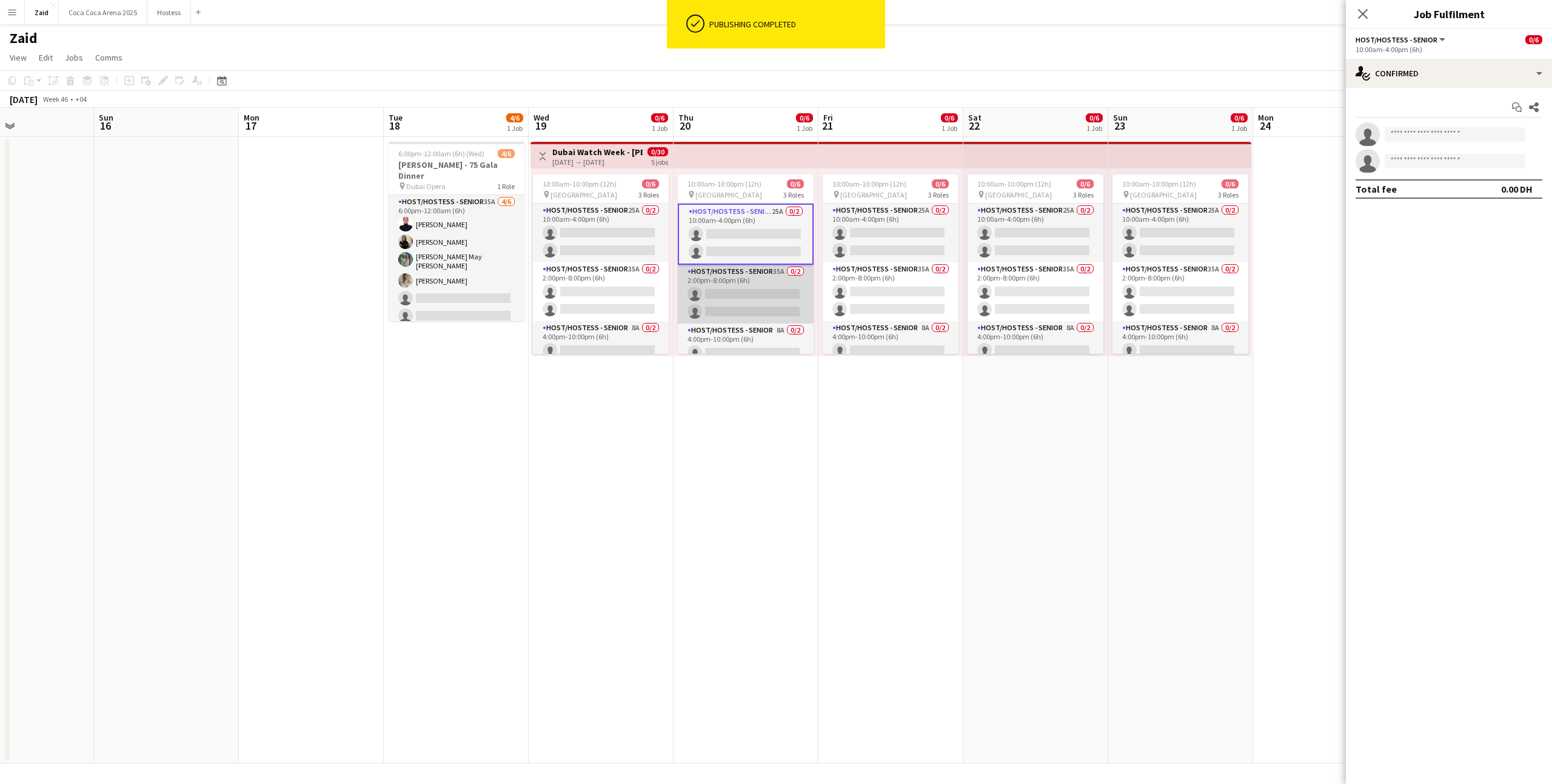
click at [749, 272] on app-card-role "Host/Hostess - Senior 35A 0/2 2:00pm-8:00pm (6h) single-neutral-actions single-…" at bounding box center [745, 293] width 136 height 58
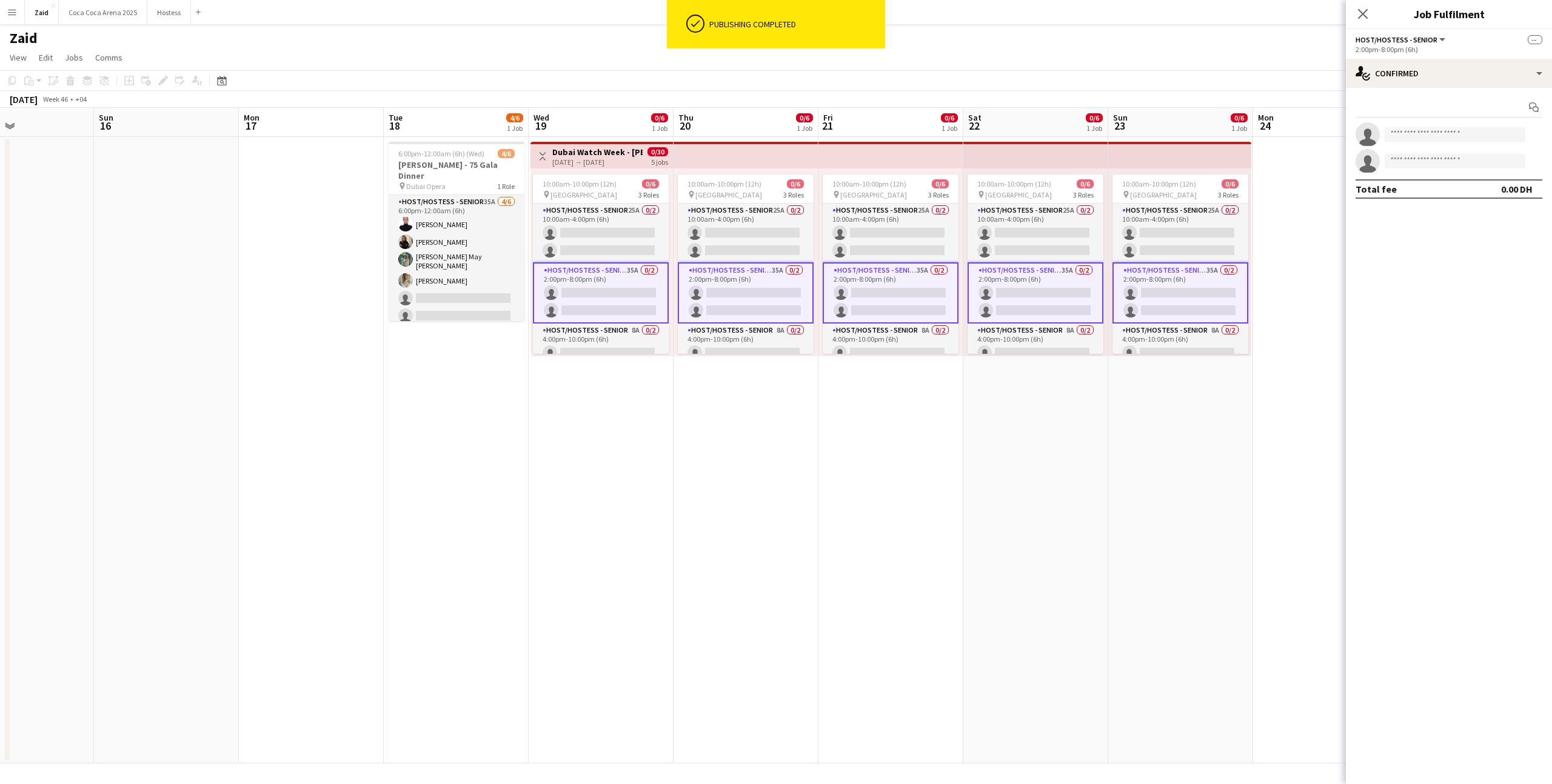
click at [639, 277] on app-card-role "Host/Hostess - Senior 35A 0/2 2:00pm-8:00pm (6h) single-neutral-actions single-…" at bounding box center [601, 293] width 136 height 61
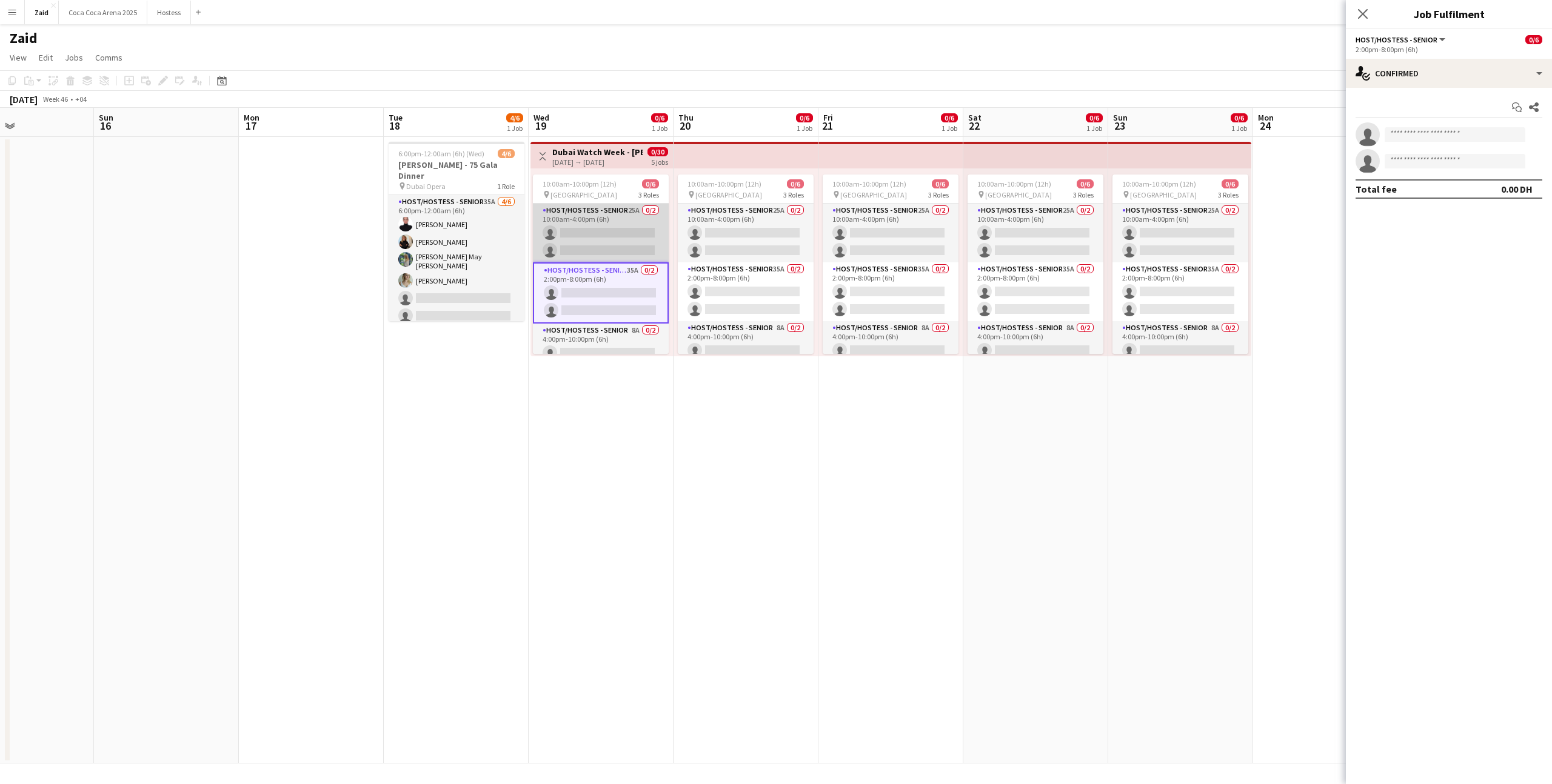
click at [618, 259] on app-card-role "Host/Hostess - Senior 25A 0/2 10:00am-4:00pm (6h) single-neutral-actions single…" at bounding box center [601, 233] width 136 height 58
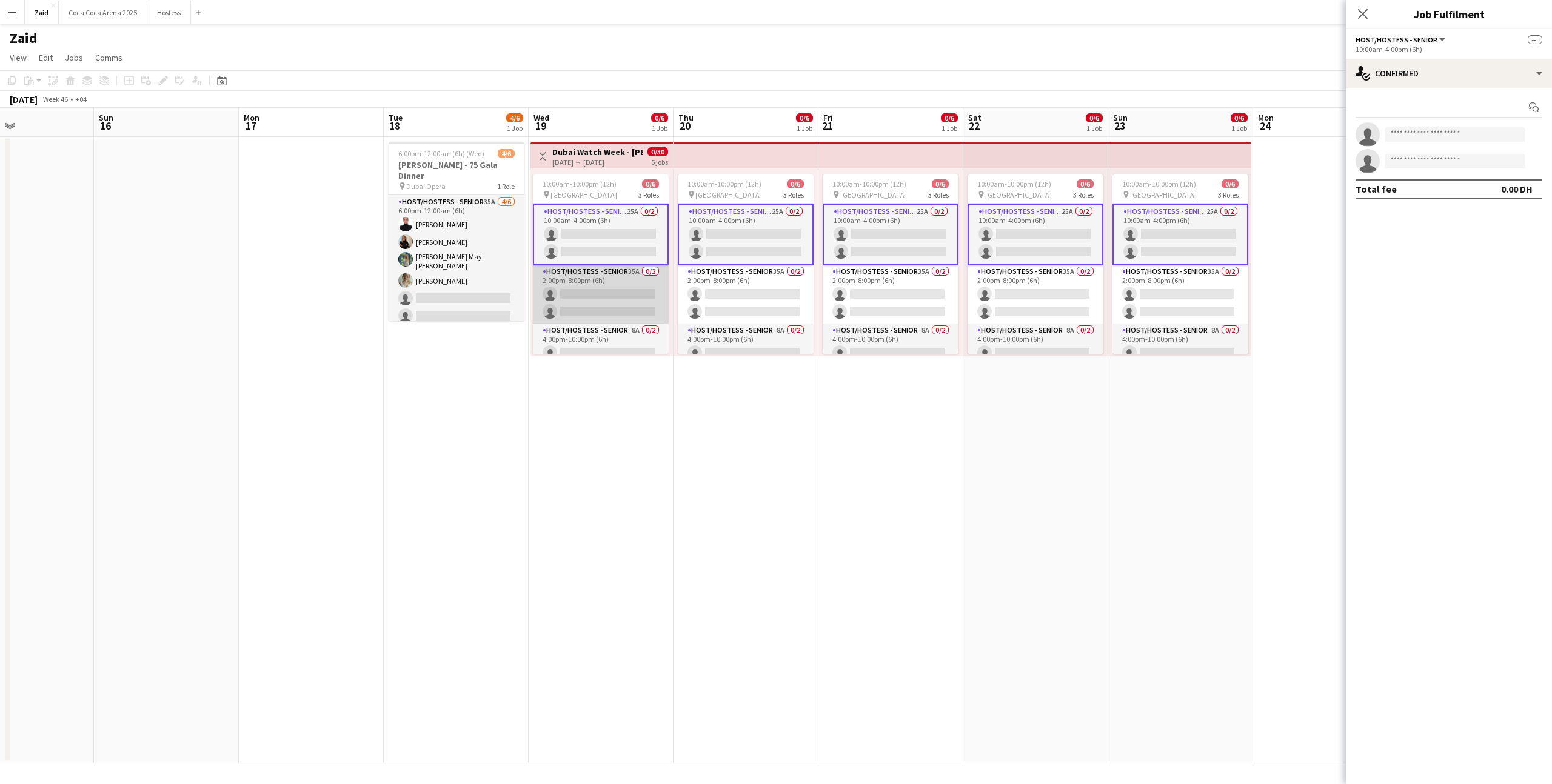
click at [628, 291] on app-card-role "Host/Hostess - Senior 35A 0/2 2:00pm-8:00pm (6h) single-neutral-actions single-…" at bounding box center [601, 293] width 136 height 58
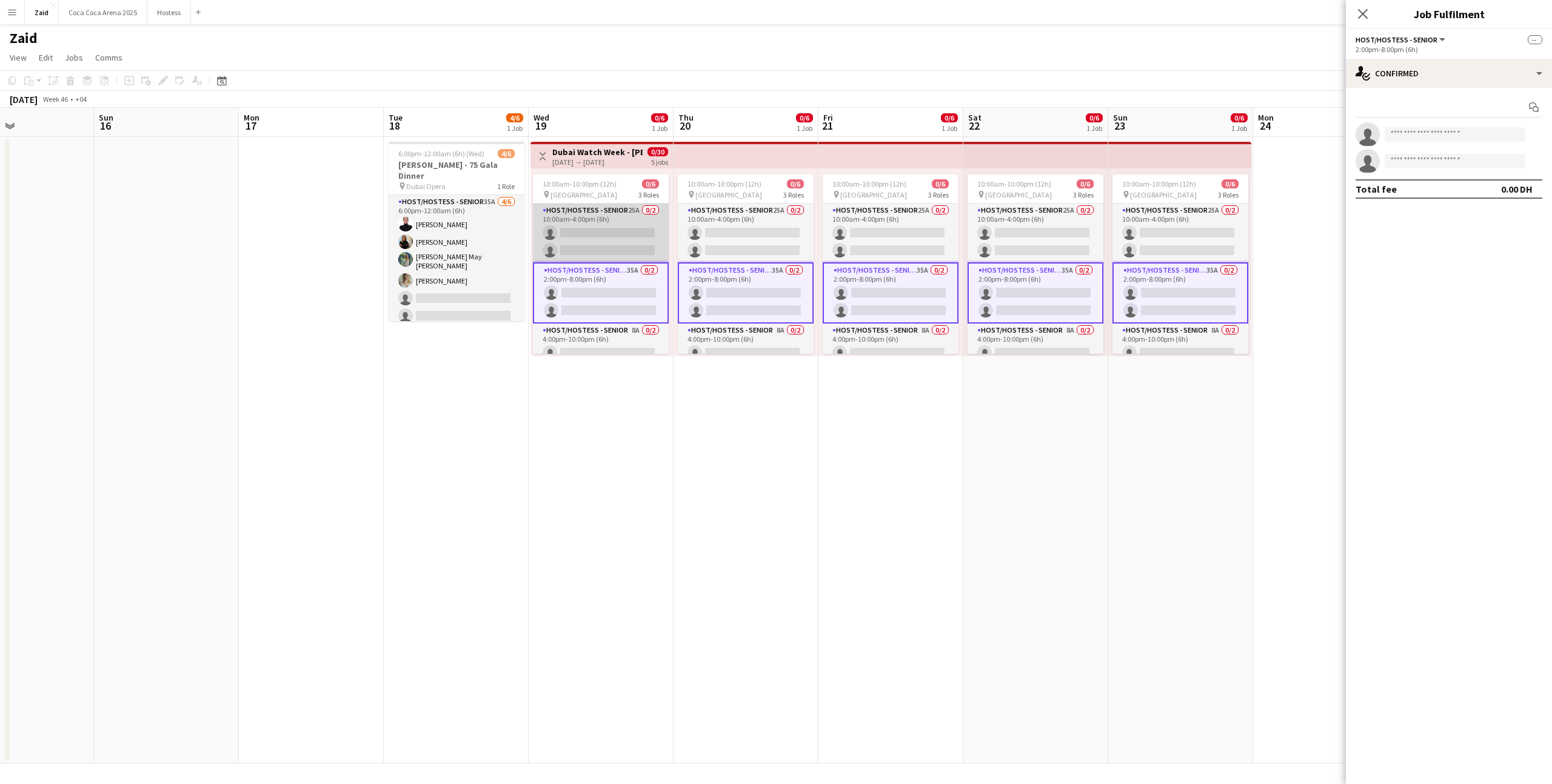
click at [599, 231] on app-card-role "Host/Hostess - Senior 25A 0/2 10:00am-4:00pm (6h) single-neutral-actions single…" at bounding box center [601, 233] width 136 height 58
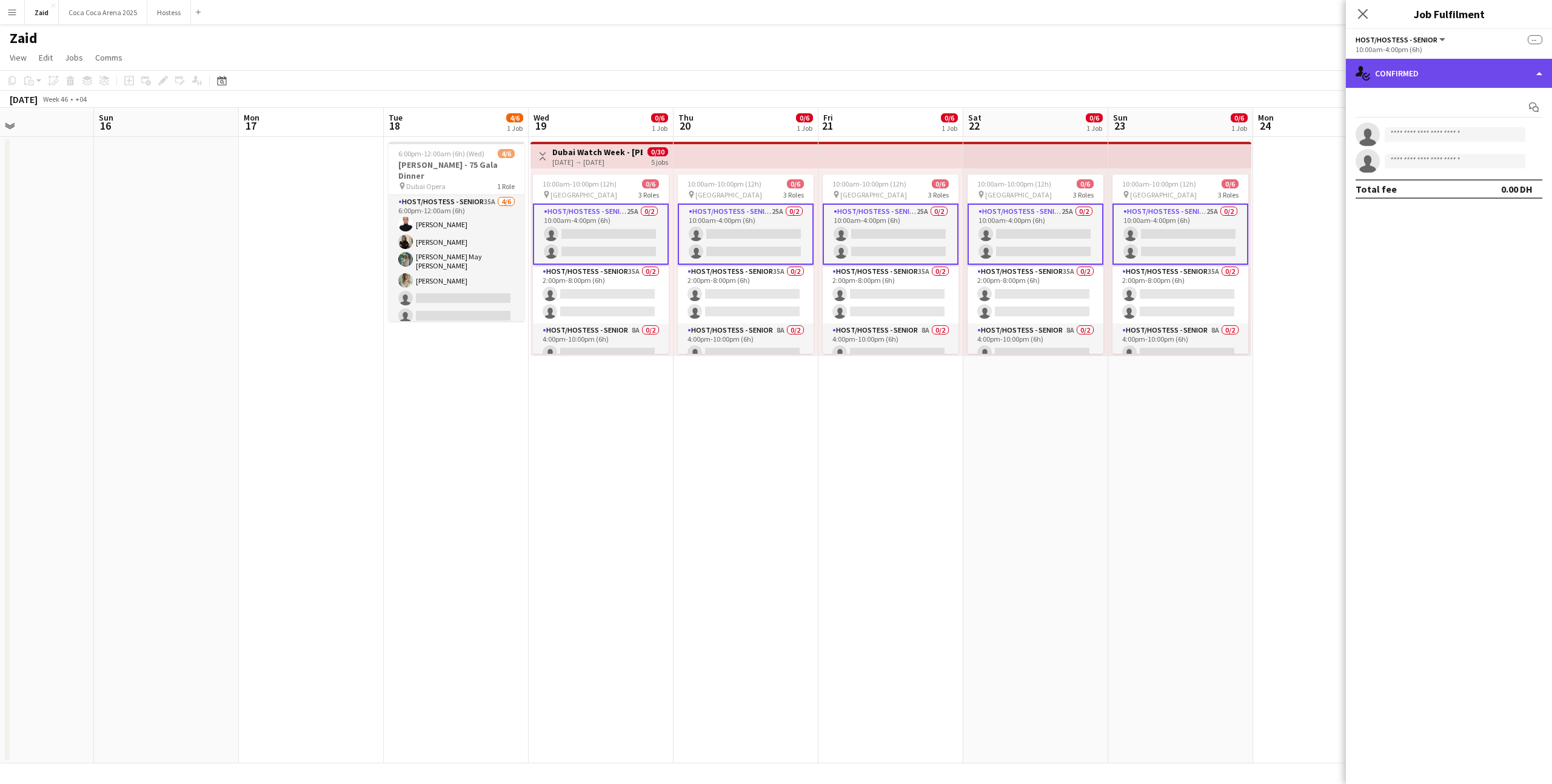
click at [1439, 85] on div "single-neutral-actions-check-2 Confirmed" at bounding box center [1449, 72] width 206 height 29
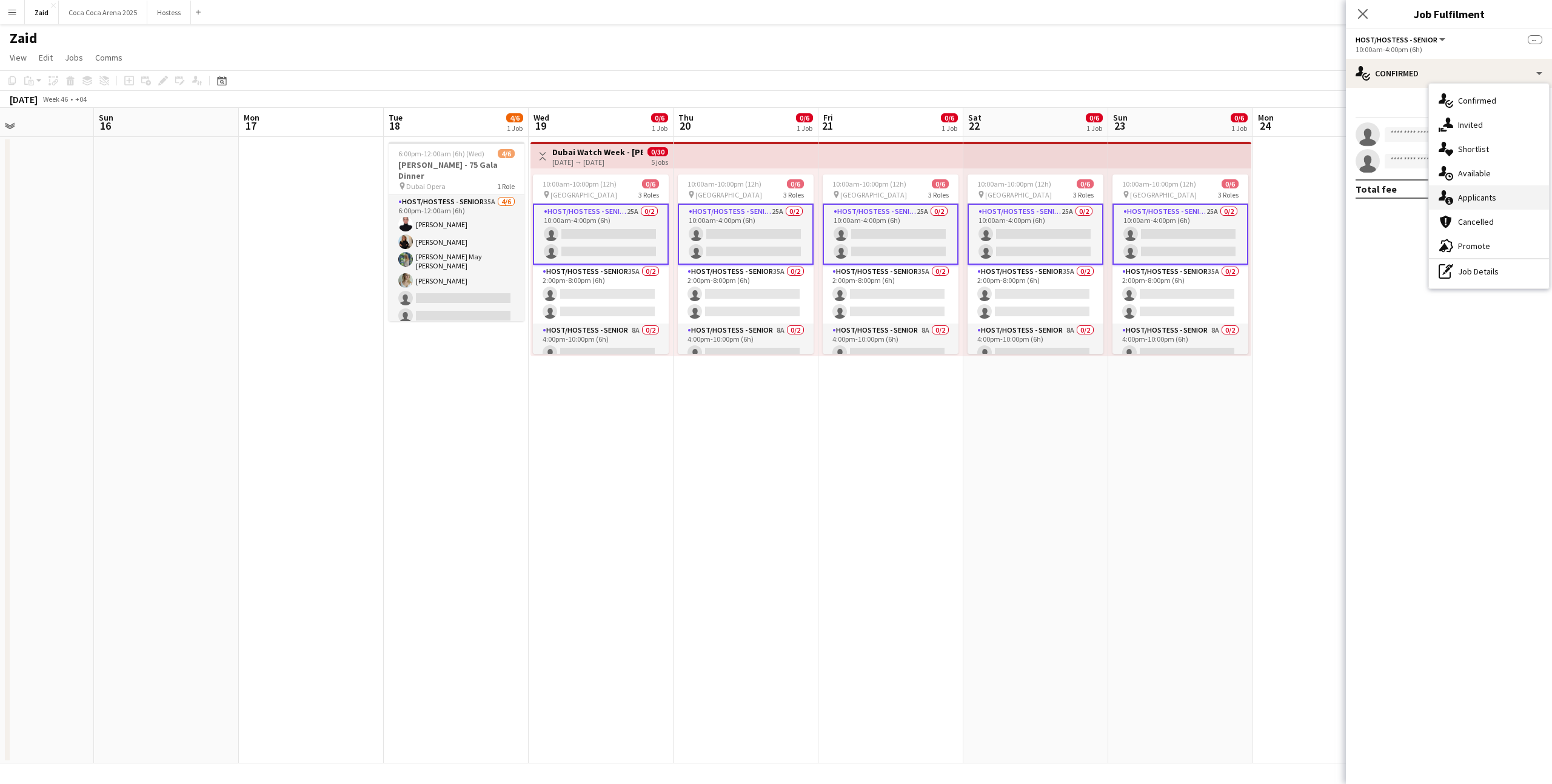
click at [1489, 189] on div "single-neutral-actions-information Applicants" at bounding box center [1489, 198] width 120 height 24
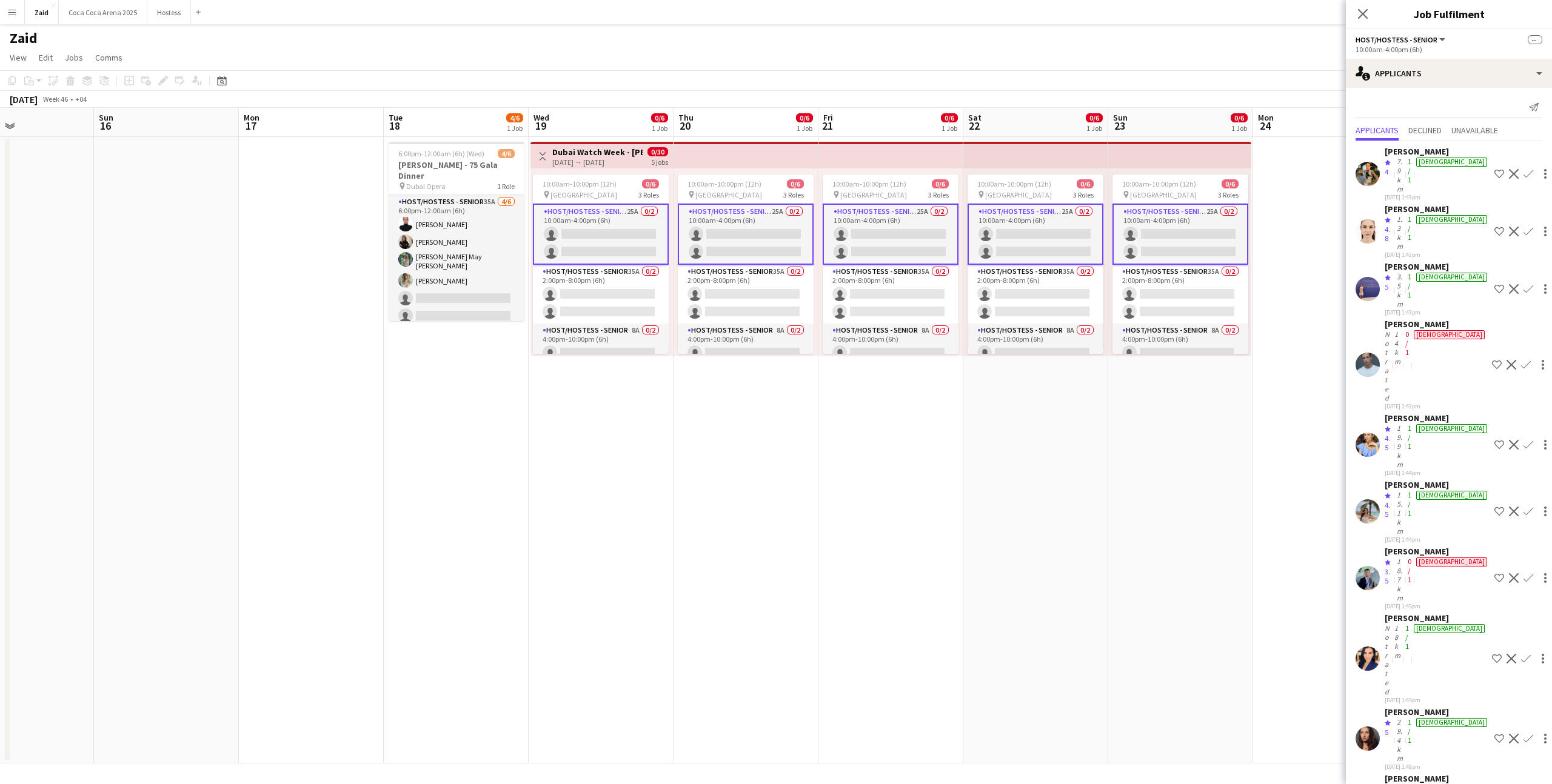
scroll to position [209, 0]
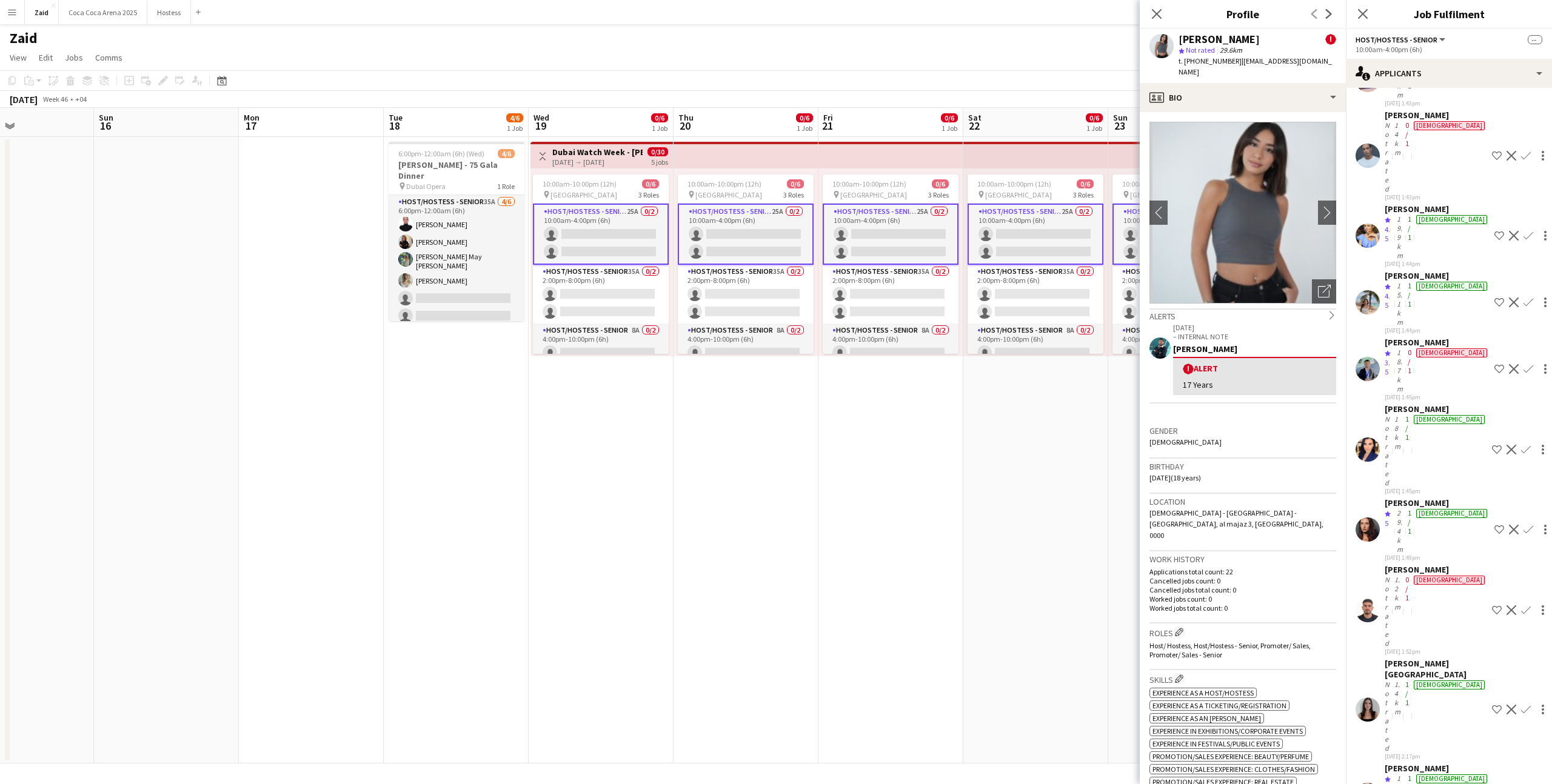
click at [1087, 414] on app-date-cell "10:00am-10:00pm (12h) 0/6 pin [GEOGRAPHIC_DATA] 3 Roles Host/Hostess - Senior 2…" at bounding box center [1036, 451] width 145 height 627
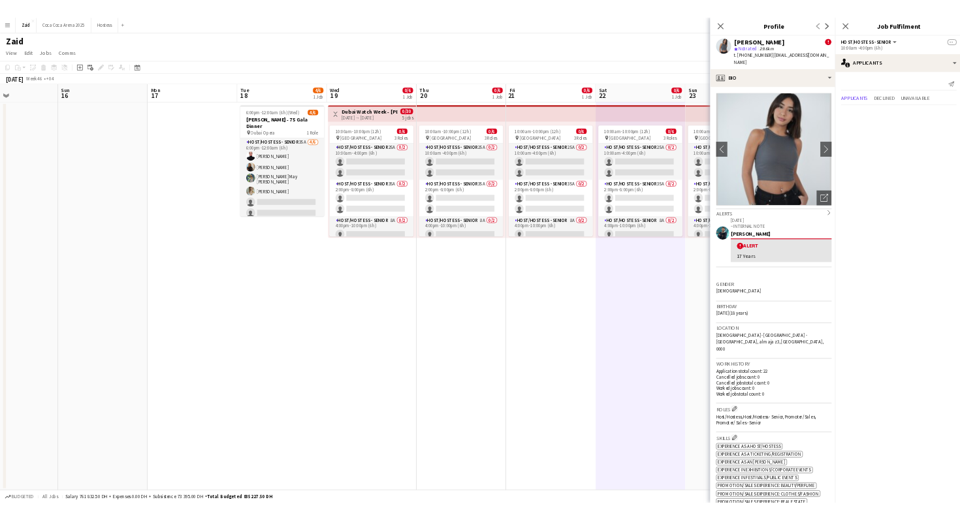
scroll to position [0, 0]
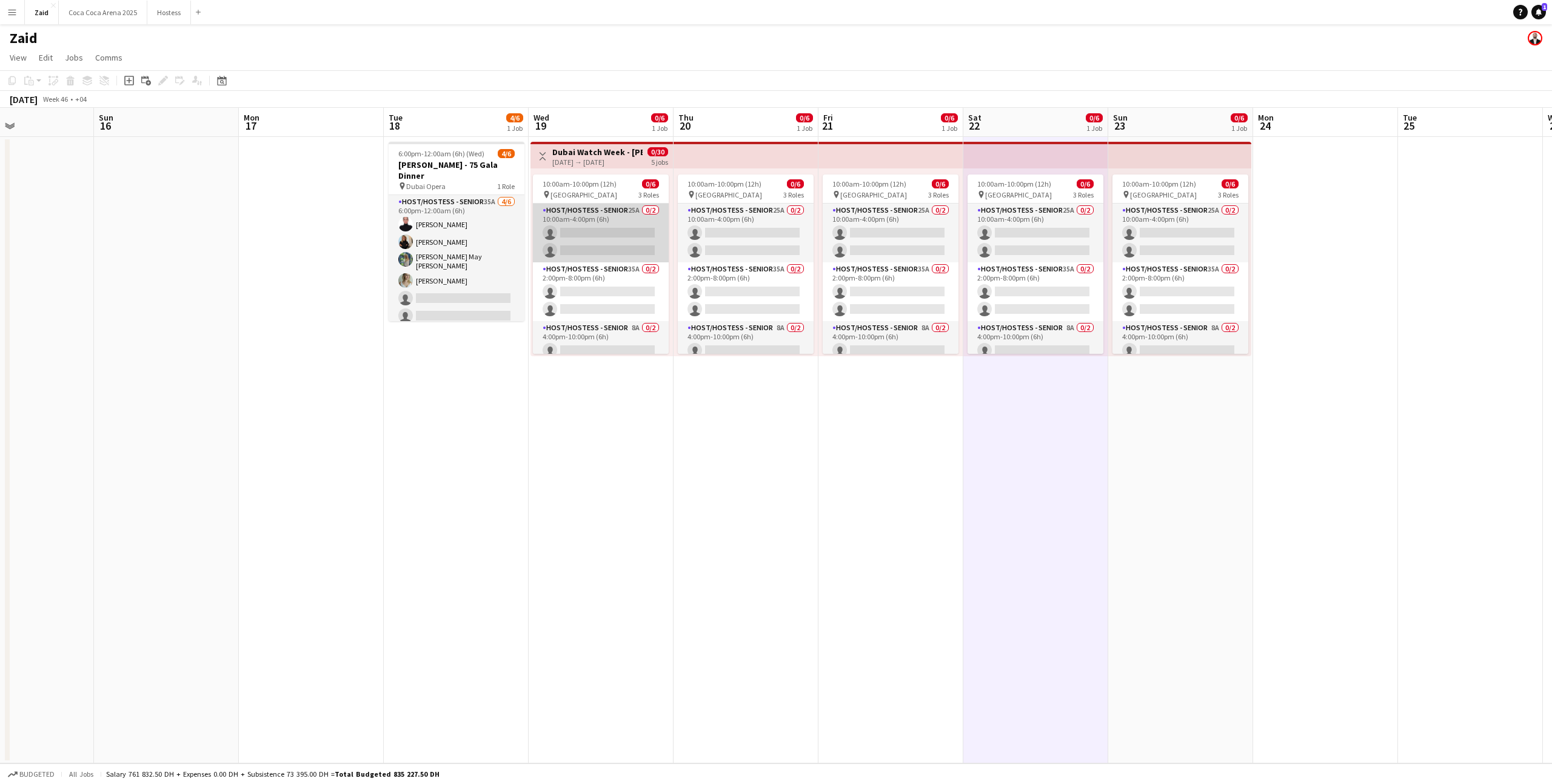
click at [619, 216] on app-card-role "Host/Hostess - Senior 25A 0/2 10:00am-4:00pm (6h) single-neutral-actions single…" at bounding box center [601, 233] width 136 height 58
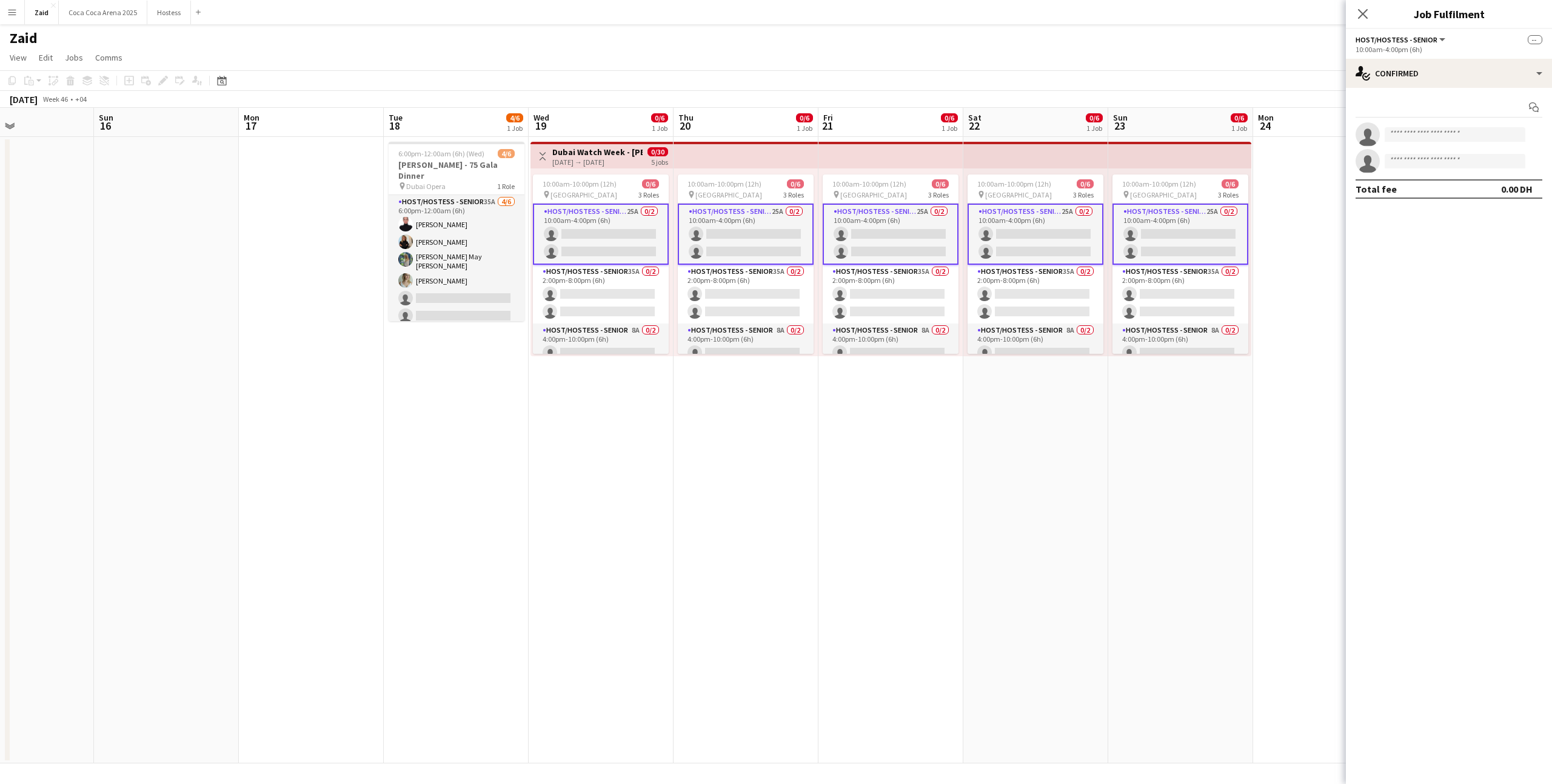
click at [19, 11] on button "Menu" at bounding box center [12, 12] width 24 height 24
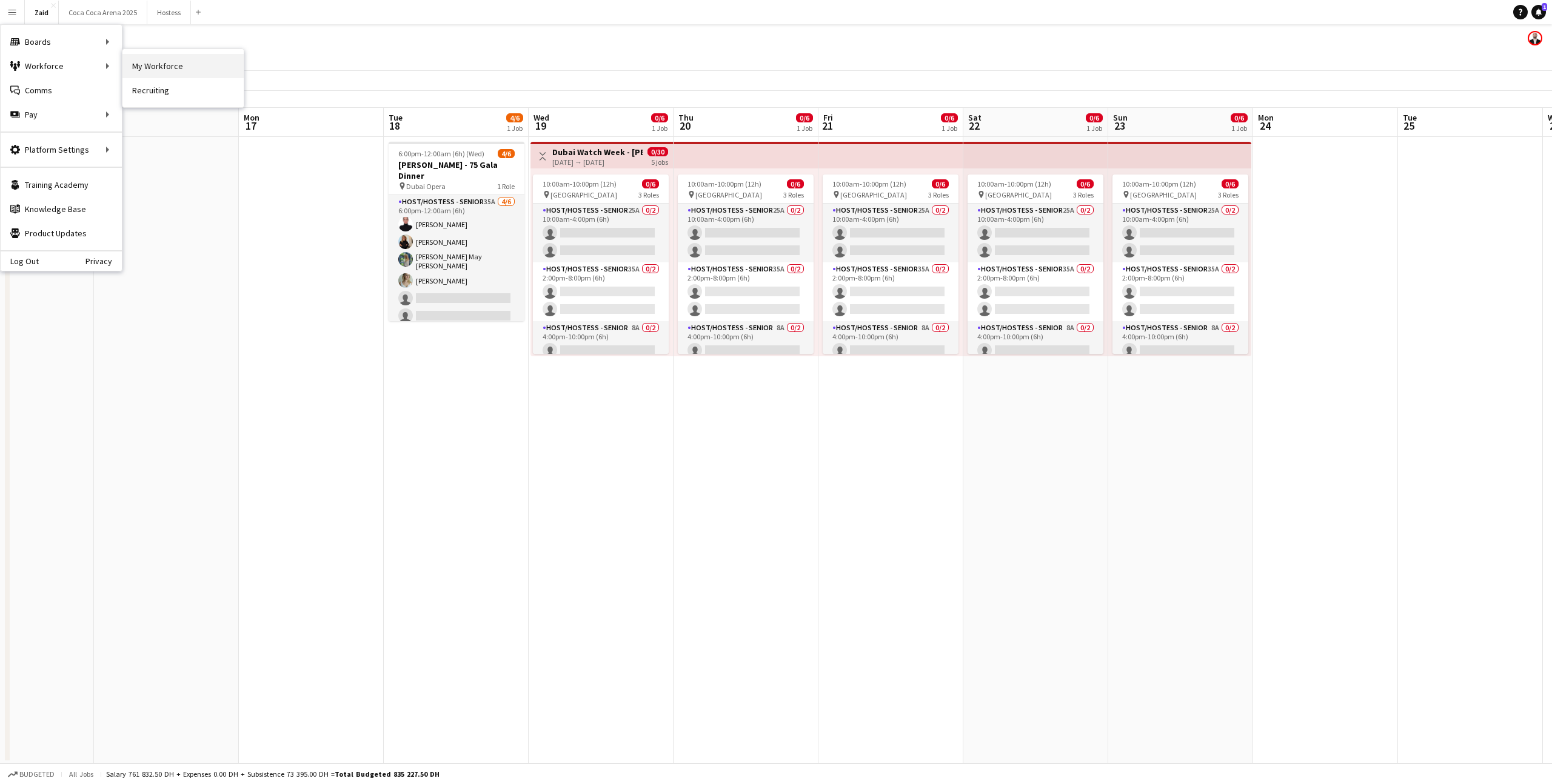
click at [137, 69] on link "My Workforce" at bounding box center [183, 66] width 122 height 24
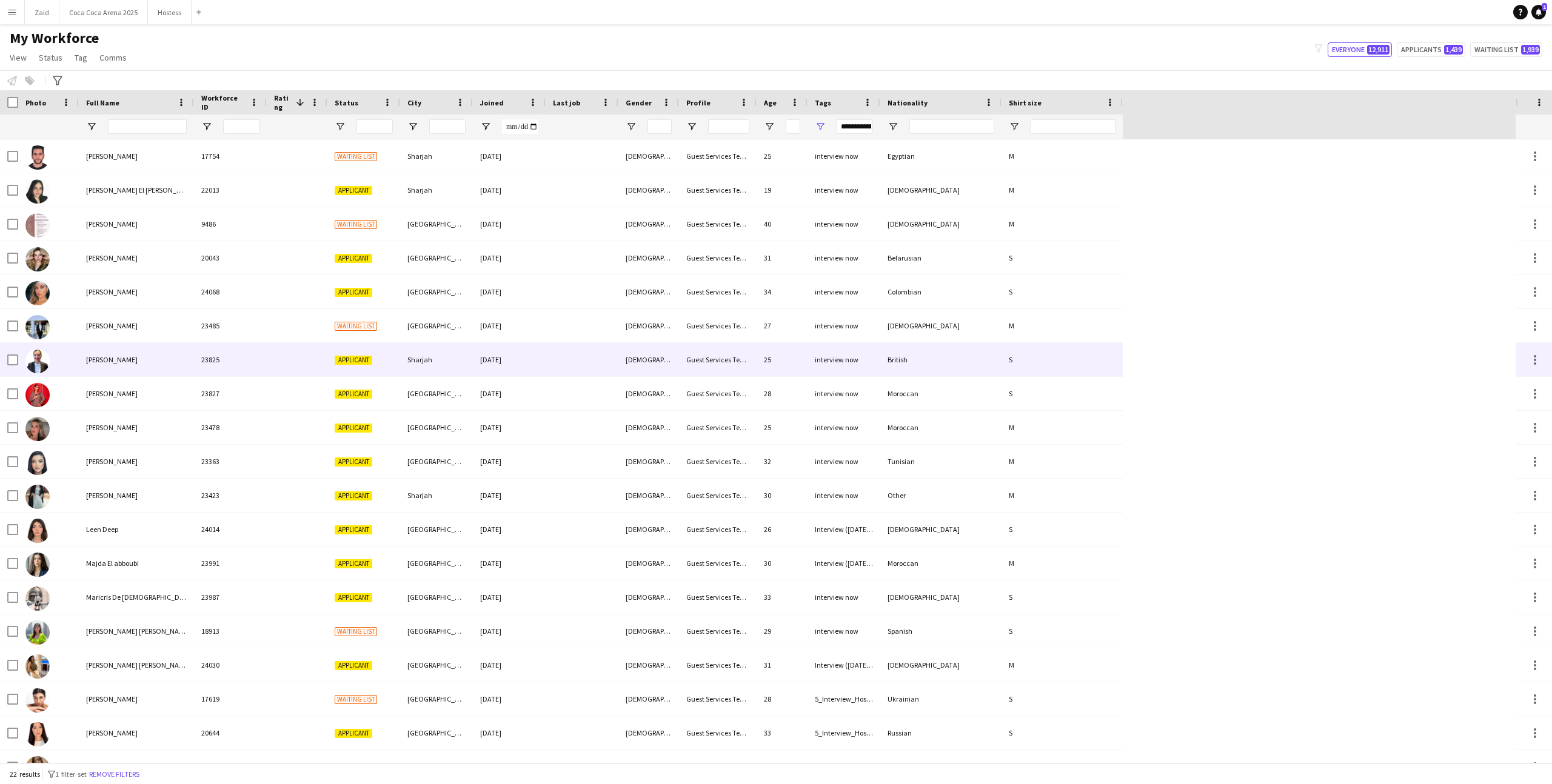
click at [653, 359] on div "[DEMOGRAPHIC_DATA]" at bounding box center [648, 360] width 60 height 33
